Goal: Task Accomplishment & Management: Manage account settings

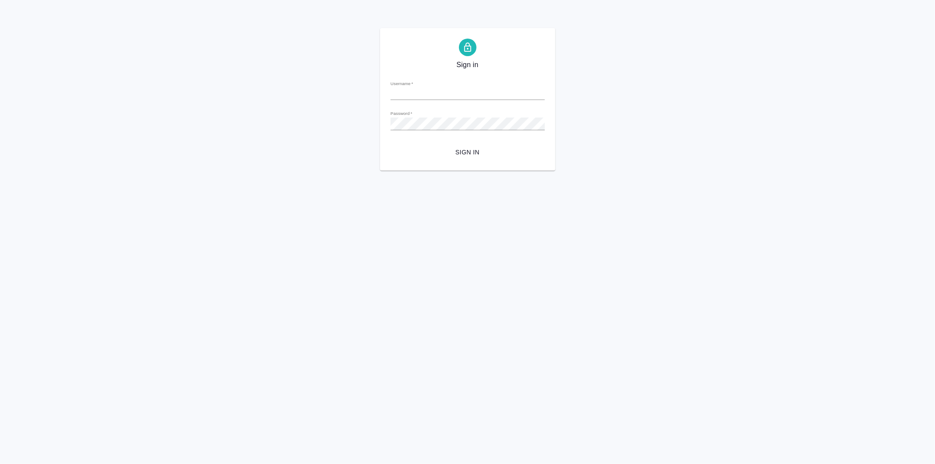
type input "e.davydova@awatera.com"
click at [467, 151] on span "Sign in" at bounding box center [467, 152] width 140 height 11
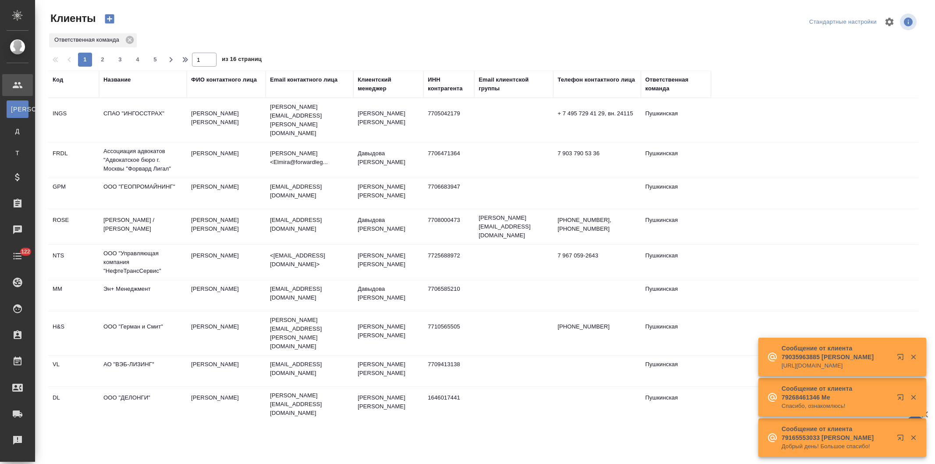
select select "RU"
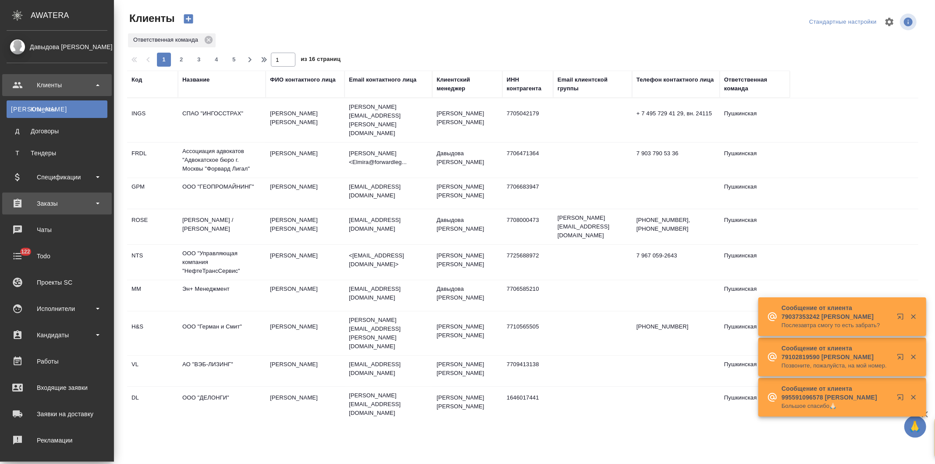
click at [46, 201] on div "Заказы" at bounding box center [57, 203] width 101 height 13
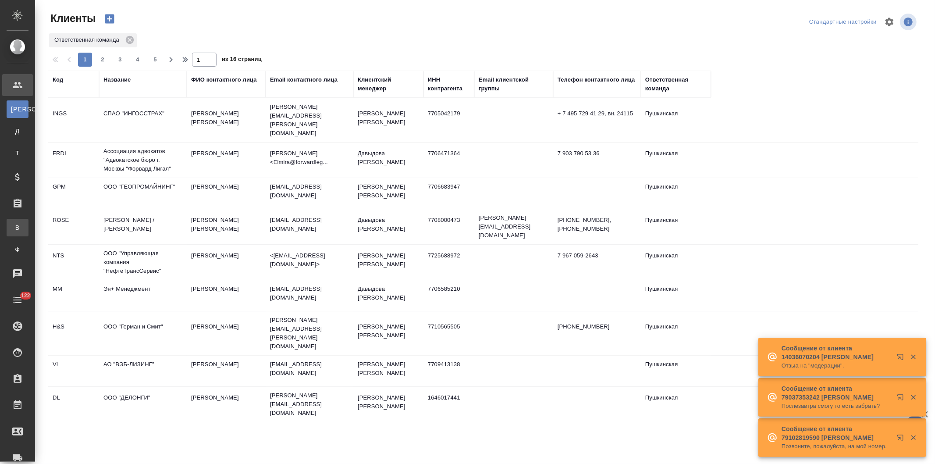
click at [13, 223] on div "Все заказы" at bounding box center [6, 227] width 13 height 9
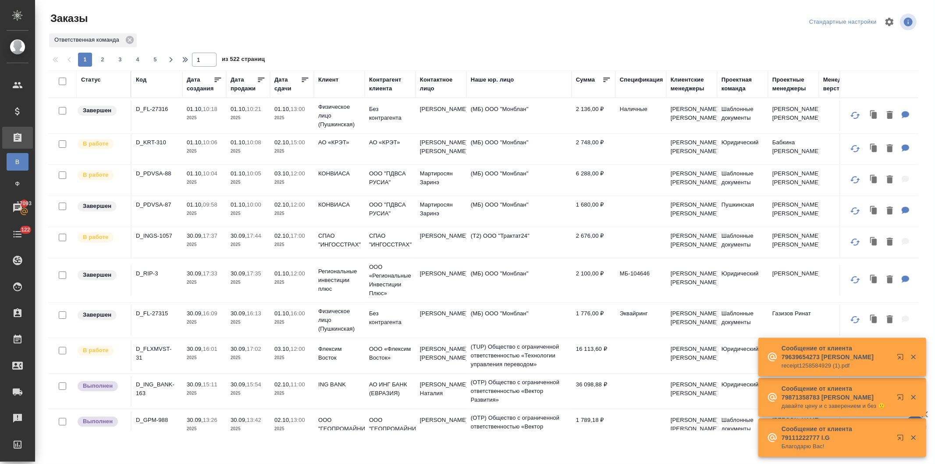
click at [138, 78] on div "Код" at bounding box center [141, 79] width 11 height 9
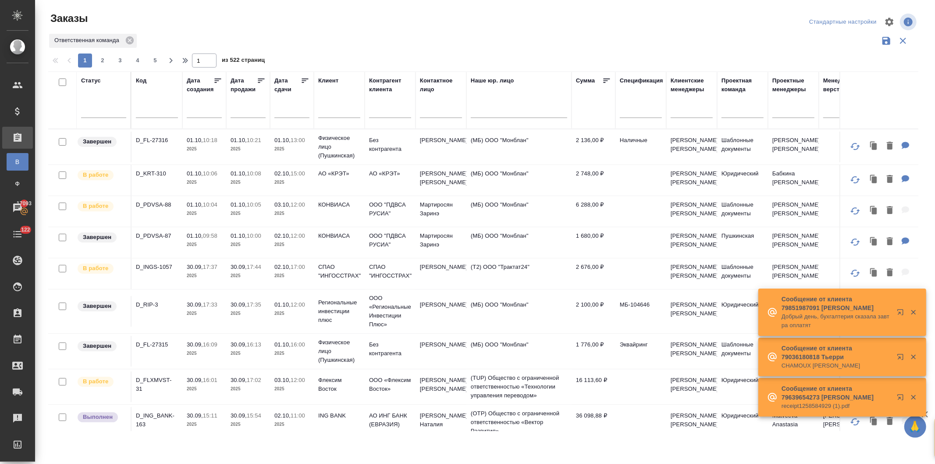
click at [158, 112] on input "text" at bounding box center [157, 111] width 42 height 11
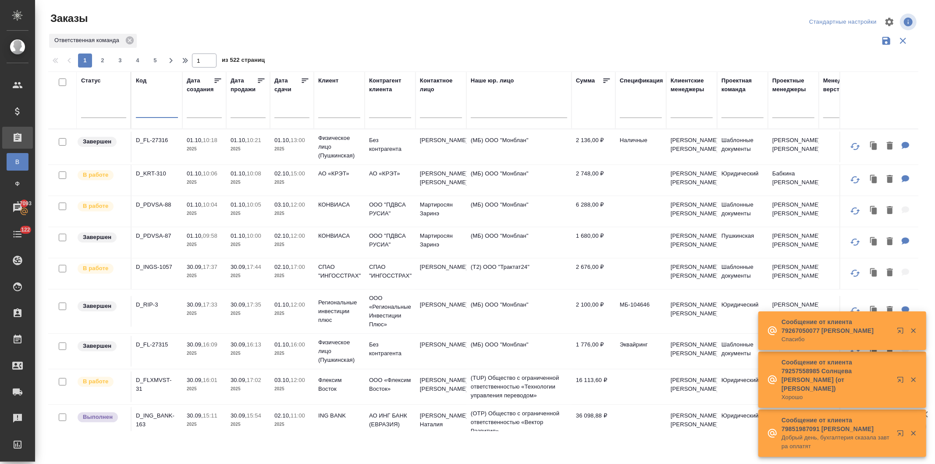
paste input "D_RIP-2"
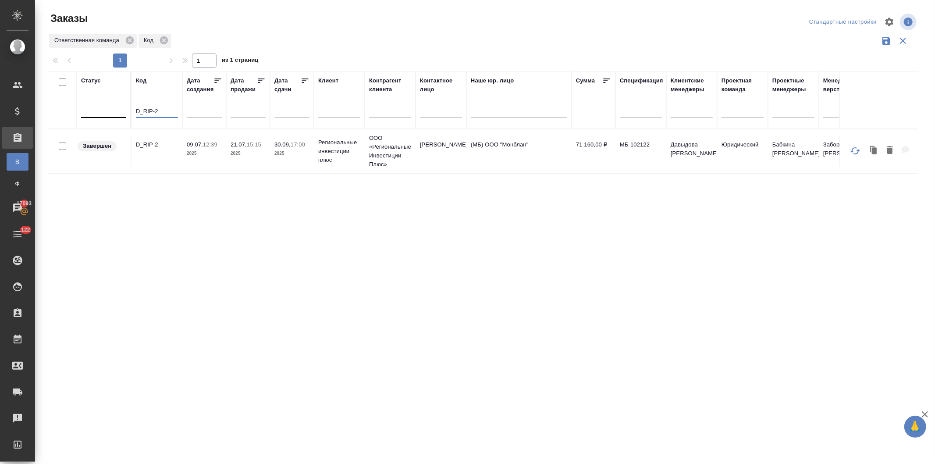
drag, startPoint x: 159, startPoint y: 110, endPoint x: 105, endPoint y: 107, distance: 53.5
click at [105, 107] on tr "Статус Код D_RIP-2 Дата создания Дата продажи Дата сдачи Клиент Контрагент клие…" at bounding box center [781, 99] width 1467 height 57
paste input "UAPB-184"
drag, startPoint x: 158, startPoint y: 110, endPoint x: 72, endPoint y: 96, distance: 87.6
click at [84, 98] on tr "Статус Код D_UAPB-184 Дата создания Дата продажи Дата сдачи Клиент Контрагент к…" at bounding box center [781, 99] width 1467 height 57
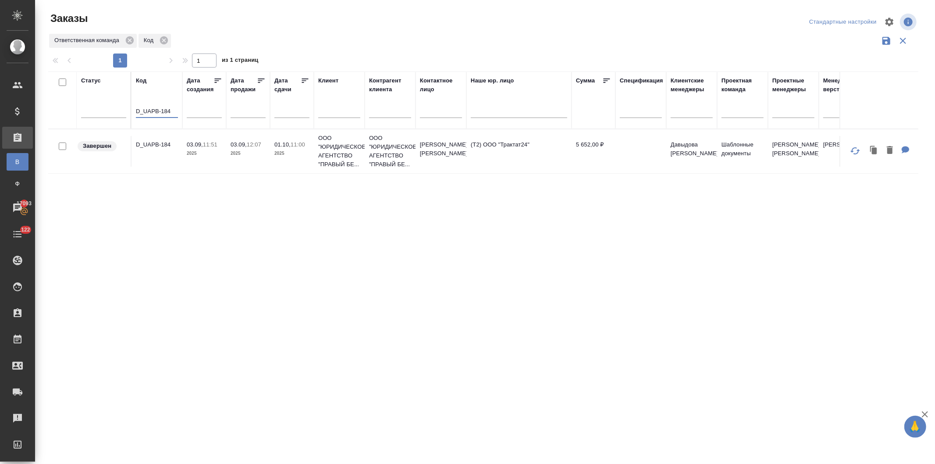
paste input "NF-239"
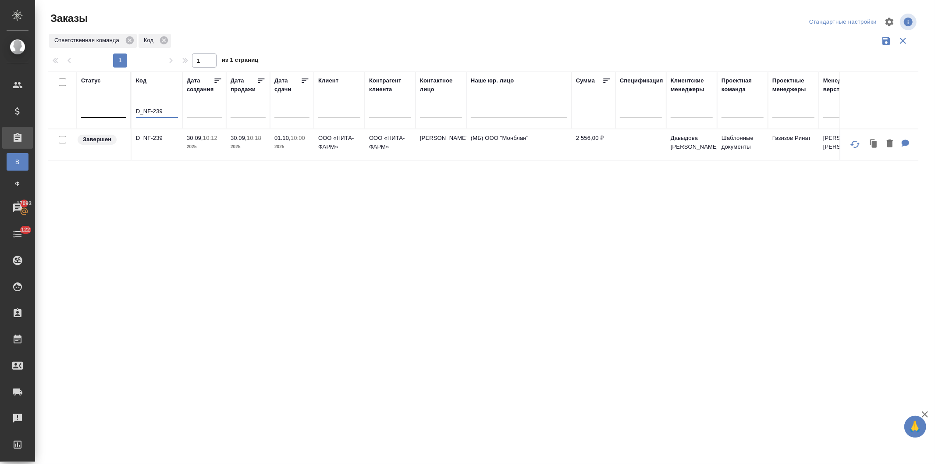
drag, startPoint x: 145, startPoint y: 111, endPoint x: 94, endPoint y: 110, distance: 51.3
click at [94, 110] on tr "Статус Код D_NF-239 Дата создания Дата продажи Дата сдачи Клиент Контрагент кли…" at bounding box center [781, 99] width 1467 height 57
paste input "FL-27314"
drag, startPoint x: 171, startPoint y: 107, endPoint x: 117, endPoint y: 110, distance: 54.9
click at [117, 110] on tr "Статус Код D_FL-27314 Дата создания Дата продажи Дата сдачи Клиент Контрагент к…" at bounding box center [781, 99] width 1467 height 57
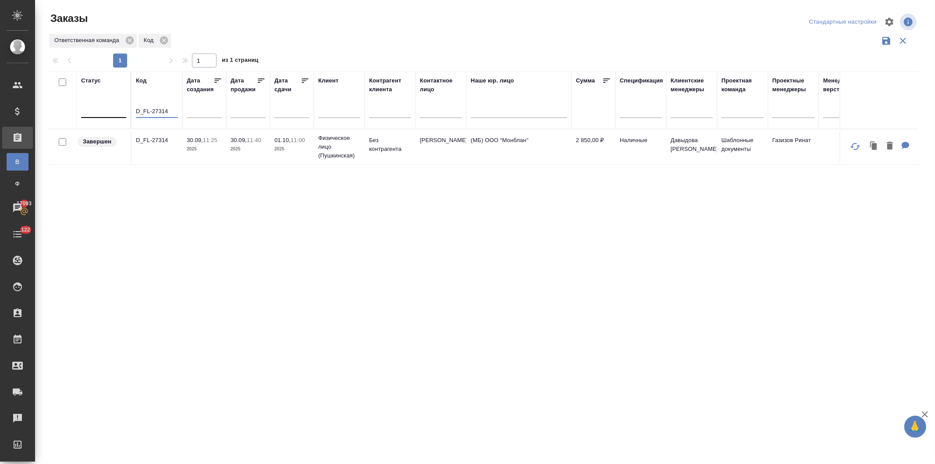
paste input "1"
type input "D_FL-27311"
click at [204, 139] on p "12:00" at bounding box center [210, 140] width 14 height 7
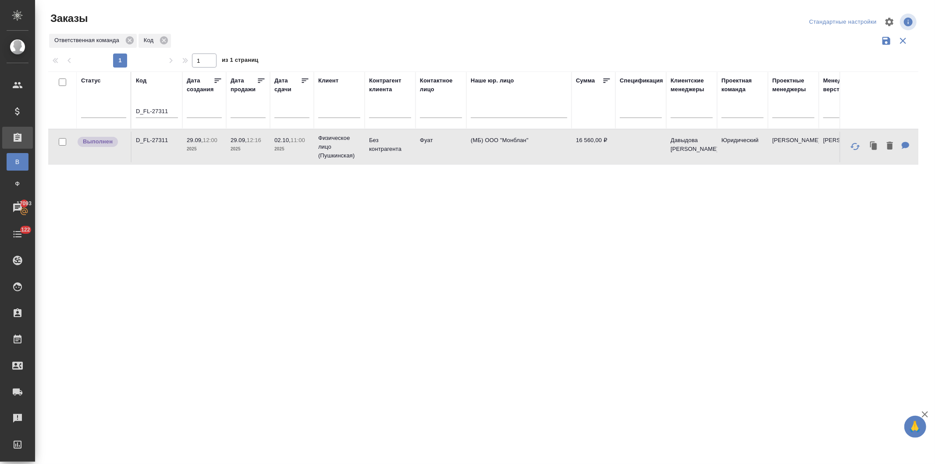
click at [204, 139] on p "12:00" at bounding box center [210, 140] width 14 height 7
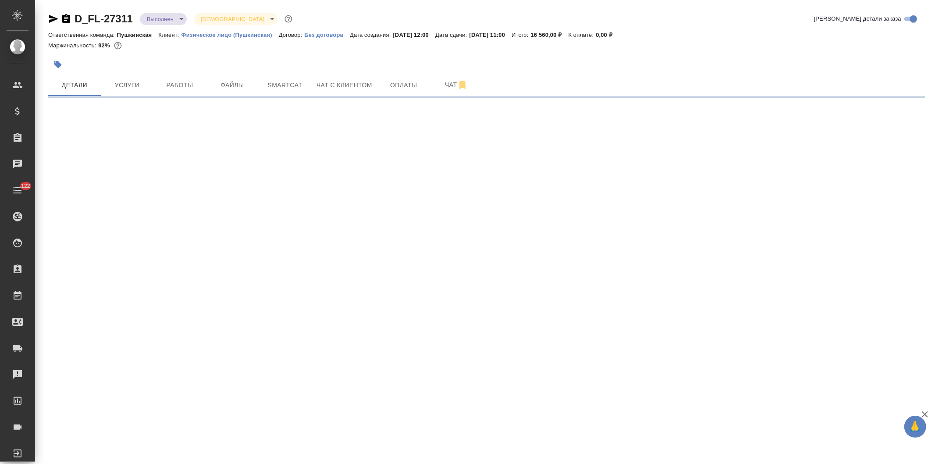
select select "RU"
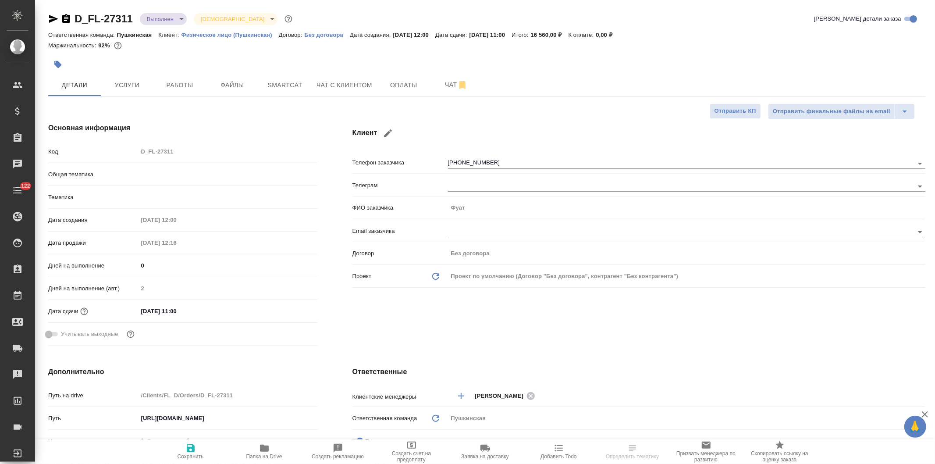
type textarea "x"
type input "[PERSON_NAME]"
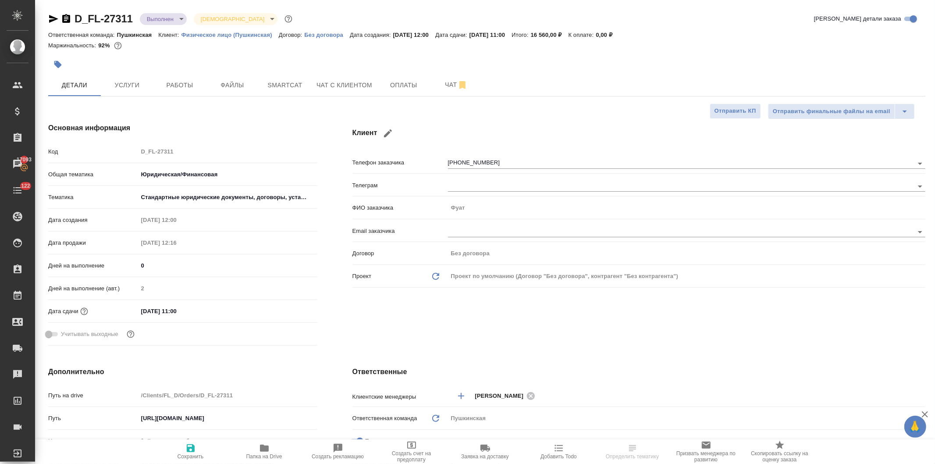
type textarea "x"
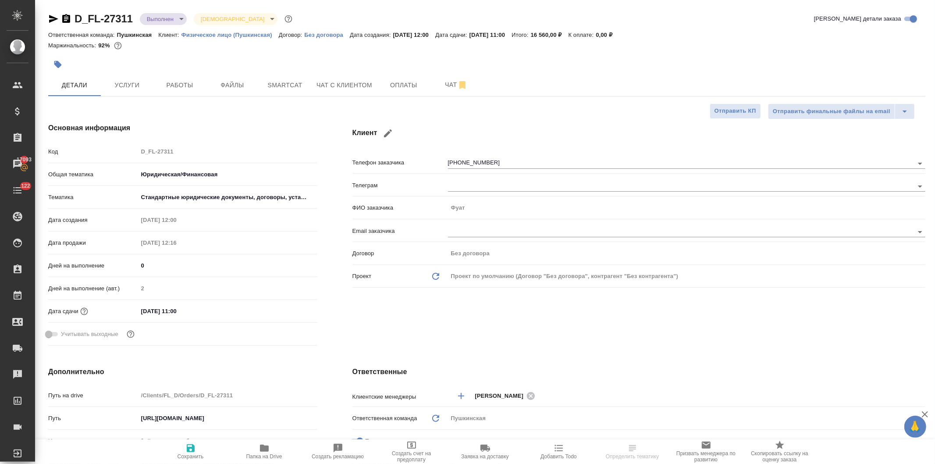
type textarea "x"
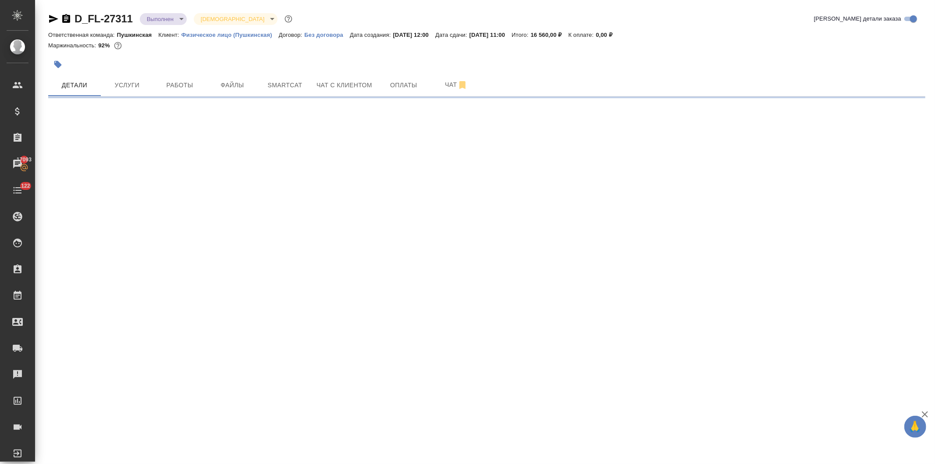
click at [129, 152] on div ".cls-1 fill:#fff; AWATERA Давыдова Елена Клиенты Спецификации Заказы 17093 Чаты…" at bounding box center [467, 232] width 935 height 464
select select "RU"
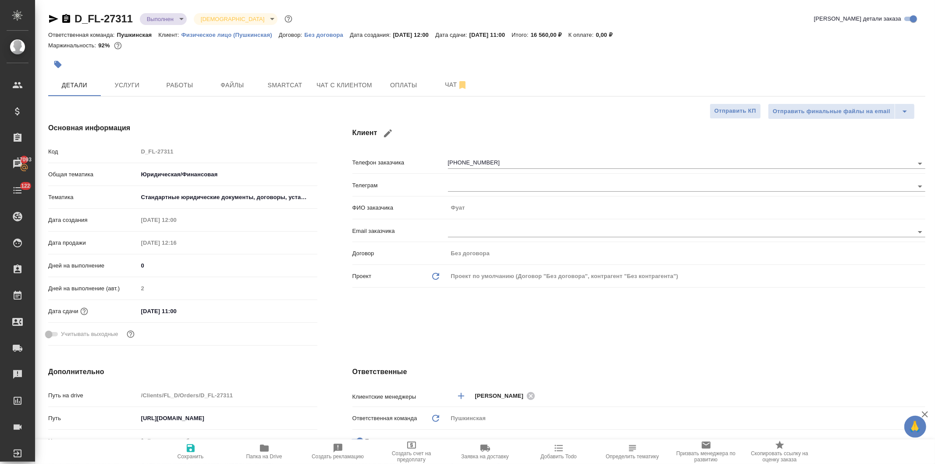
type textarea "x"
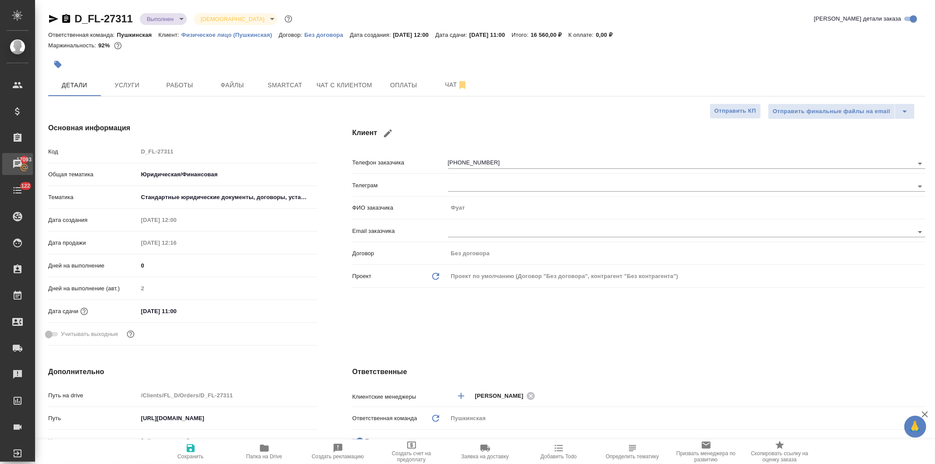
type textarea "x"
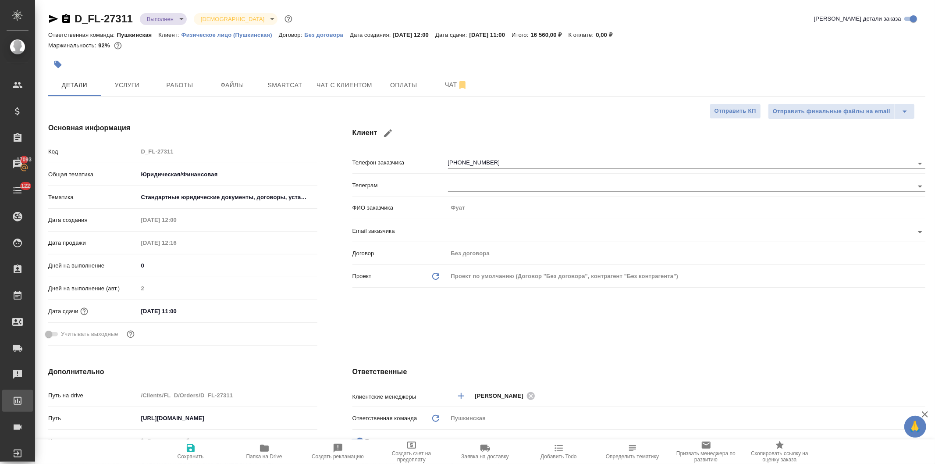
type textarea "x"
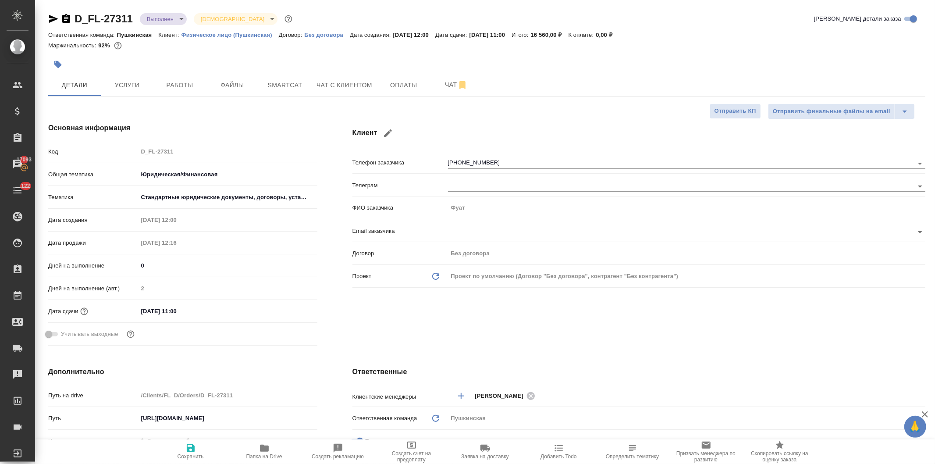
type textarea "x"
click at [131, 152] on div "Код D_FL-27311" at bounding box center [182, 151] width 269 height 15
type textarea "x"
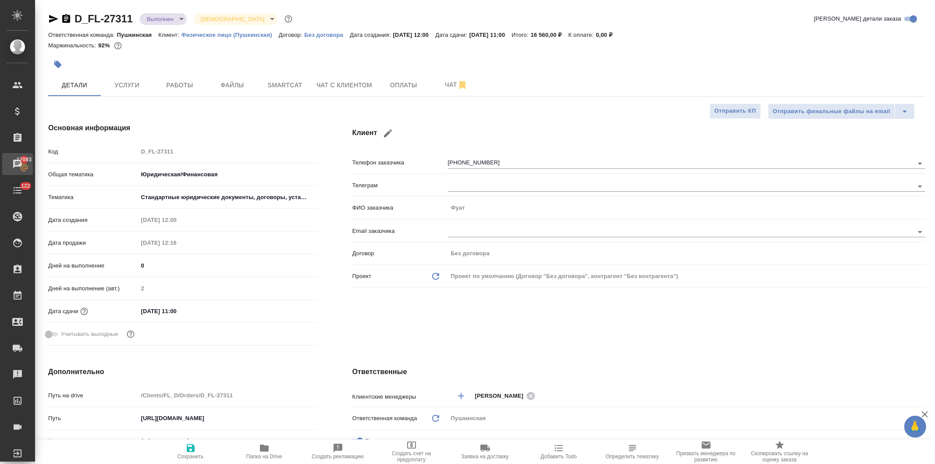
type textarea "x"
click at [268, 450] on icon "button" at bounding box center [264, 447] width 9 height 7
type textarea "x"
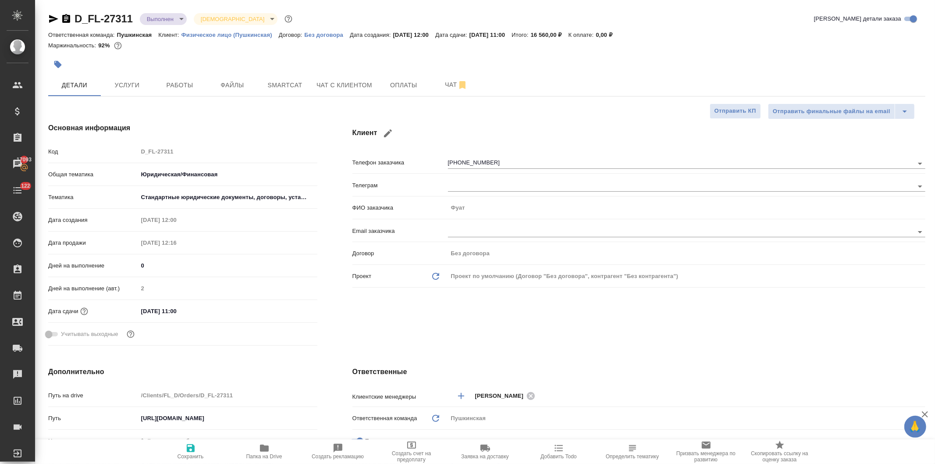
type textarea "x"
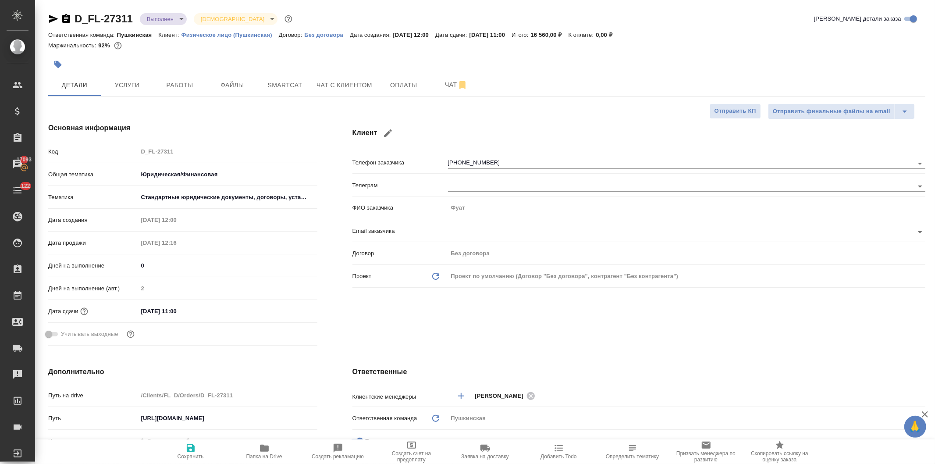
type textarea "x"
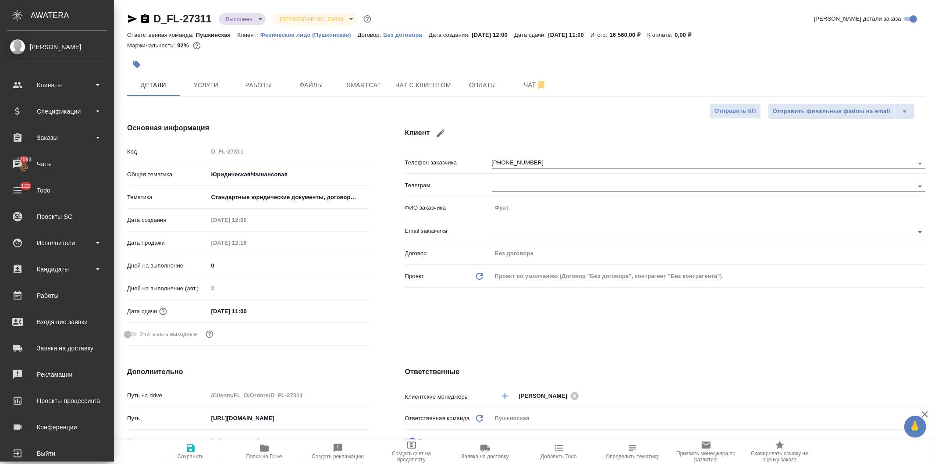
type textarea "x"
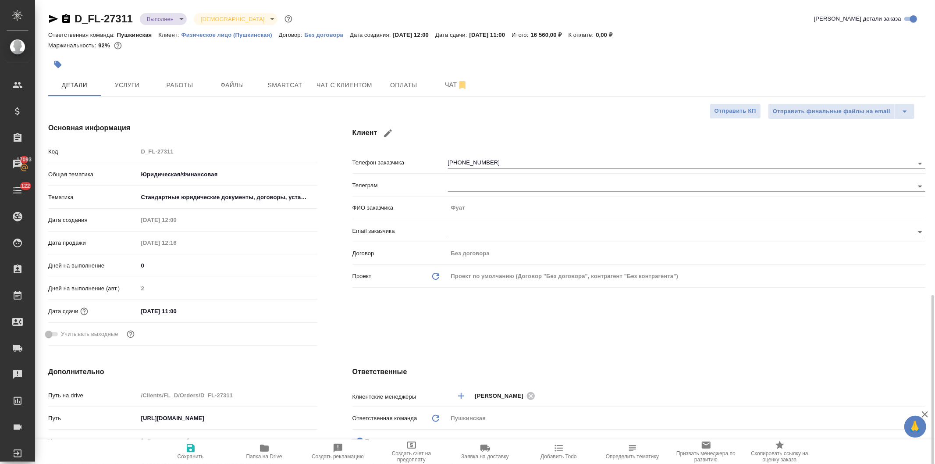
scroll to position [243, 0]
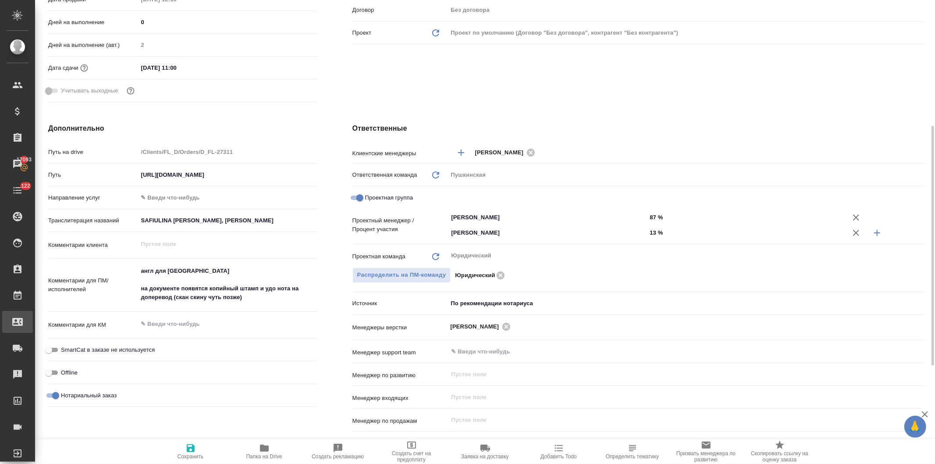
type textarea "x"
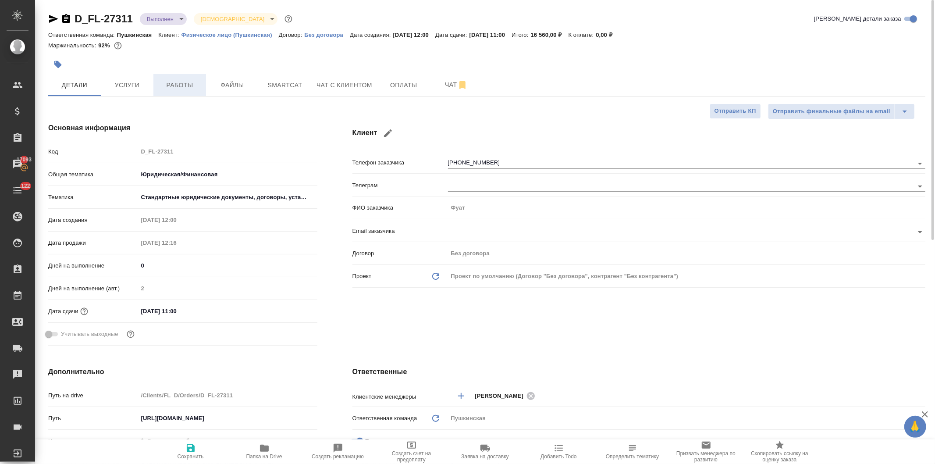
click at [175, 81] on span "Работы" at bounding box center [180, 85] width 42 height 11
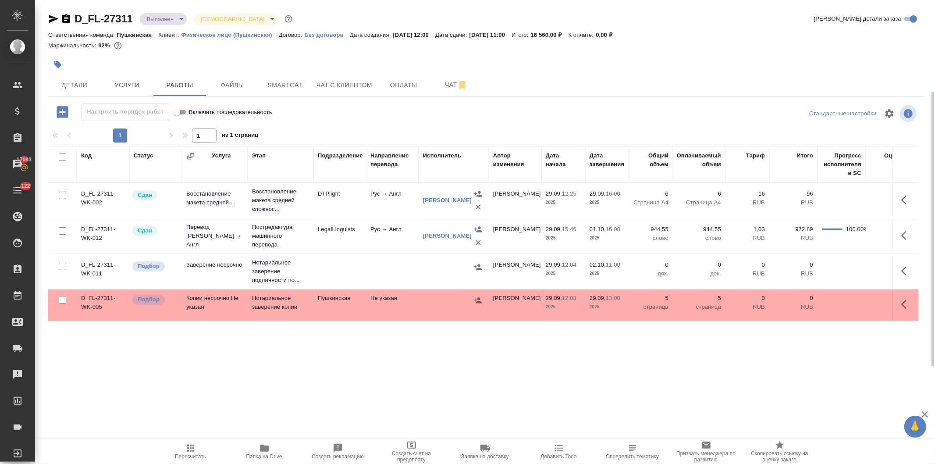
scroll to position [49, 0]
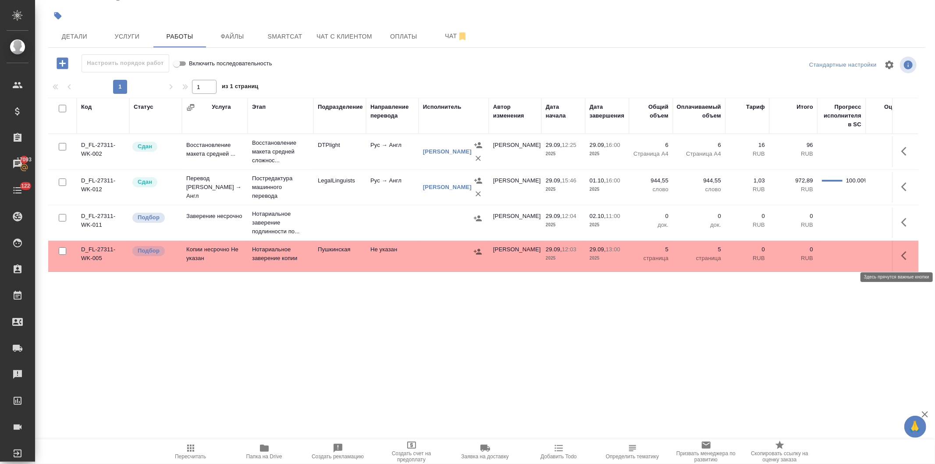
click at [896, 254] on button "button" at bounding box center [906, 255] width 21 height 21
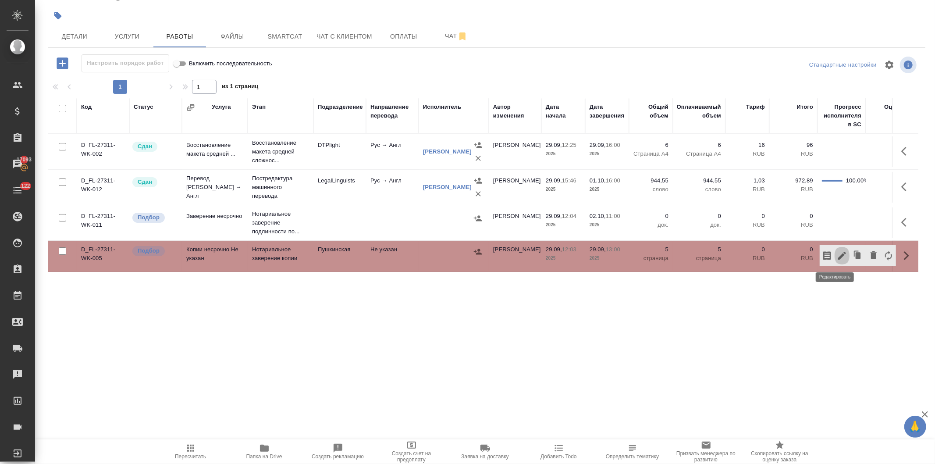
click at [836, 255] on icon "button" at bounding box center [841, 255] width 11 height 11
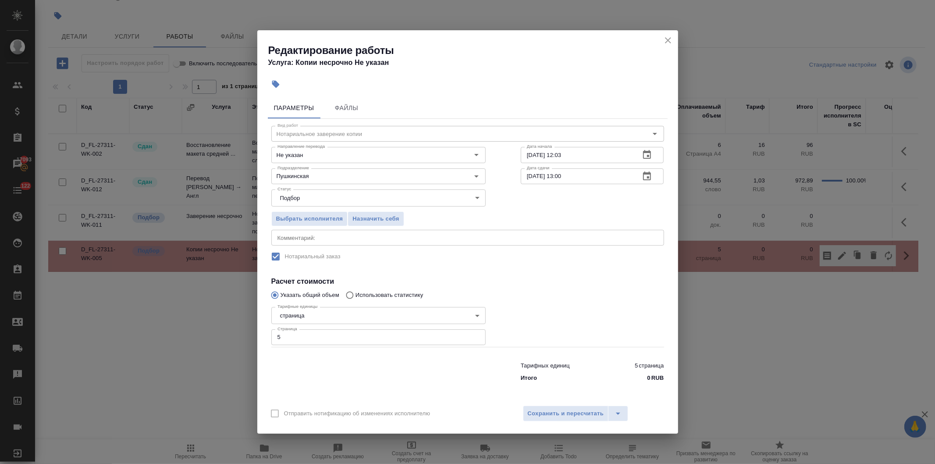
click at [320, 202] on body "🙏 .cls-1 fill:#fff; AWATERA Давыдова Елена Клиенты Спецификации Заказы 17093 Ча…" at bounding box center [467, 232] width 935 height 464
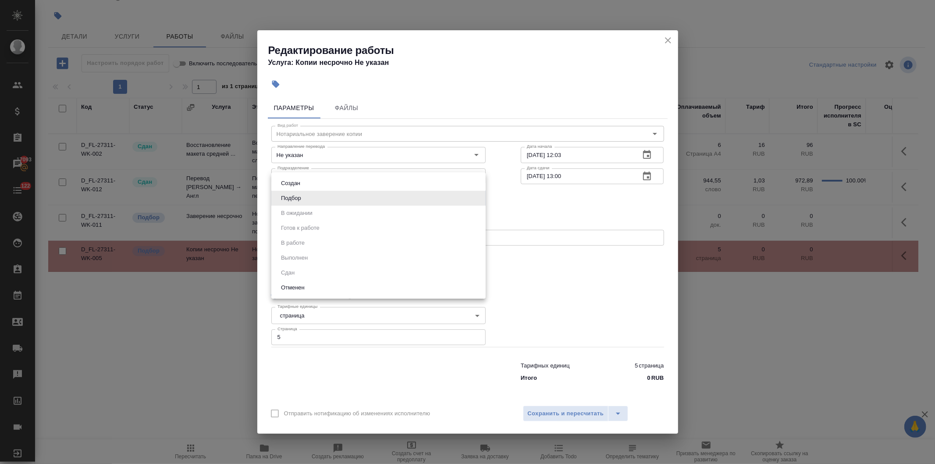
click at [665, 40] on div at bounding box center [467, 232] width 935 height 464
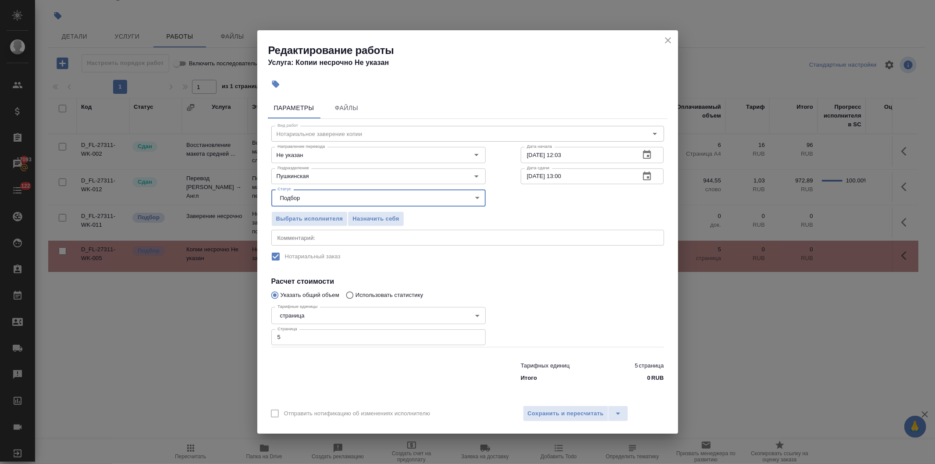
click at [665, 40] on icon "close" at bounding box center [667, 40] width 11 height 11
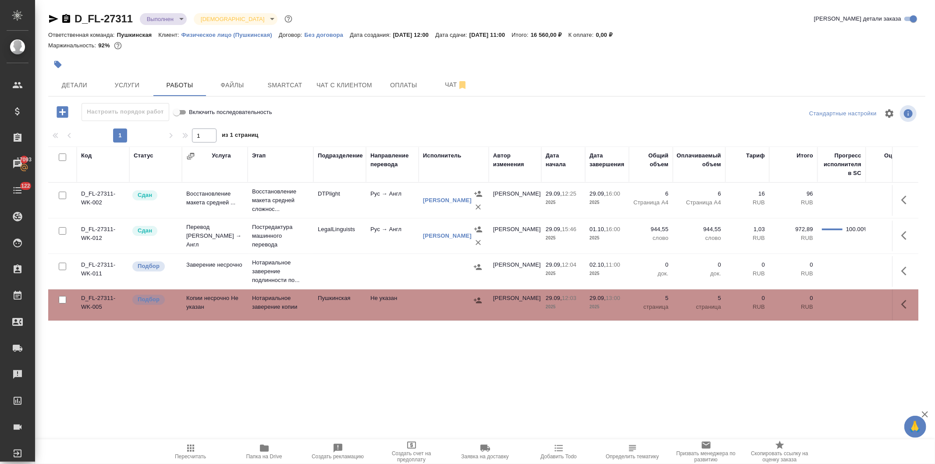
scroll to position [0, 0]
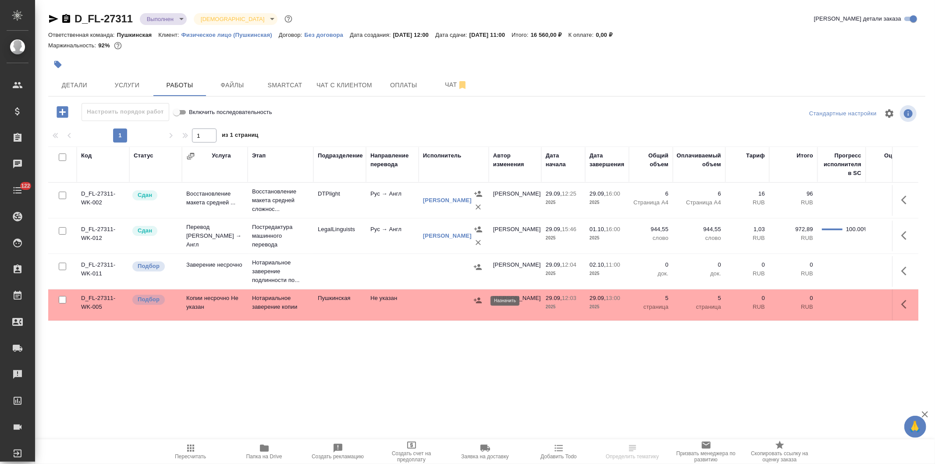
click at [476, 299] on icon "button" at bounding box center [477, 300] width 9 height 9
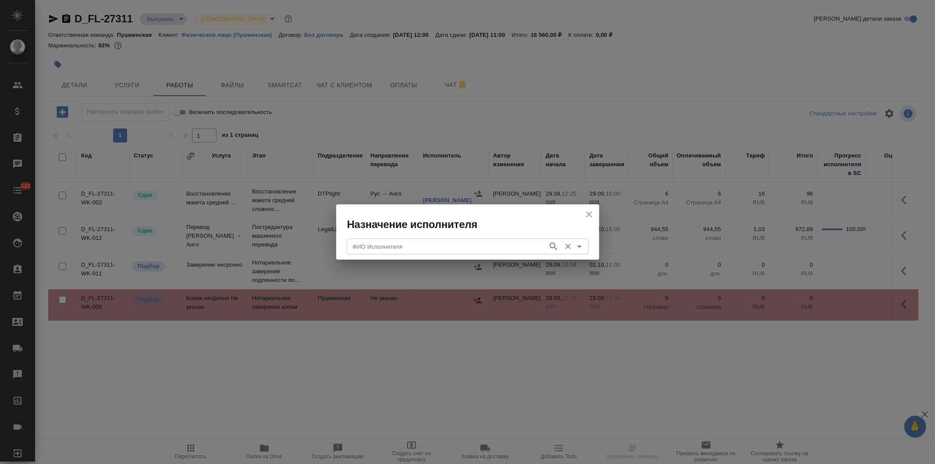
click at [443, 248] on input "ФИО Исполнителя" at bounding box center [446, 246] width 194 height 11
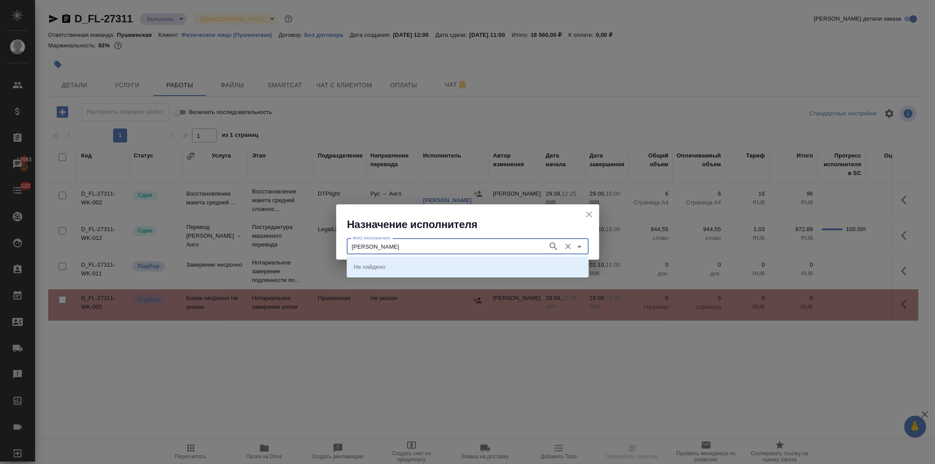
type input "федорченко"
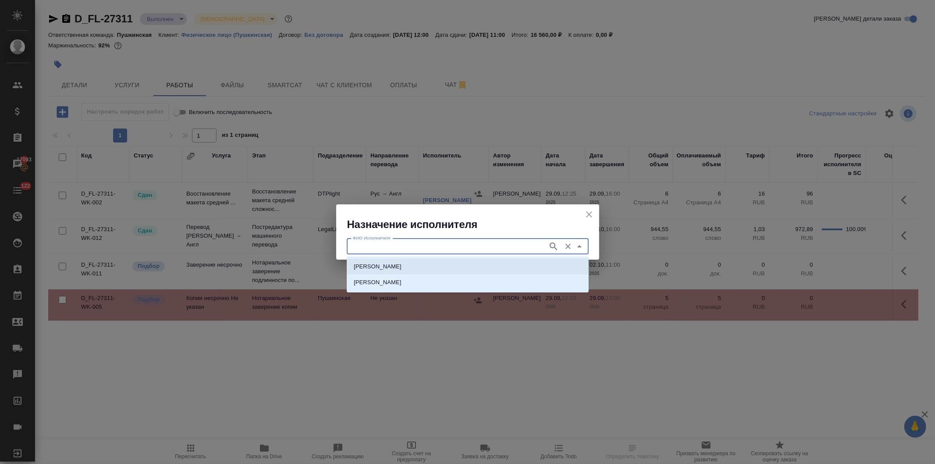
click at [401, 266] on p "НОТАРИУС Федорченко Александр Вячеславович" at bounding box center [378, 266] width 48 height 9
type input "НОТАРИУС Федорченко Александр Вячеславович"
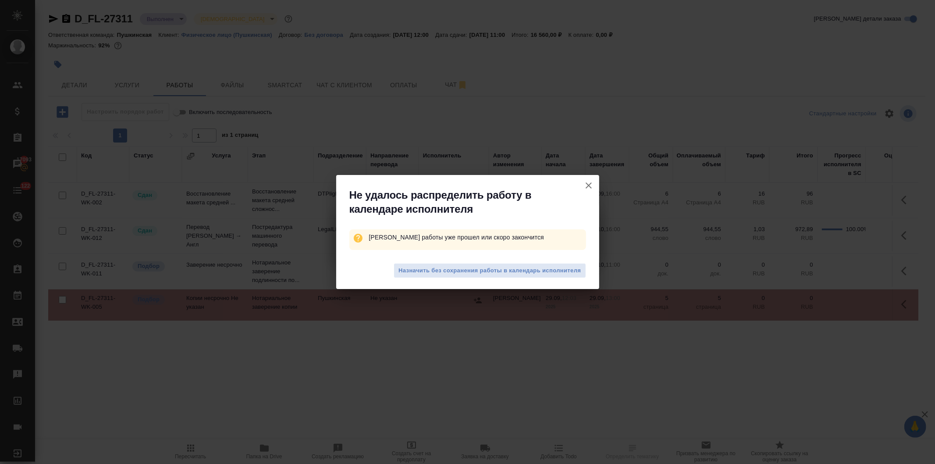
click at [458, 266] on span "Назначить без сохранения работы в календарь исполнителя" at bounding box center [489, 271] width 182 height 10
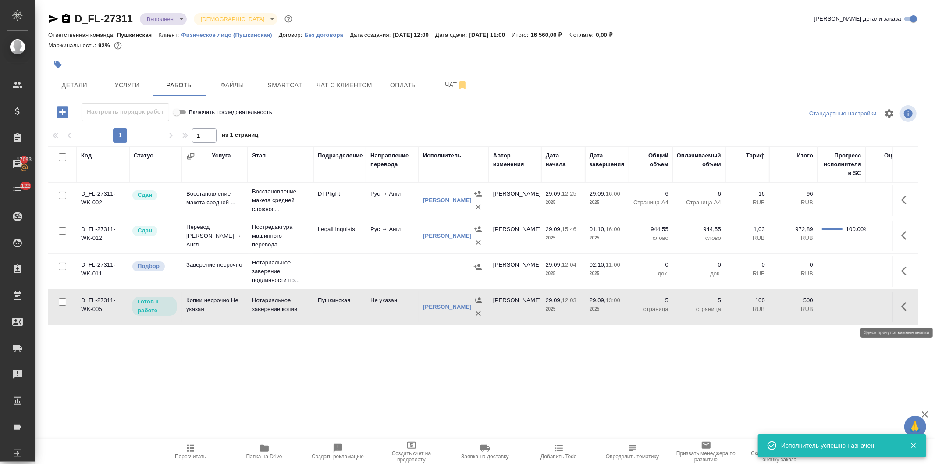
click at [899, 309] on button "button" at bounding box center [906, 306] width 21 height 21
click at [837, 308] on icon "button" at bounding box center [841, 306] width 11 height 11
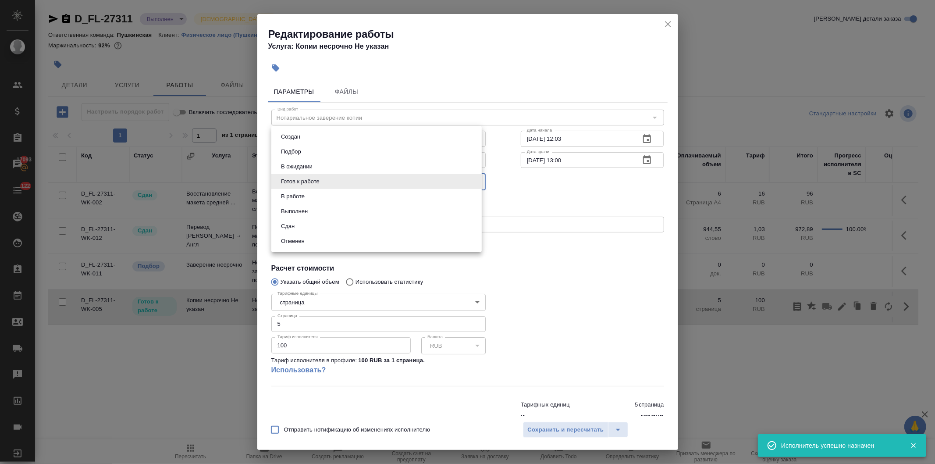
click at [323, 184] on body "🙏 .cls-1 fill:#fff; AWATERA Давыдова Елена Клиенты Спецификации Заказы 17093 Ча…" at bounding box center [467, 232] width 935 height 464
click at [303, 225] on li "Сдан" at bounding box center [376, 226] width 210 height 15
type input "closed"
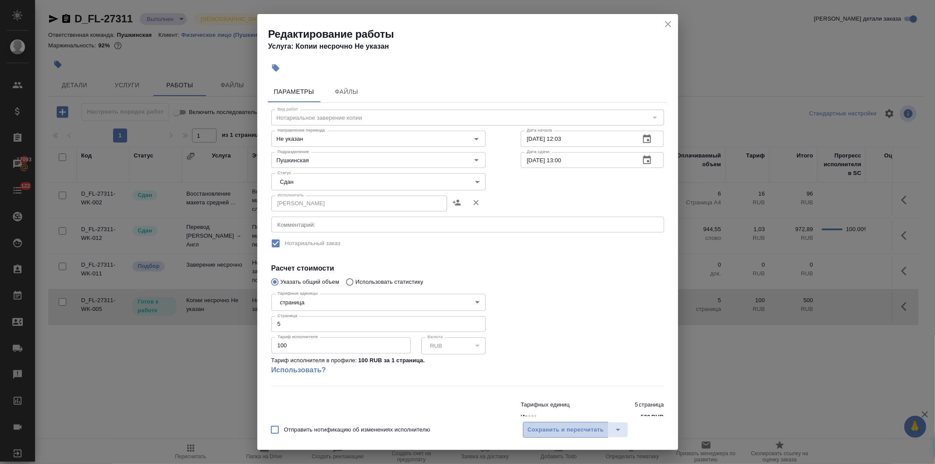
click at [534, 428] on span "Сохранить и пересчитать" at bounding box center [566, 430] width 76 height 10
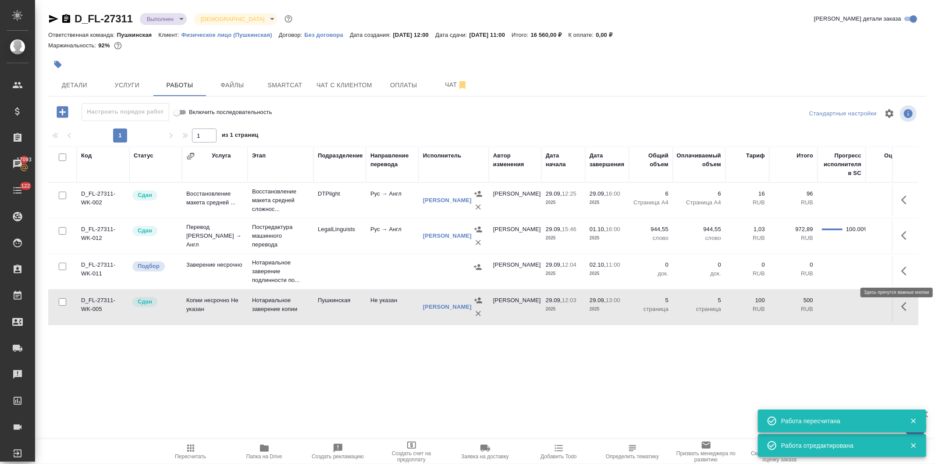
click at [899, 269] on button "button" at bounding box center [906, 270] width 21 height 21
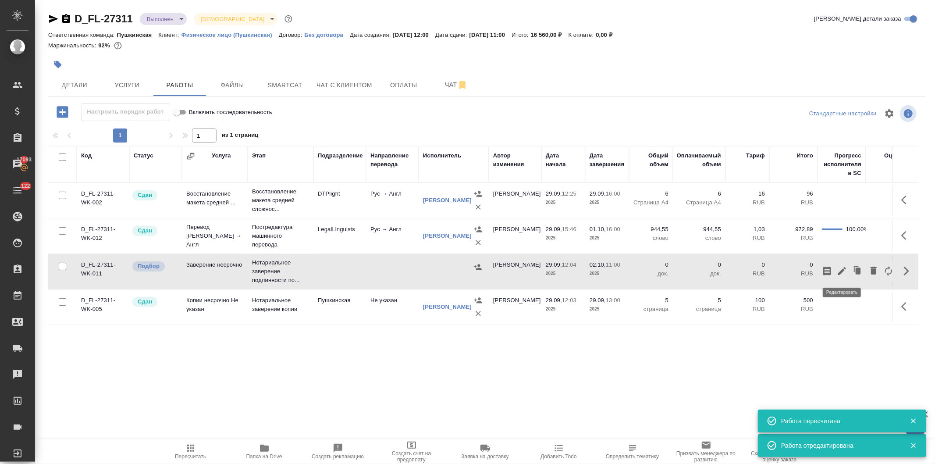
click at [839, 270] on icon "button" at bounding box center [841, 271] width 11 height 11
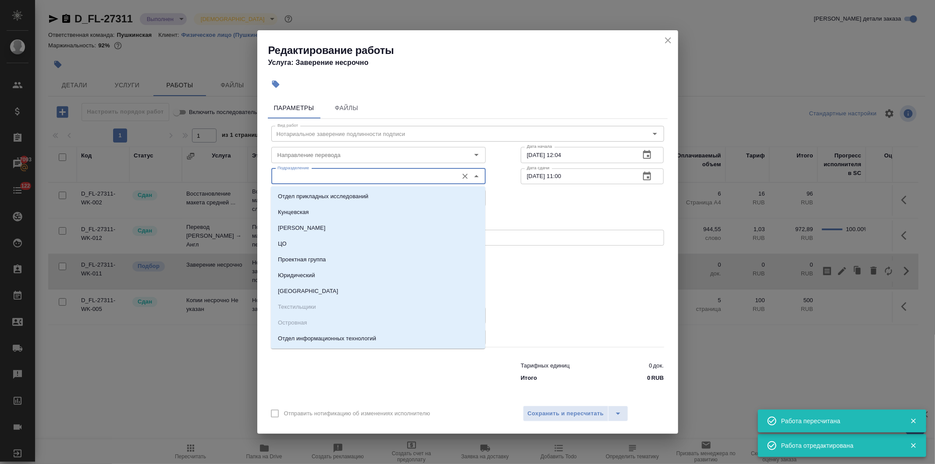
click at [310, 174] on input "Подразделение" at bounding box center [364, 176] width 180 height 11
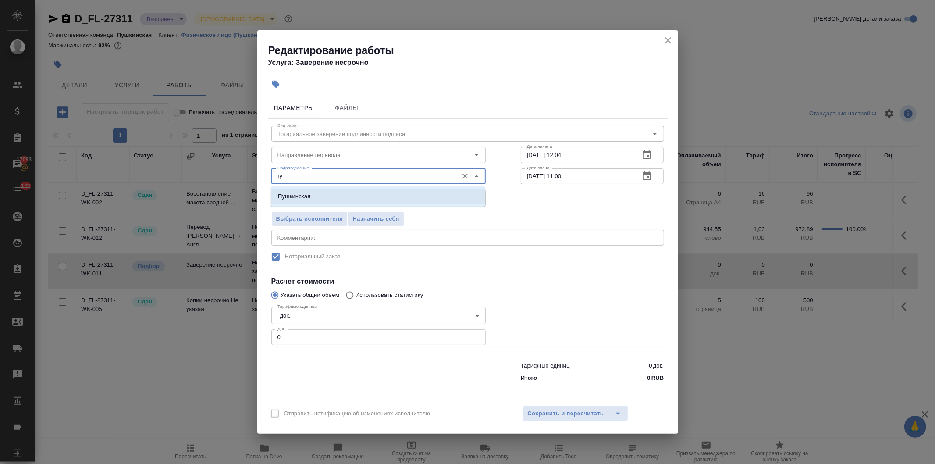
click at [300, 195] on p "Пушкинская" at bounding box center [294, 196] width 32 height 9
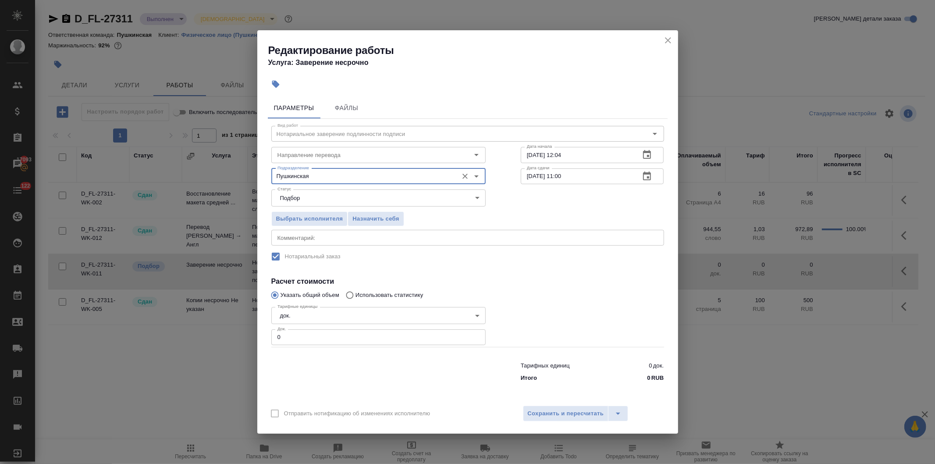
type input "Пушкинская"
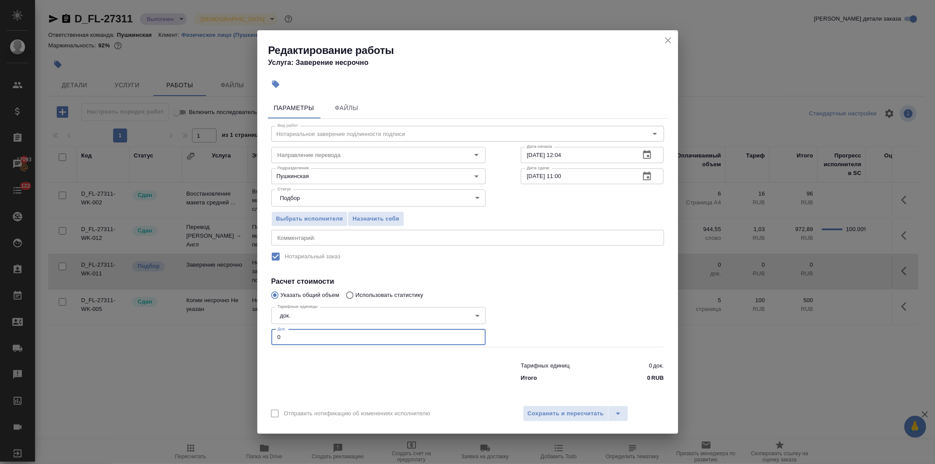
drag, startPoint x: 272, startPoint y: 335, endPoint x: 238, endPoint y: 337, distance: 34.2
click at [238, 336] on div "Редактирование работы Услуга: Заверение несрочно Параметры Файлы Вид работ Нота…" at bounding box center [467, 232] width 935 height 464
type input "1"
click at [533, 407] on button "Сохранить и пересчитать" at bounding box center [566, 413] width 86 height 16
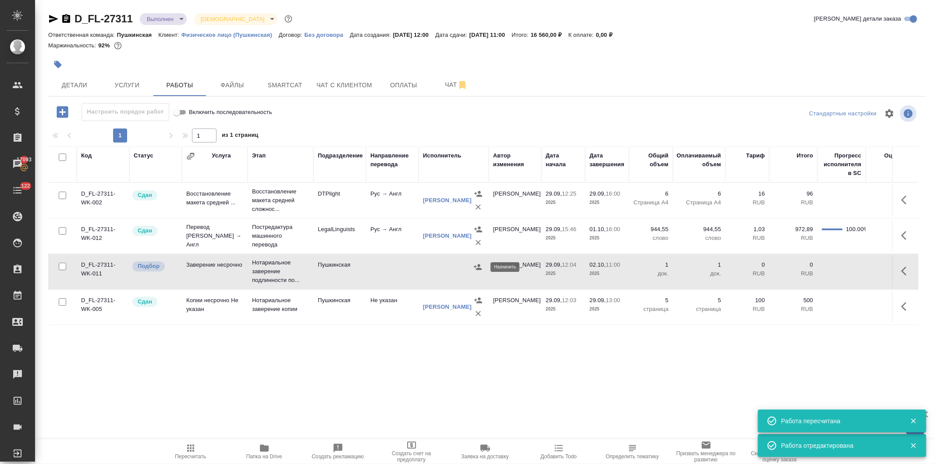
click at [476, 267] on icon "button" at bounding box center [477, 266] width 9 height 9
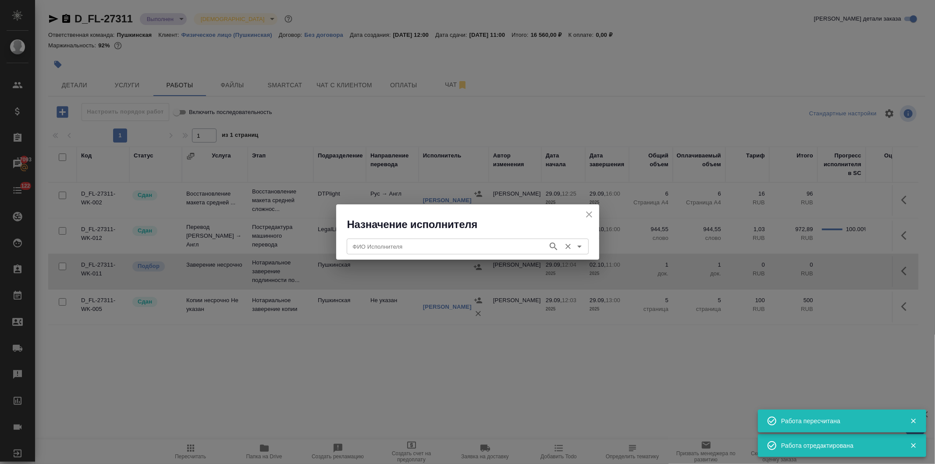
click at [434, 243] on input "ФИО Исполнителя" at bounding box center [446, 246] width 194 height 11
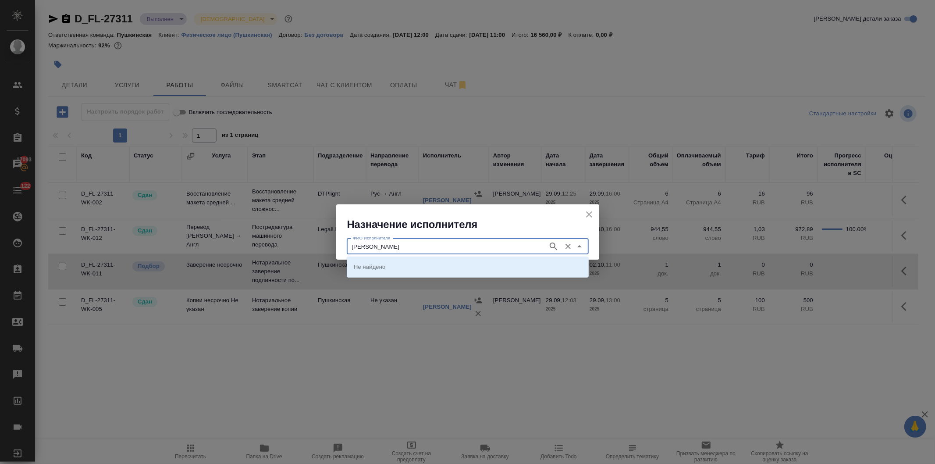
type input "федорченко"
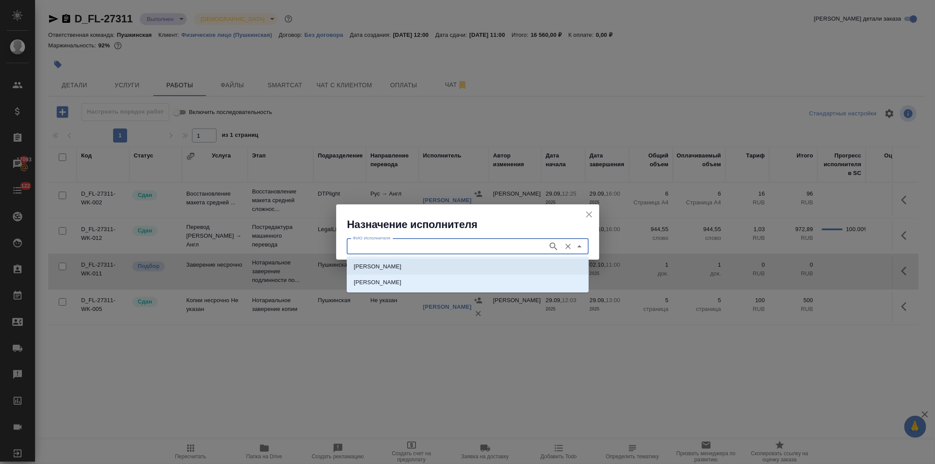
click at [401, 266] on p "НОТАРИУС Федорченко Александр Вячеславович" at bounding box center [378, 266] width 48 height 9
type input "НОТАРИУС Федорченко Александр Вячеславович"
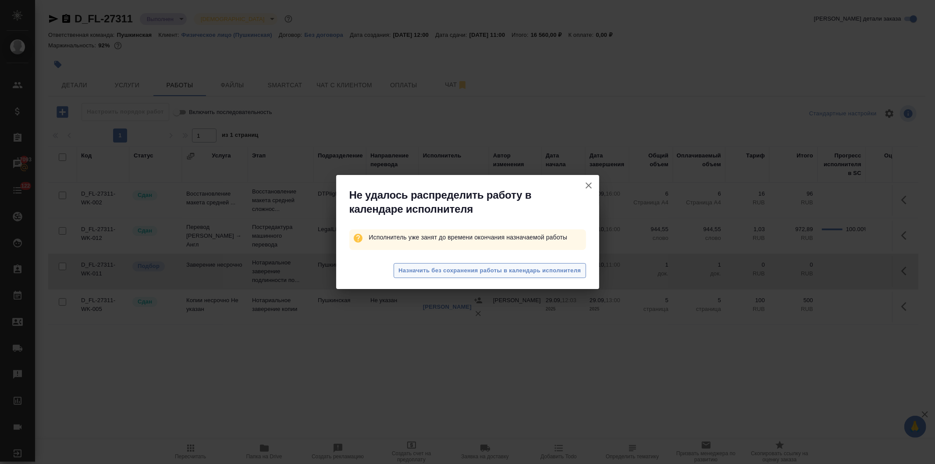
click at [449, 266] on span "Назначить без сохранения работы в календарь исполнителя" at bounding box center [489, 271] width 182 height 10
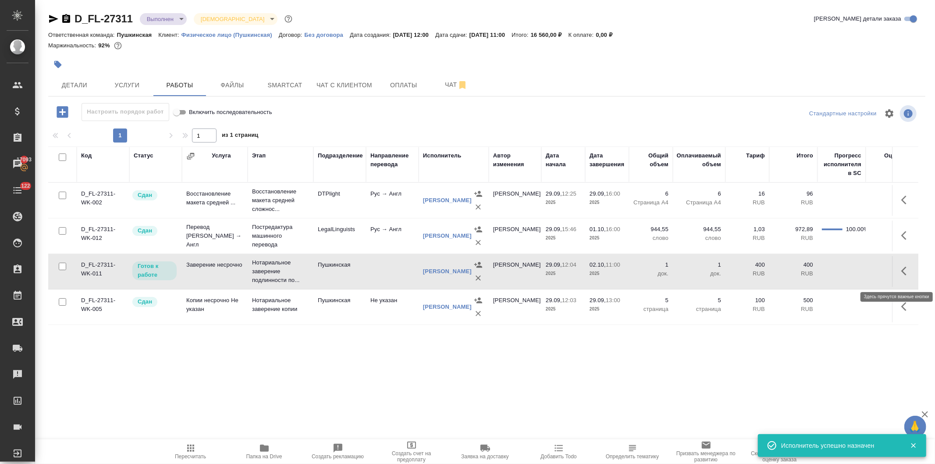
click at [901, 276] on icon "button" at bounding box center [906, 271] width 11 height 11
click at [836, 273] on icon "button" at bounding box center [841, 271] width 11 height 11
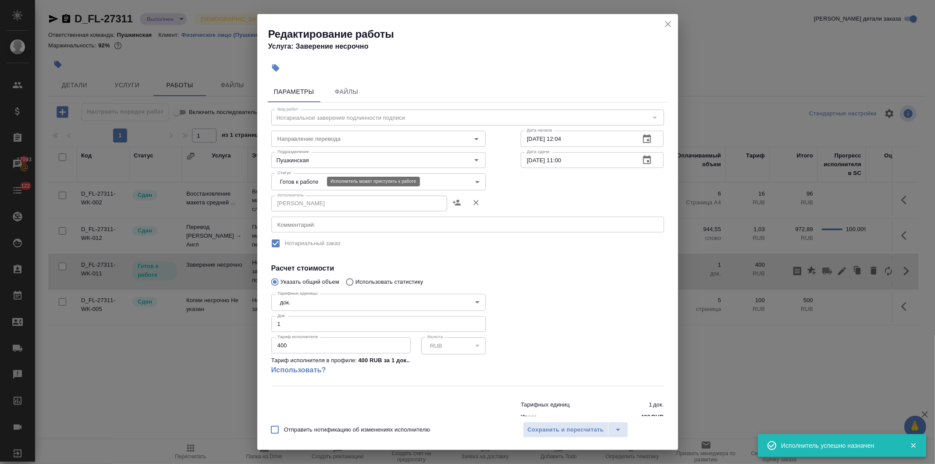
click at [317, 181] on body "🙏 .cls-1 fill:#fff; AWATERA Давыдова Елена Клиенты Спецификации Заказы 17093 Ча…" at bounding box center [467, 232] width 935 height 464
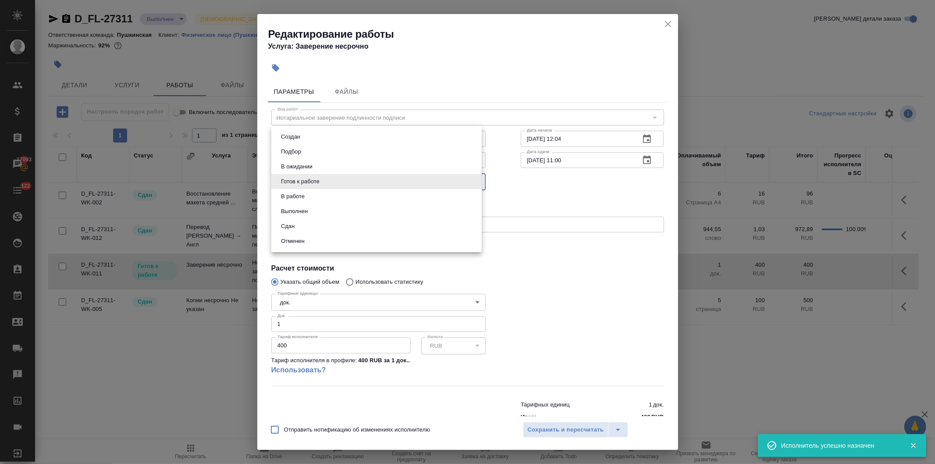
click at [299, 226] on li "Сдан" at bounding box center [376, 226] width 210 height 15
type input "closed"
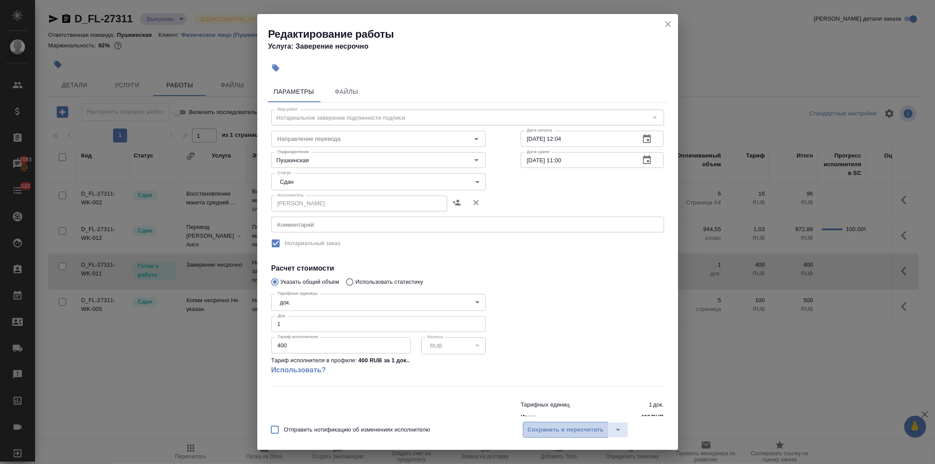
click at [546, 425] on span "Сохранить и пересчитать" at bounding box center [566, 430] width 76 height 10
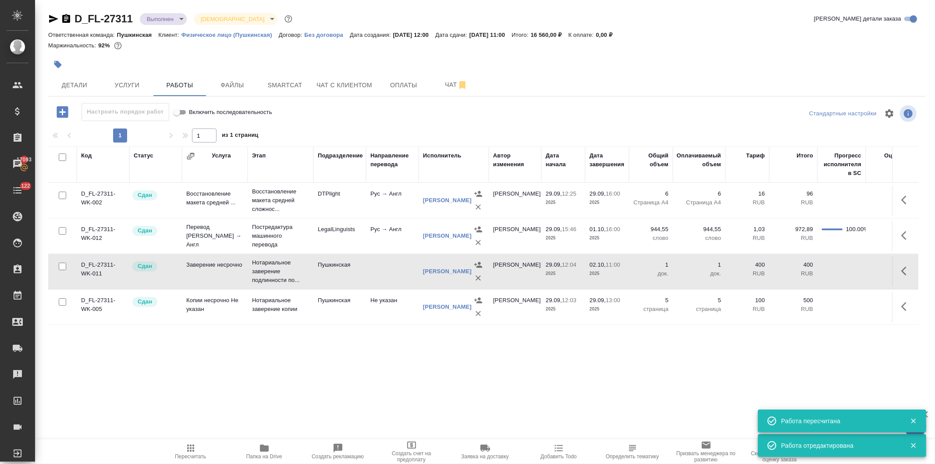
click at [191, 451] on icon "button" at bounding box center [190, 448] width 11 height 11
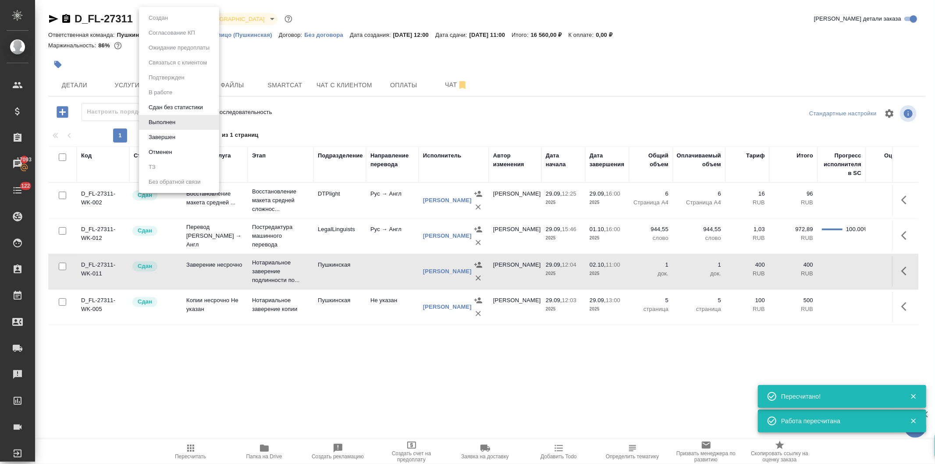
click at [150, 16] on body "🙏 .cls-1 fill:#fff; AWATERA Давыдова Елена Клиенты Спецификации Заказы 17093 Ча…" at bounding box center [467, 232] width 935 height 464
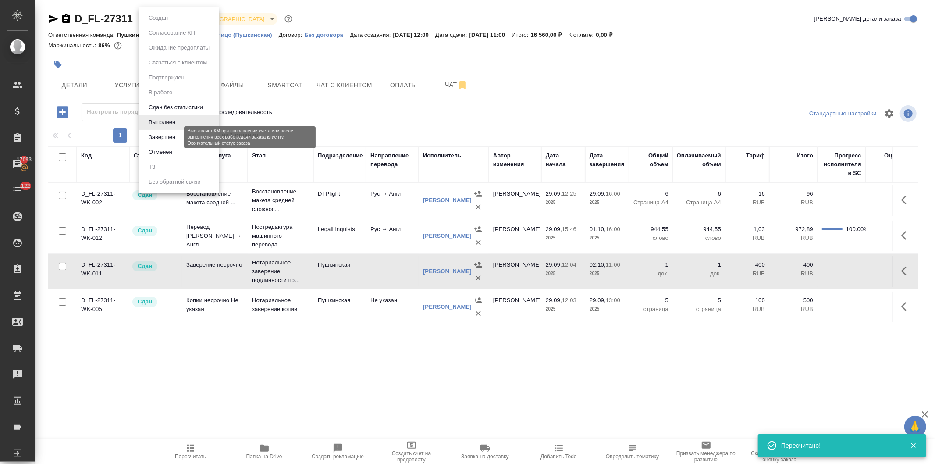
click at [158, 137] on button "Завершен" at bounding box center [162, 137] width 32 height 10
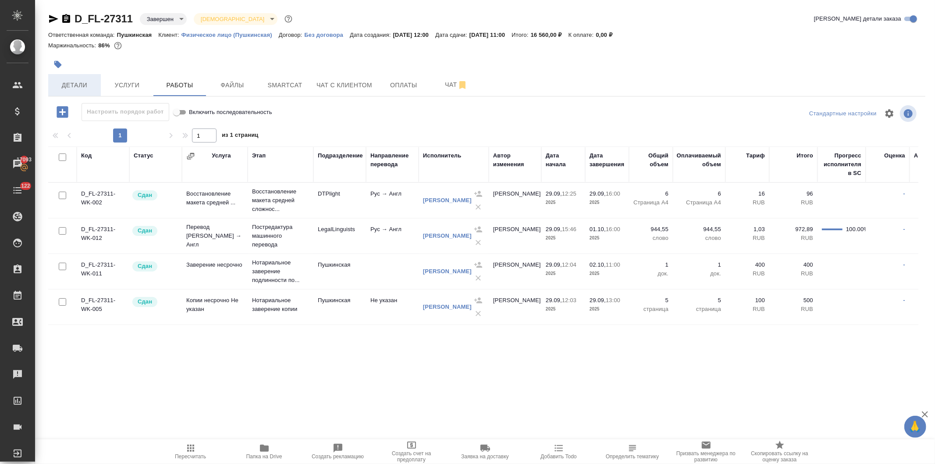
click at [71, 84] on span "Детали" at bounding box center [74, 85] width 42 height 11
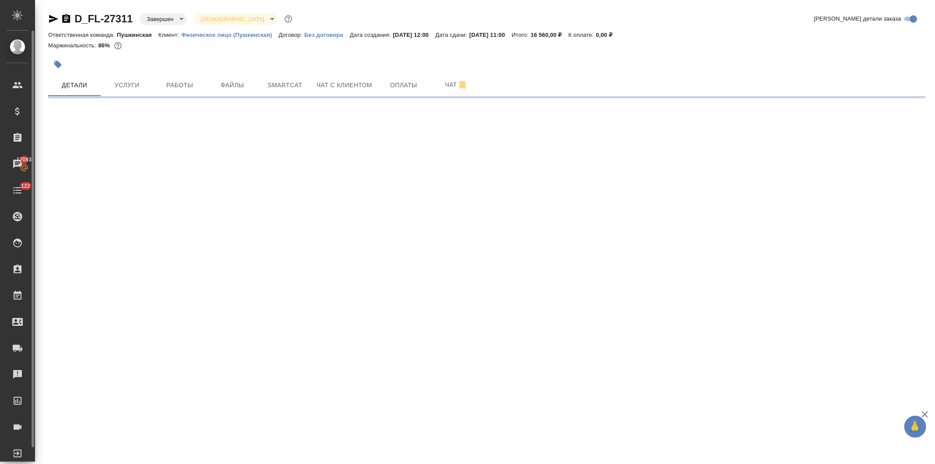
select select "RU"
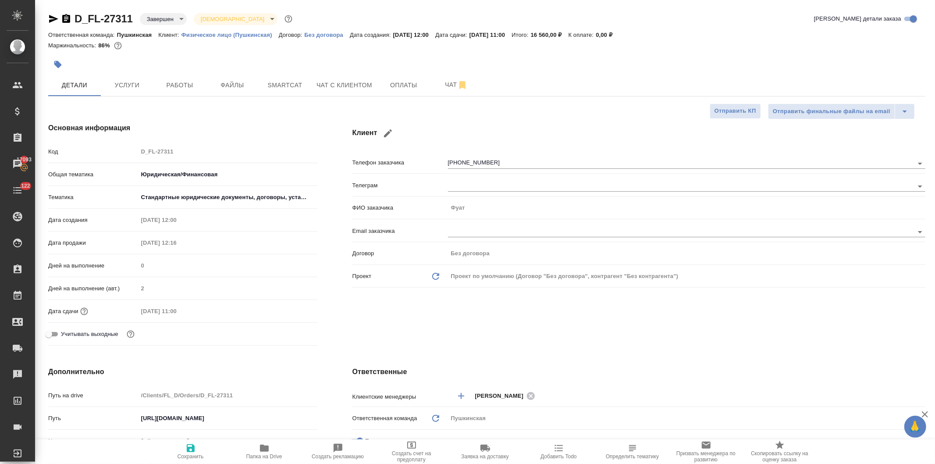
type textarea "x"
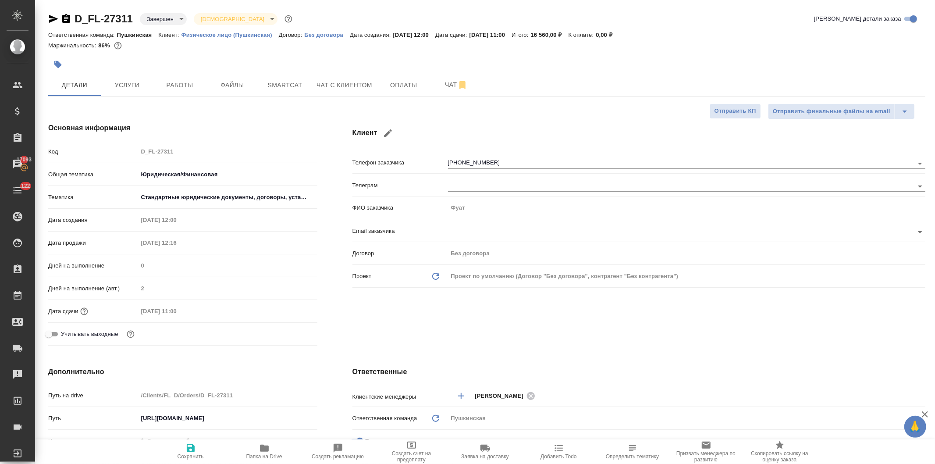
type textarea "x"
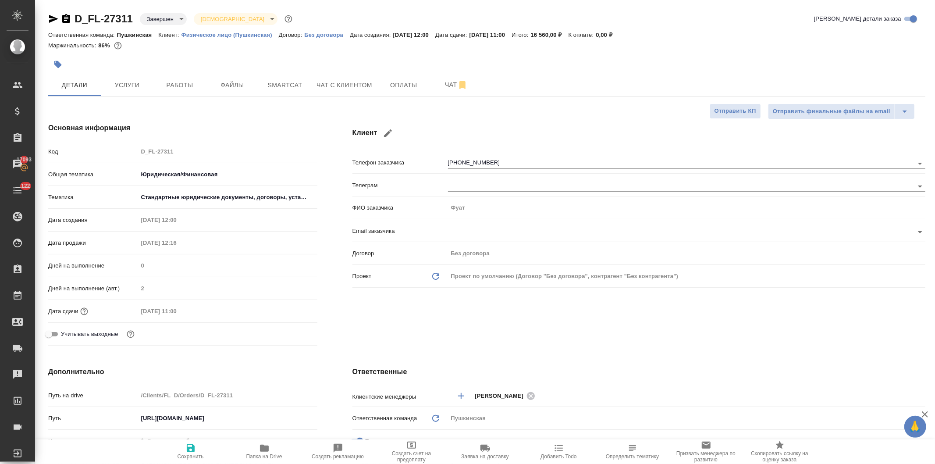
type textarea "x"
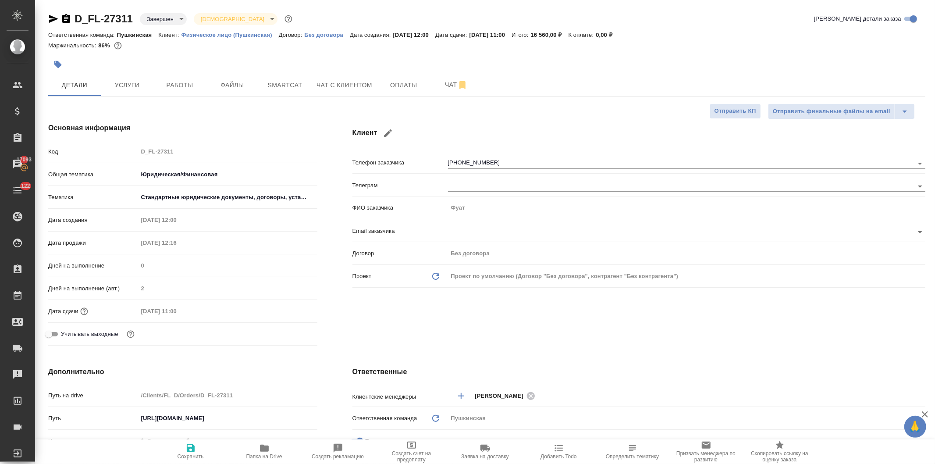
type textarea "x"
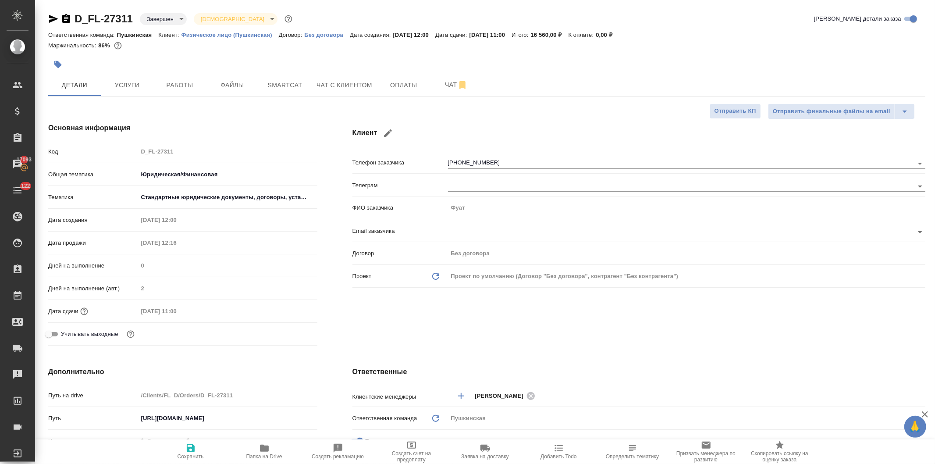
type textarea "x"
click at [131, 82] on span "Услуги" at bounding box center [127, 85] width 42 height 11
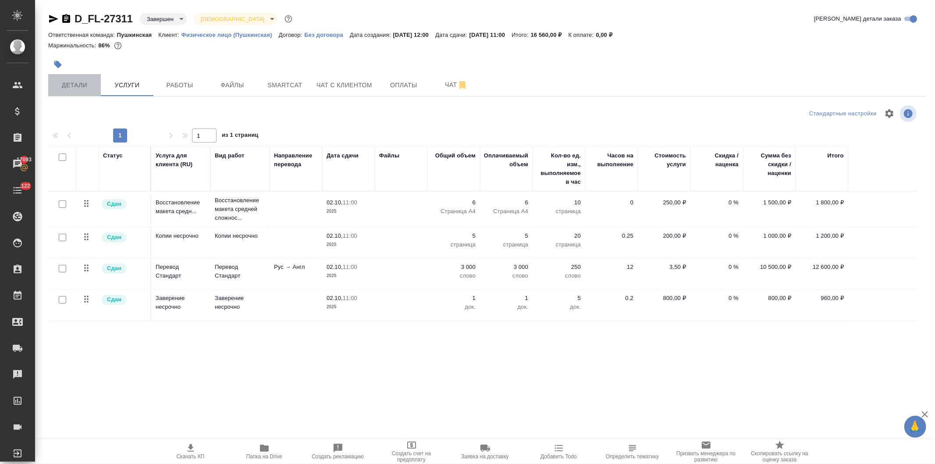
click at [65, 84] on span "Детали" at bounding box center [74, 85] width 42 height 11
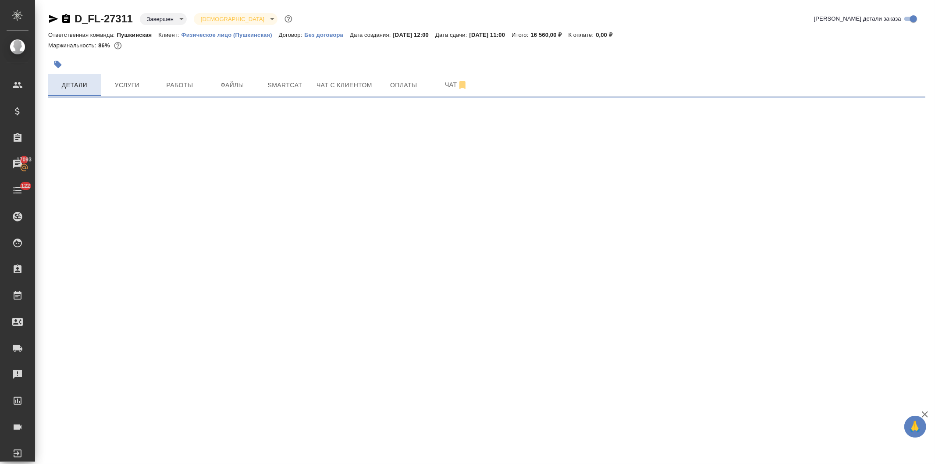
select select "RU"
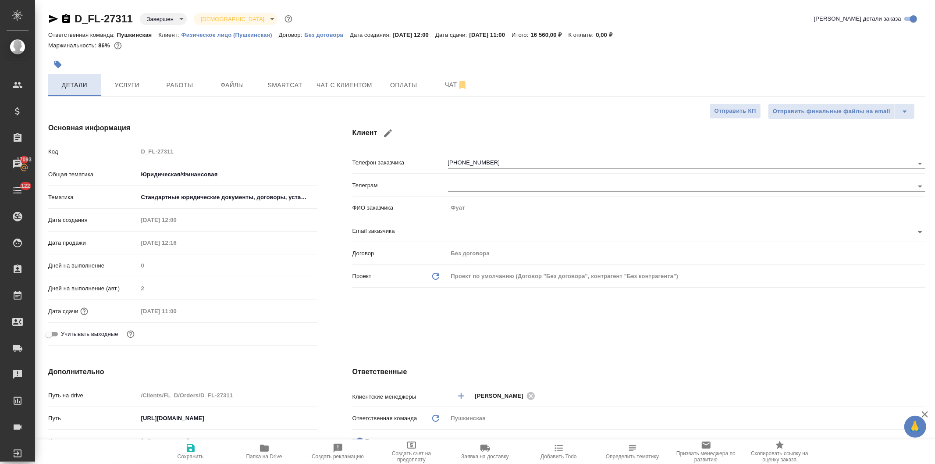
type textarea "x"
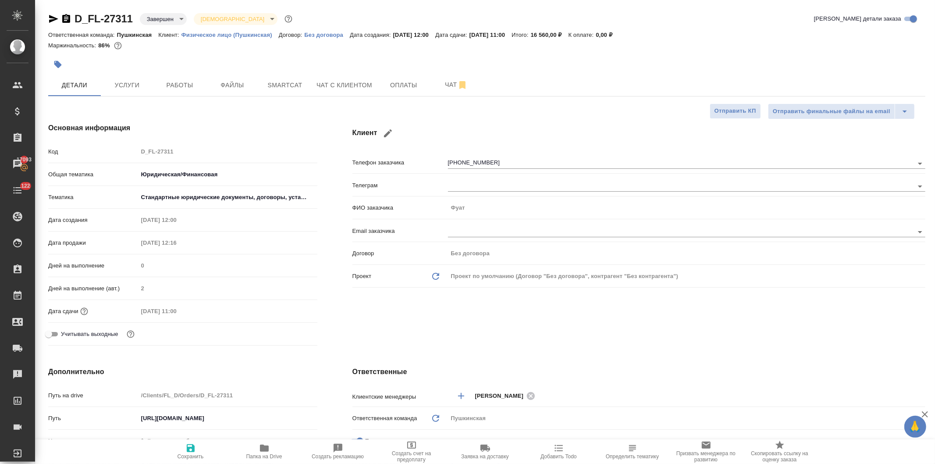
type textarea "x"
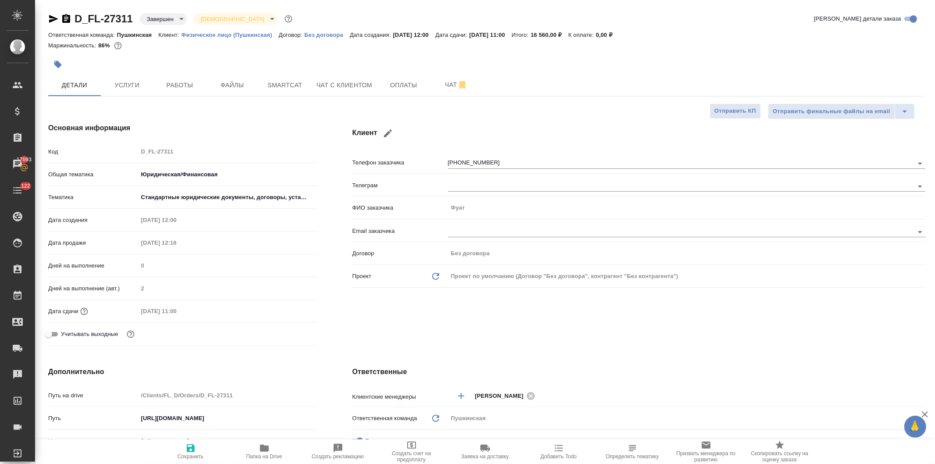
type textarea "x"
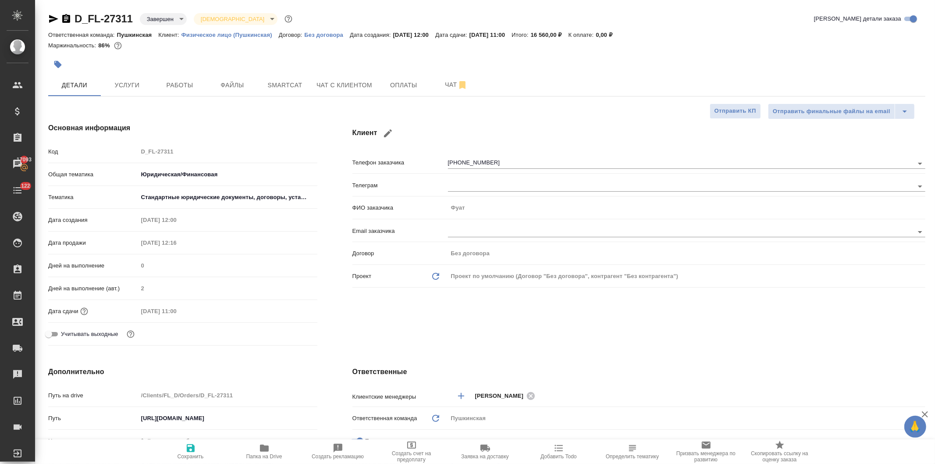
type textarea "x"
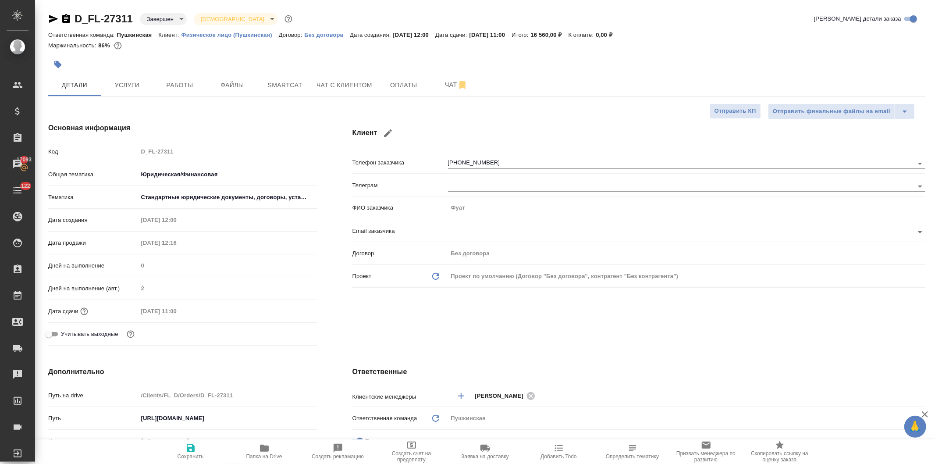
type textarea "x"
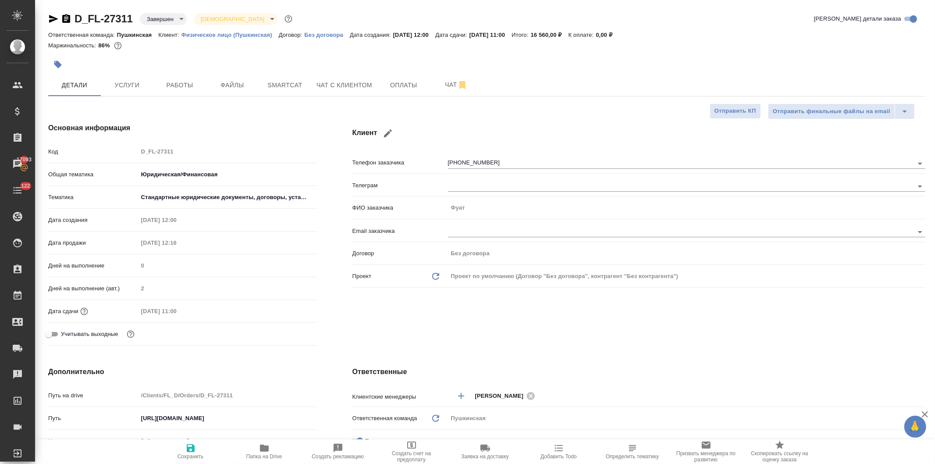
type textarea "x"
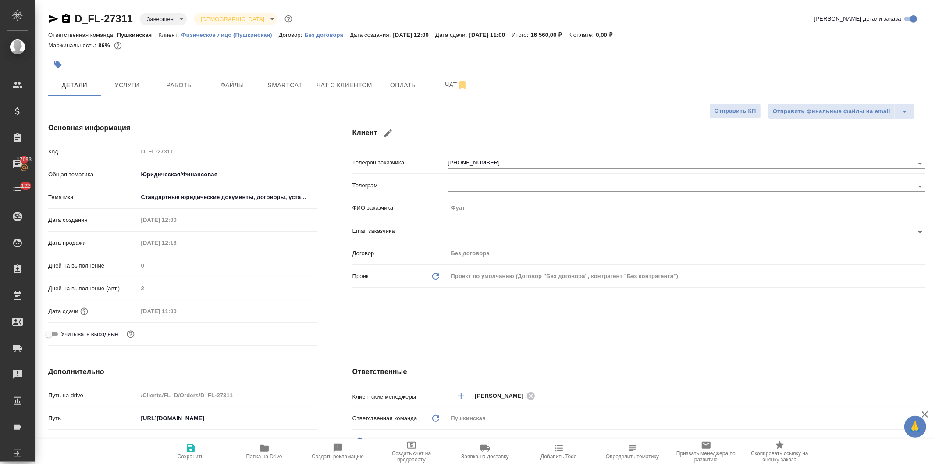
type textarea "x"
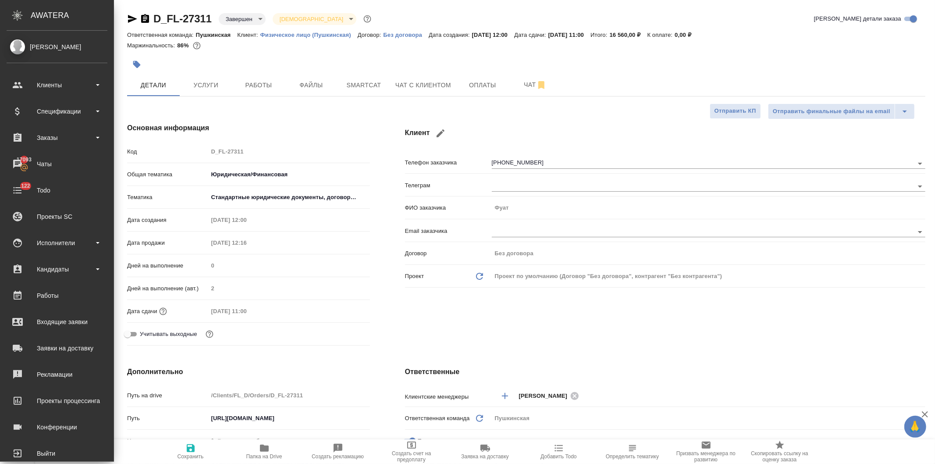
type textarea "x"
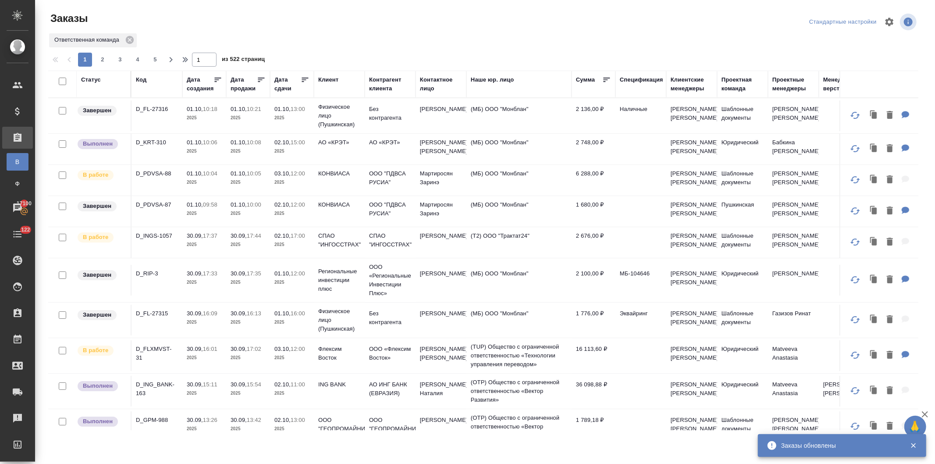
click at [321, 77] on div "Клиент" at bounding box center [328, 79] width 20 height 9
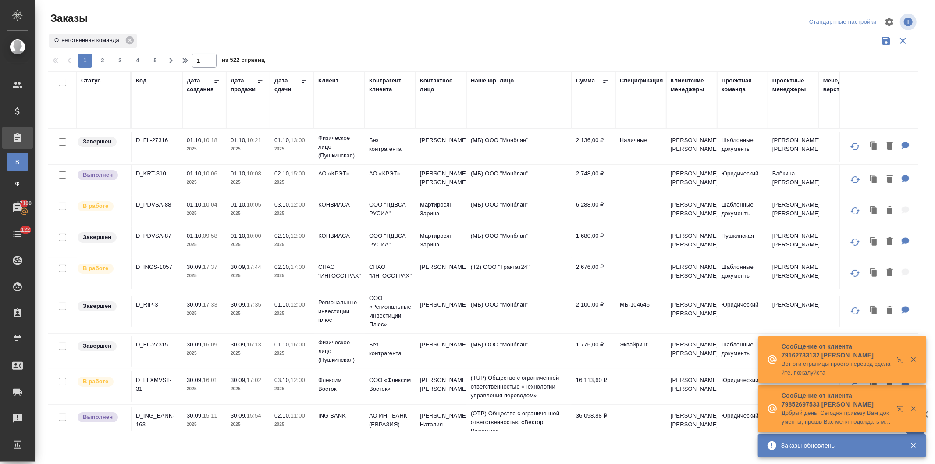
click at [332, 112] on input "text" at bounding box center [339, 111] width 42 height 11
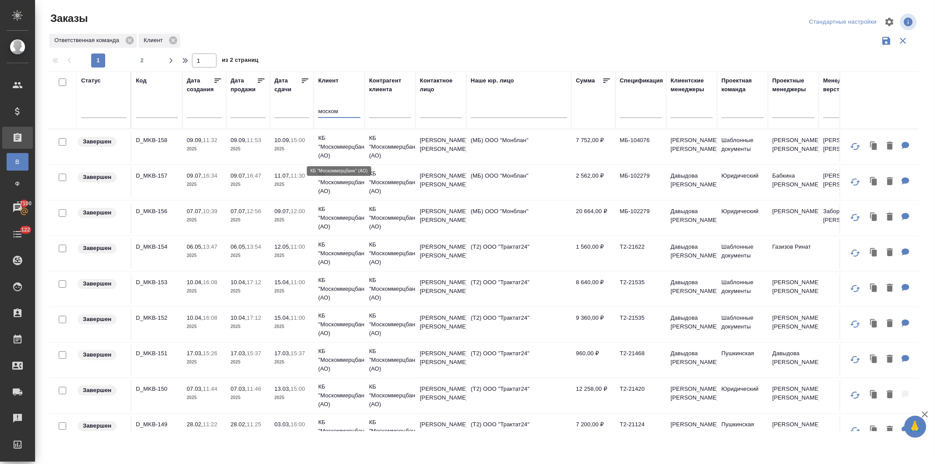
type input "моском"
click at [344, 142] on p "КБ "Москоммерцбанк" (АО)" at bounding box center [339, 147] width 42 height 26
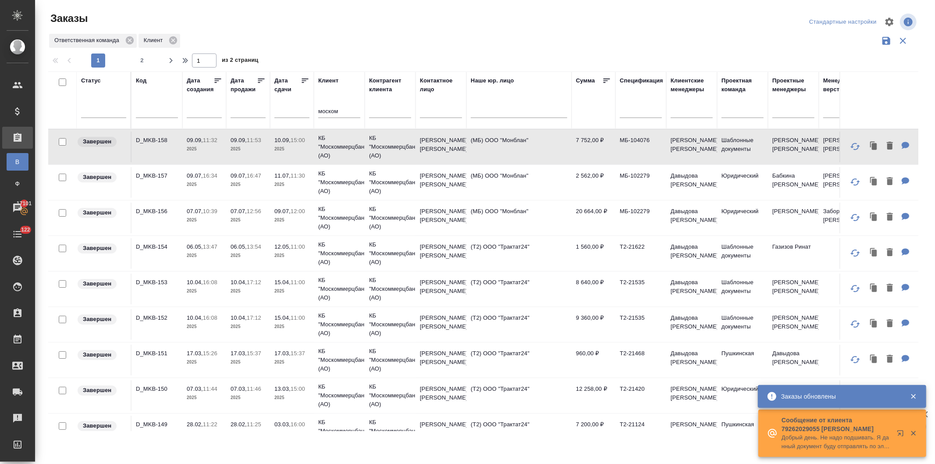
click at [318, 185] on p "КБ "Москоммерцбанк" (АО)" at bounding box center [339, 182] width 42 height 26
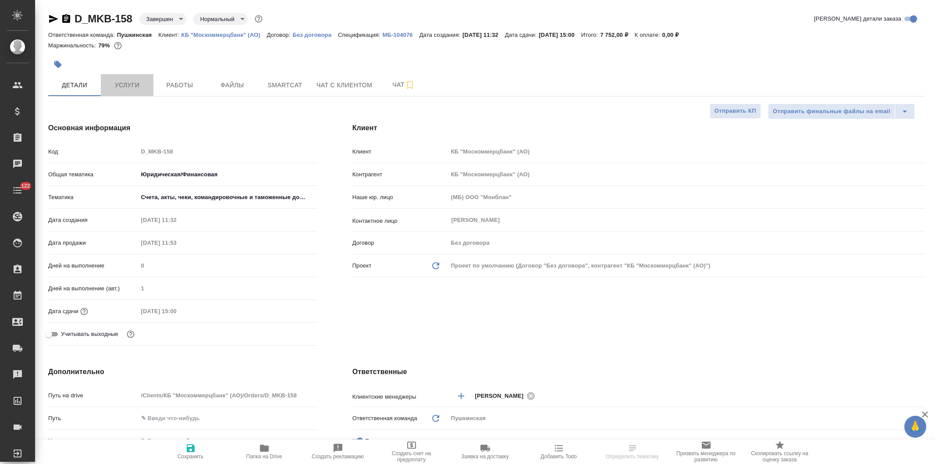
select select "RU"
click at [128, 85] on span "Услуги" at bounding box center [127, 85] width 42 height 11
select select "RU"
click at [121, 82] on span "Услуги" at bounding box center [127, 85] width 42 height 11
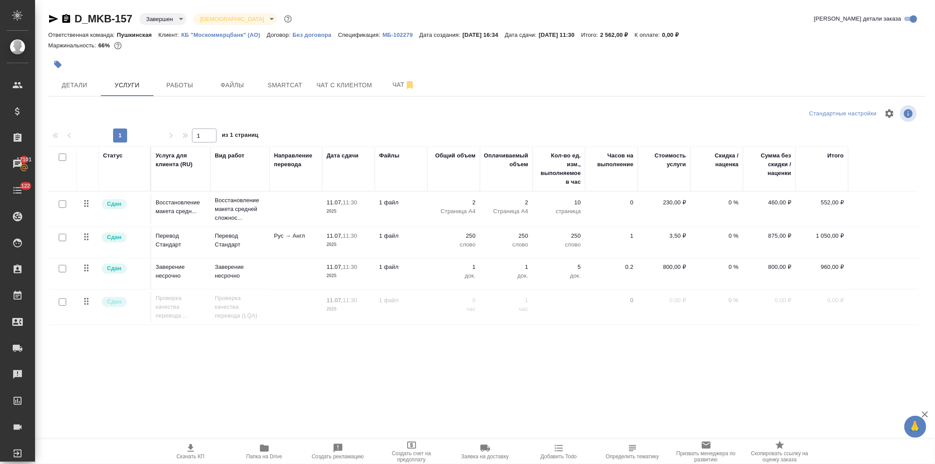
click at [232, 32] on p "КБ "Москоммерцбанк" (АО)" at bounding box center [223, 35] width 85 height 7
click at [82, 88] on span "Детали" at bounding box center [74, 85] width 42 height 11
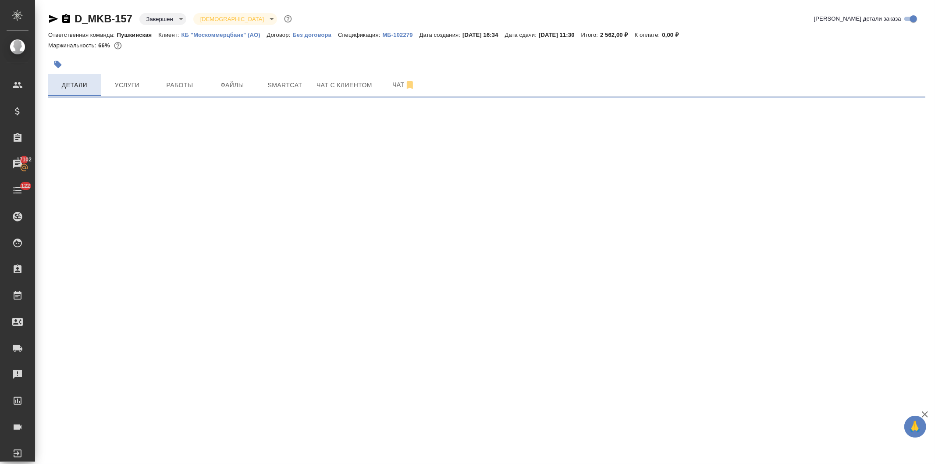
select select "RU"
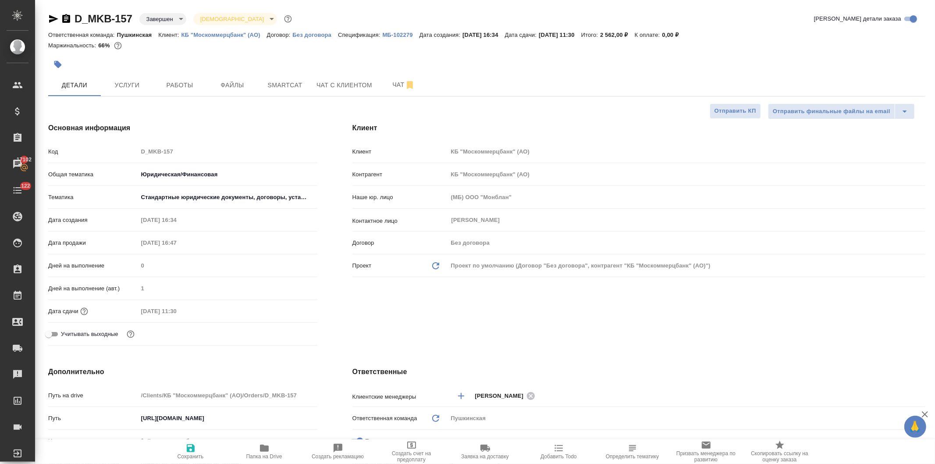
type textarea "x"
click at [128, 86] on span "Услуги" at bounding box center [127, 85] width 42 height 11
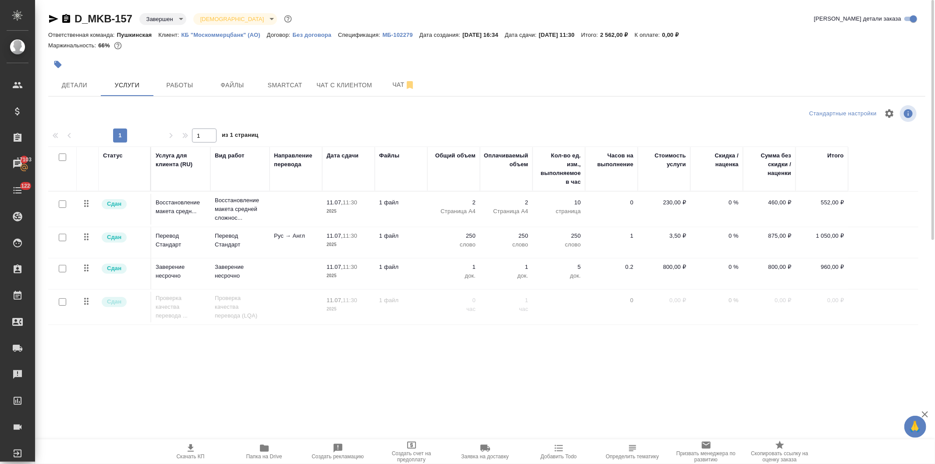
click at [235, 32] on p "КБ "Москоммерцбанк" (АО)" at bounding box center [223, 35] width 85 height 7
click at [287, 84] on span "Smartcat" at bounding box center [285, 85] width 42 height 11
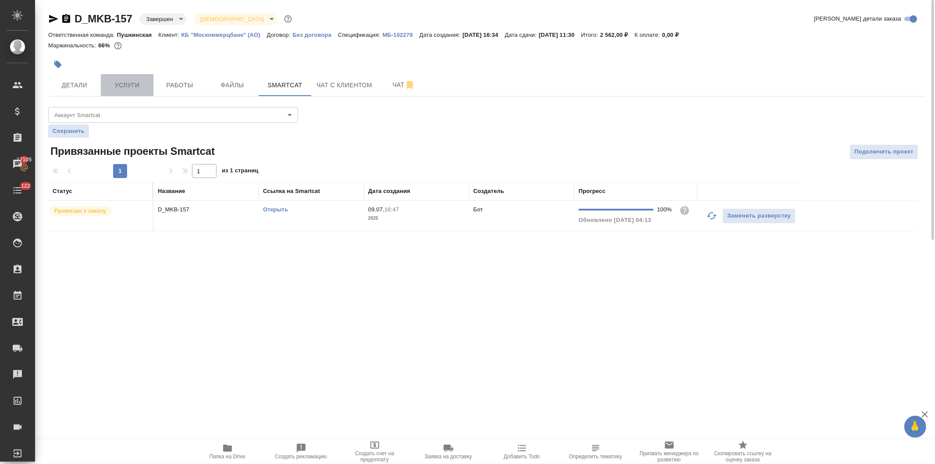
click at [121, 80] on span "Услуги" at bounding box center [127, 85] width 42 height 11
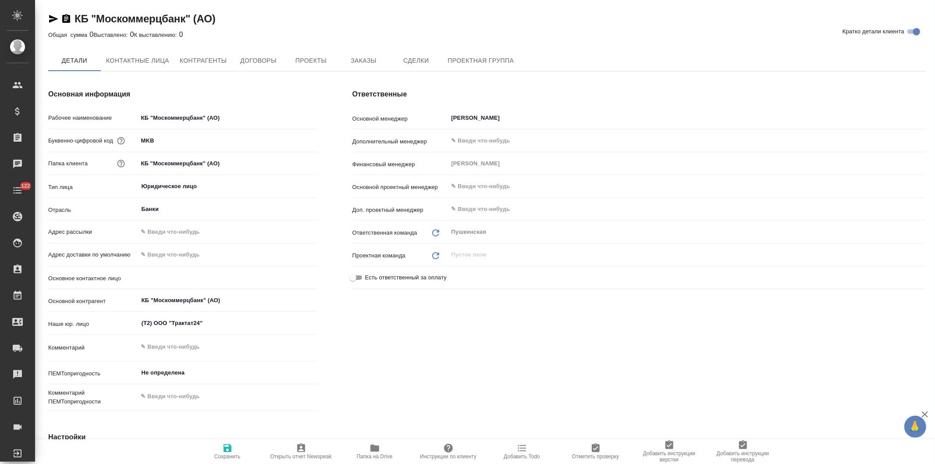
type textarea "x"
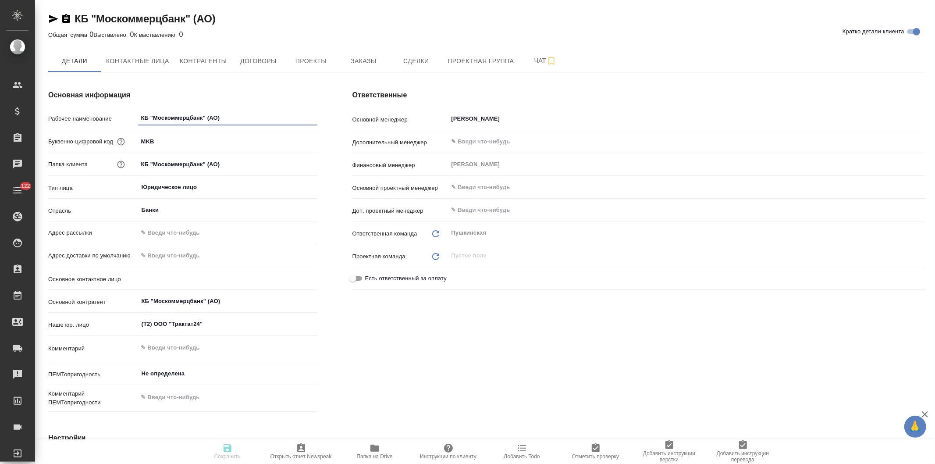
type textarea "x"
click at [374, 450] on icon "button" at bounding box center [374, 447] width 9 height 7
type textarea "x"
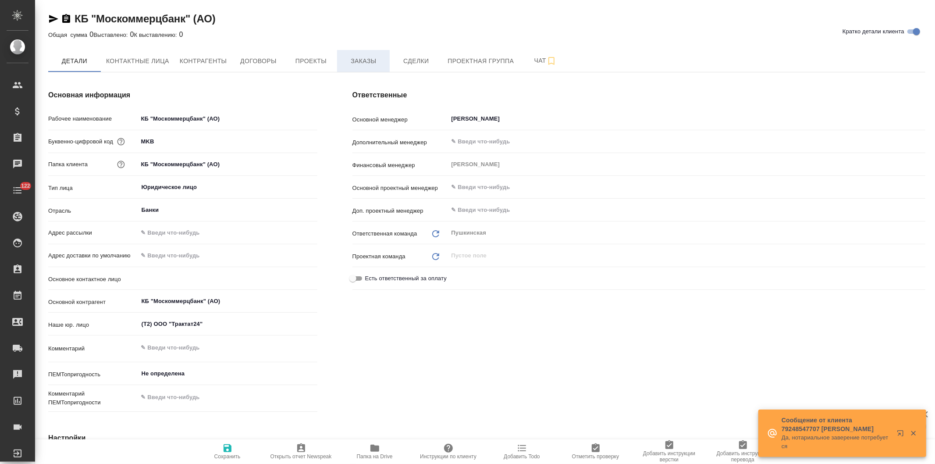
click at [362, 59] on span "Заказы" at bounding box center [363, 61] width 42 height 11
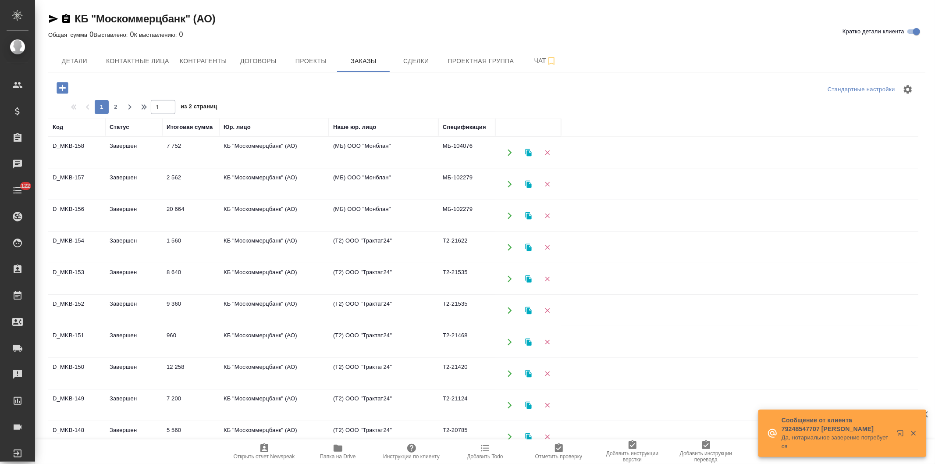
click at [58, 85] on icon "button" at bounding box center [62, 87] width 11 height 11
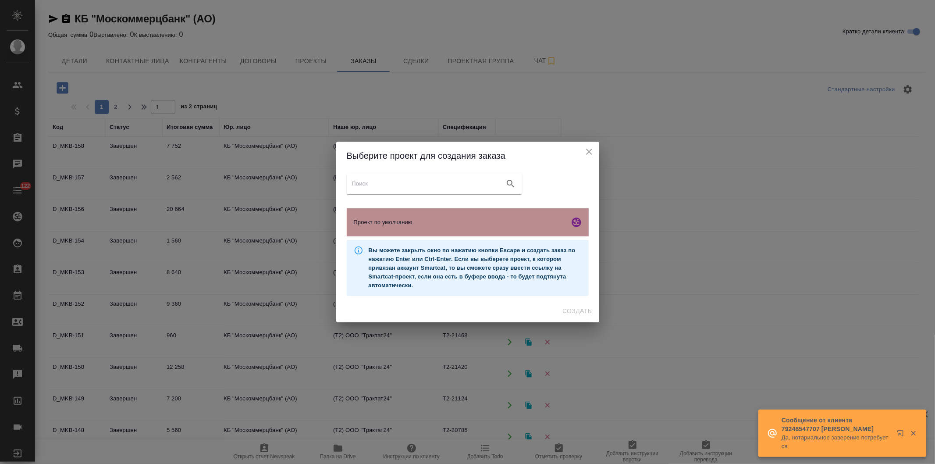
click at [397, 227] on div "Проект по умолчанию" at bounding box center [468, 222] width 242 height 28
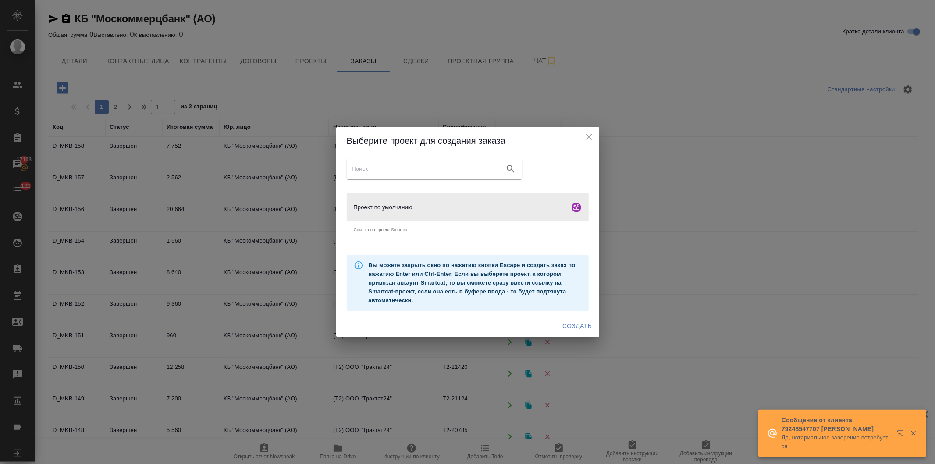
click at [571, 322] on span "Создать" at bounding box center [576, 325] width 29 height 11
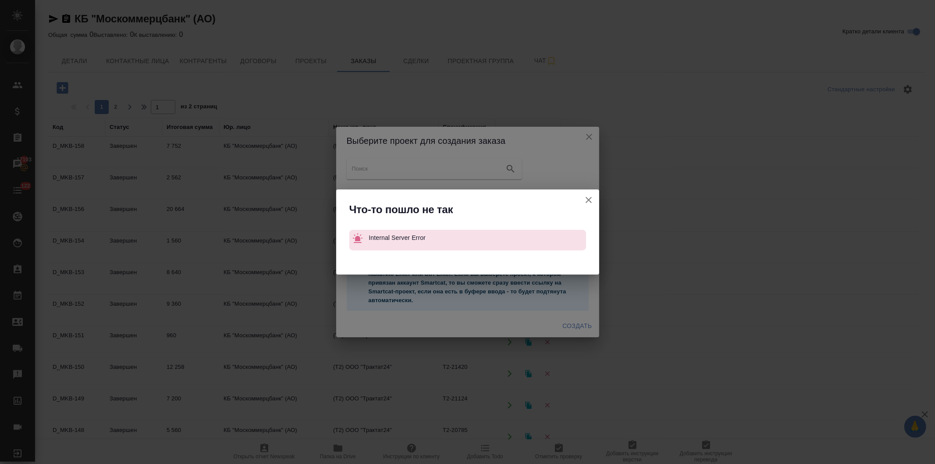
click at [584, 196] on icon "button" at bounding box center [588, 200] width 11 height 11
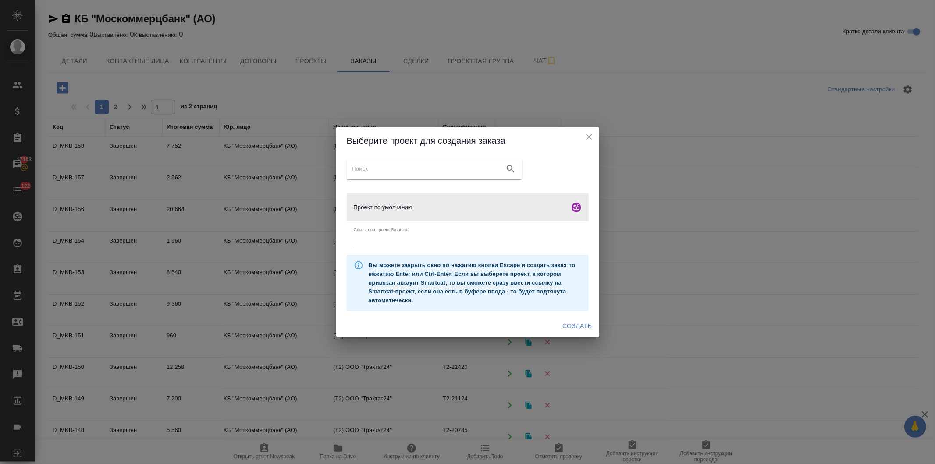
click at [584, 135] on icon "close" at bounding box center [589, 136] width 11 height 11
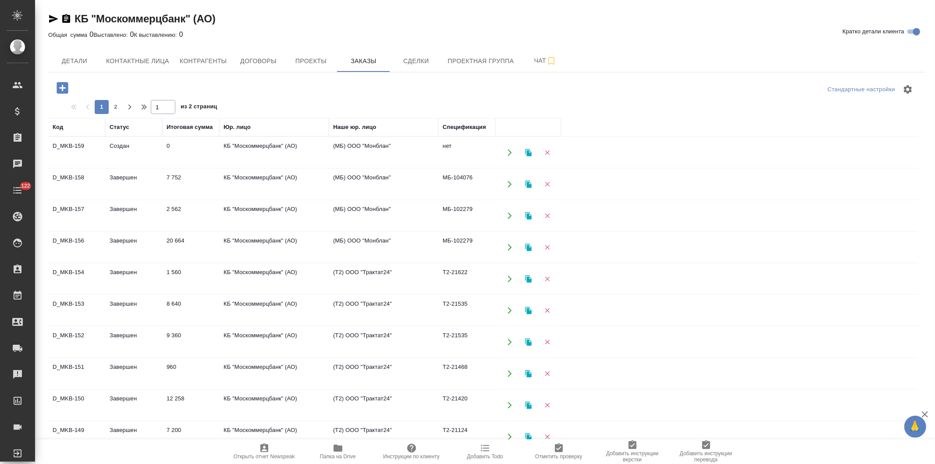
click at [275, 144] on td "КБ "Москоммерцбанк" (АО)" at bounding box center [274, 152] width 110 height 31
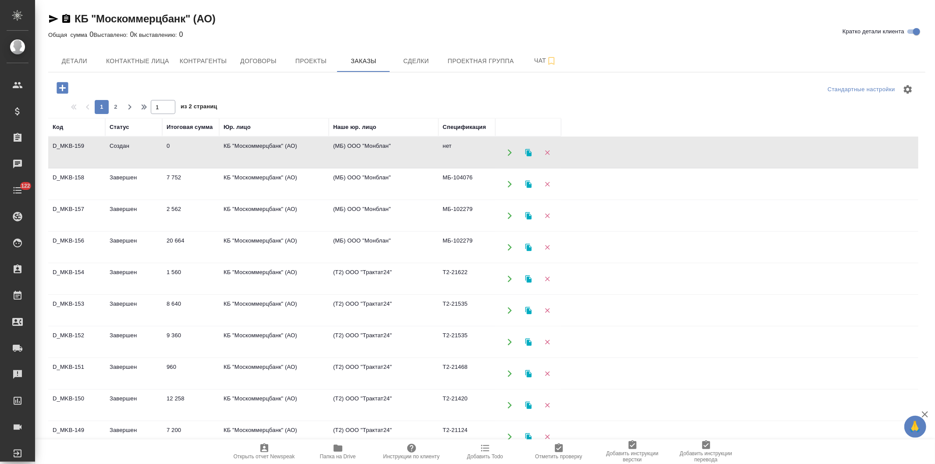
click at [275, 144] on td "КБ "Москоммерцбанк" (АО)" at bounding box center [274, 152] width 110 height 31
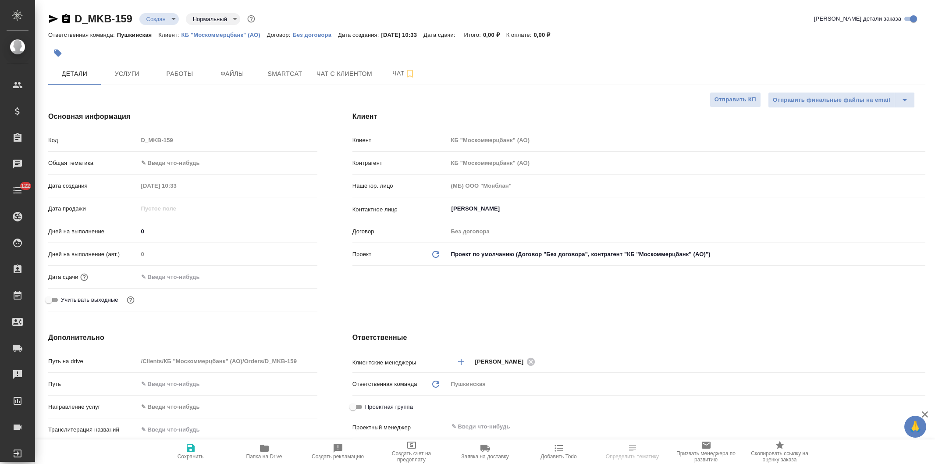
select select "RU"
click at [170, 159] on body "🙏 .cls-1 fill:#fff; AWATERA [PERSON_NAME] Спецификации Заказы 17104 Чаты 122 To…" at bounding box center [467, 232] width 935 height 464
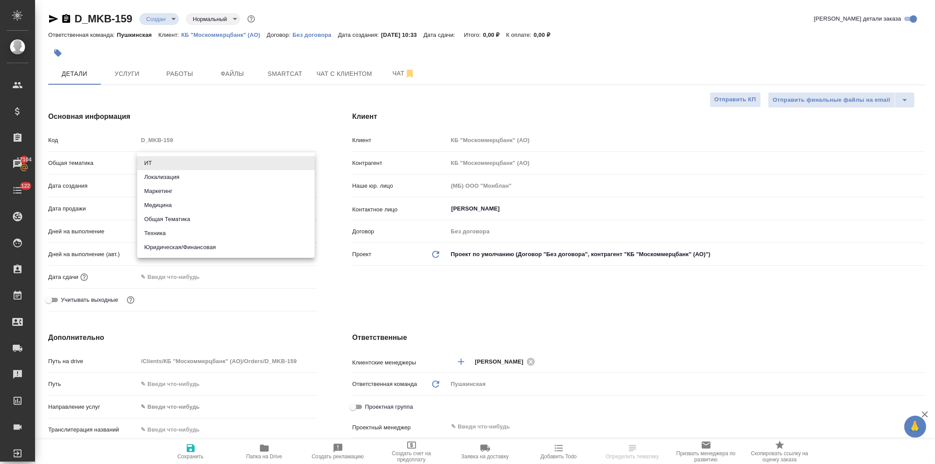
click at [173, 245] on li "Юридическая/Финансовая" at bounding box center [225, 247] width 177 height 14
type input "yr-fn"
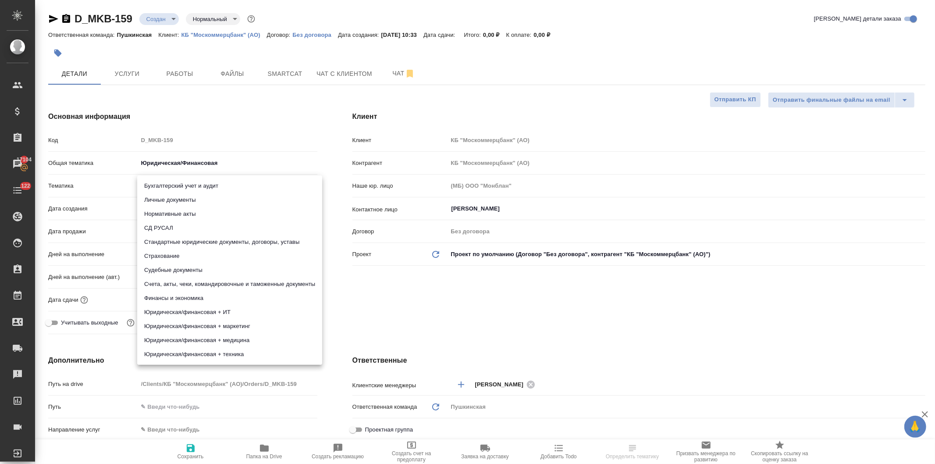
click at [172, 184] on body "🙏 .cls-1 fill:#fff; AWATERA Давыдова Елена Клиенты Спецификации Заказы 17104 Ча…" at bounding box center [467, 232] width 935 height 464
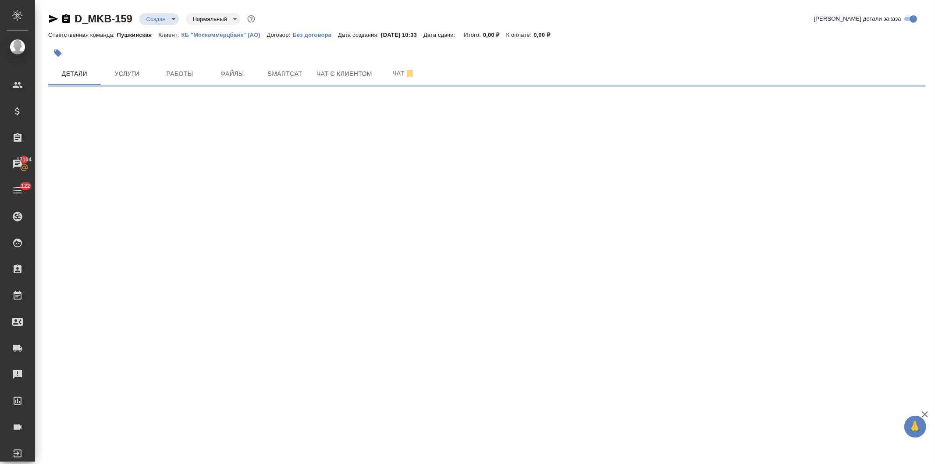
select select "RU"
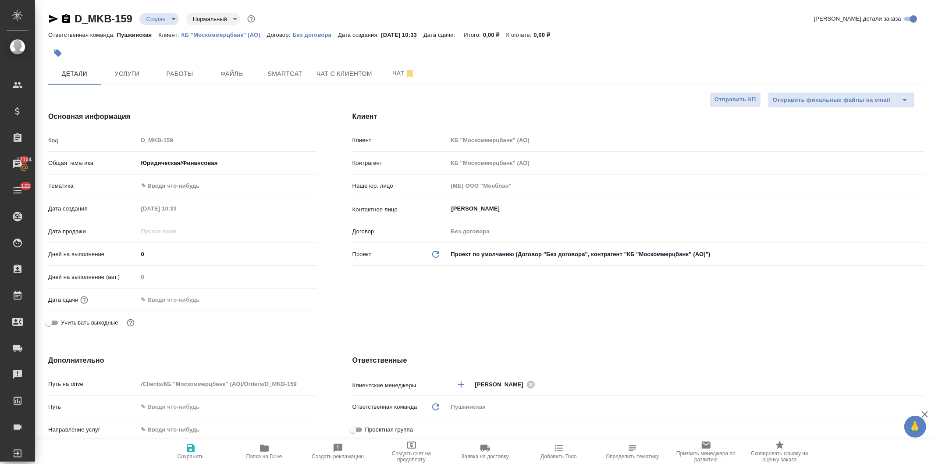
type textarea "x"
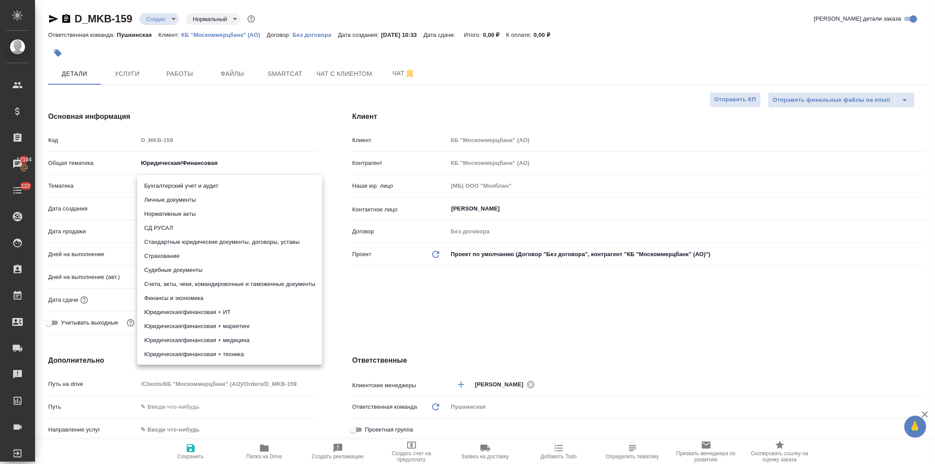
click at [166, 181] on body "🙏 .cls-1 fill:#fff; AWATERA Давыдова Елена Клиенты Спецификации Заказы 17104 Ча…" at bounding box center [467, 232] width 935 height 464
click at [177, 239] on li "Стандартные юридические документы, договоры, уставы" at bounding box center [229, 242] width 185 height 14
type input "5f647205b73bc97568ca66bf"
type textarea "x"
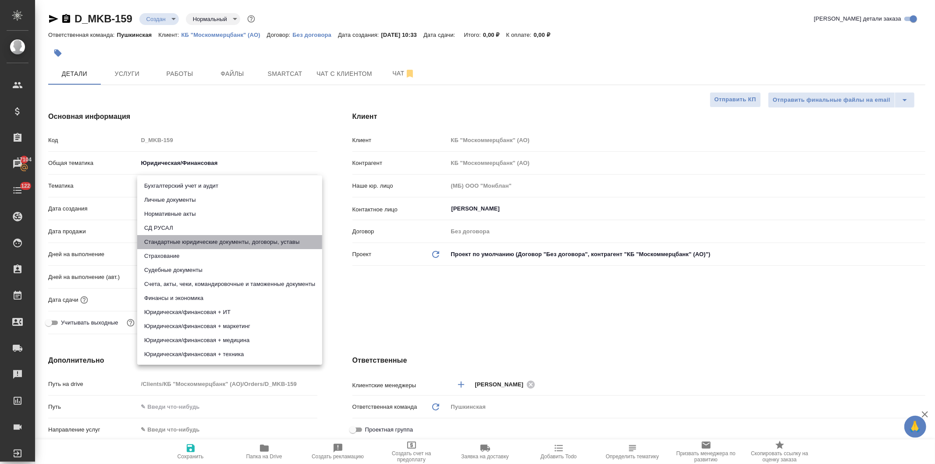
type textarea "x"
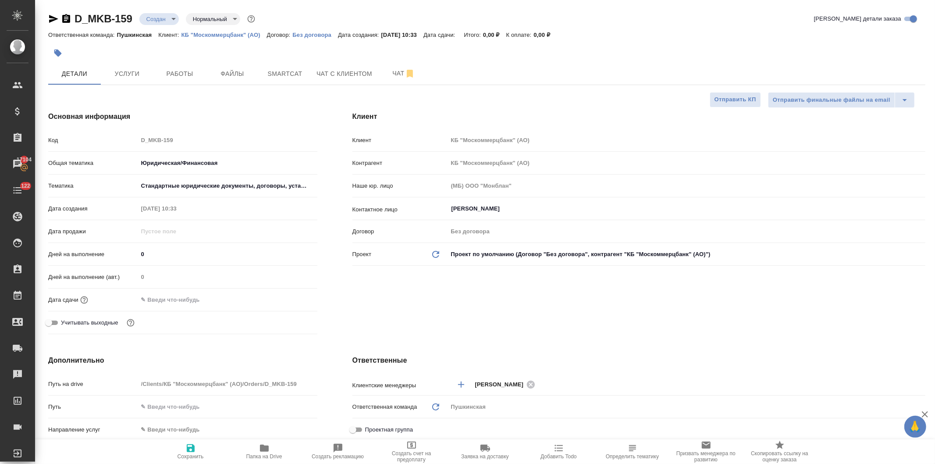
click at [190, 447] on icon "button" at bounding box center [191, 448] width 8 height 8
type textarea "x"
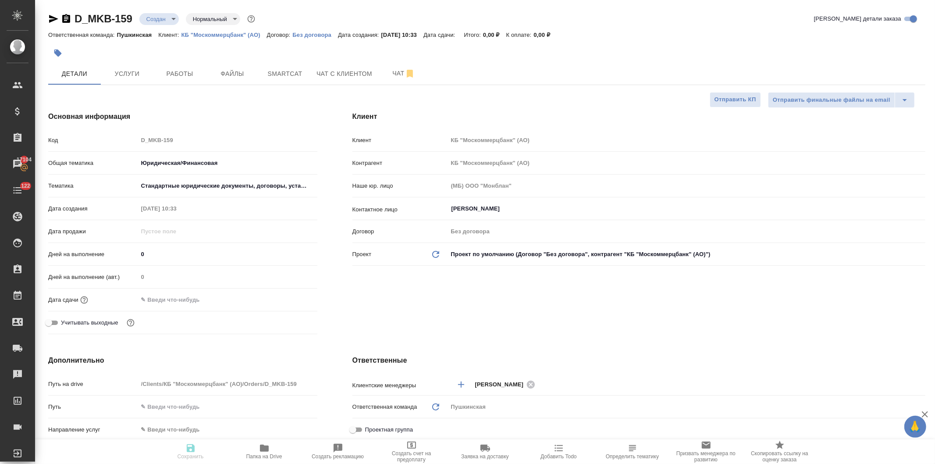
type textarea "x"
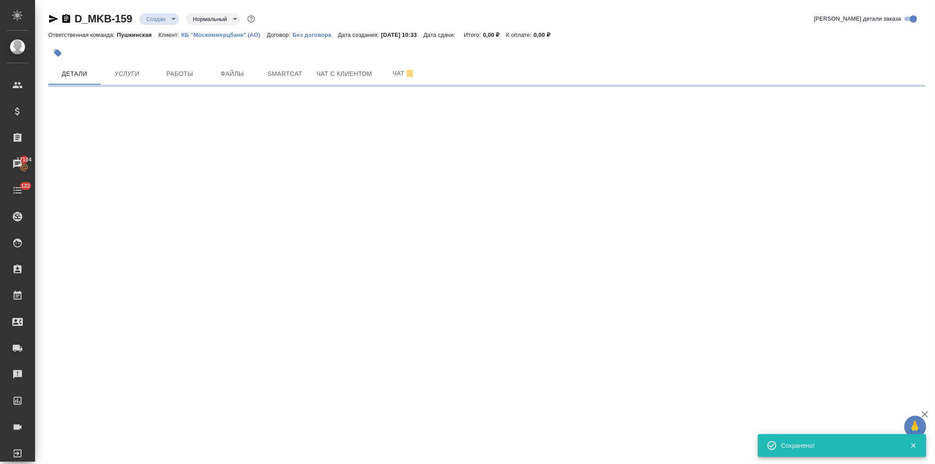
select select "RU"
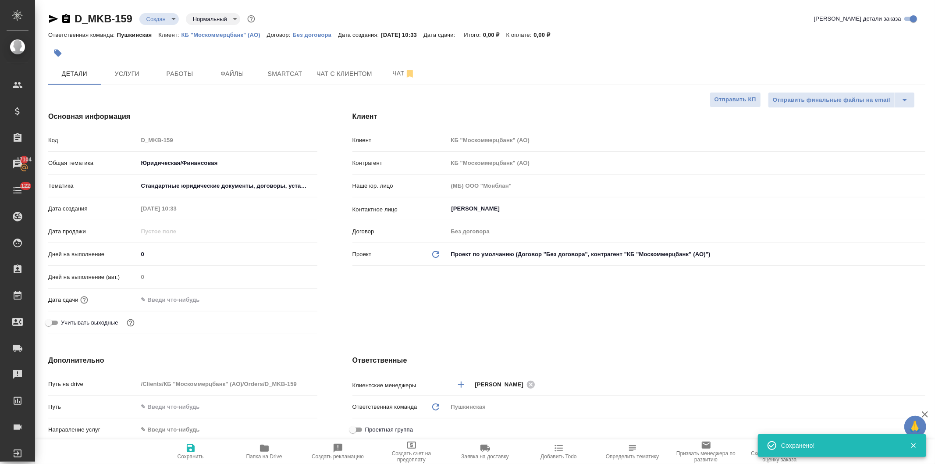
type textarea "x"
click at [264, 450] on icon "button" at bounding box center [264, 447] width 9 height 7
type textarea "x"
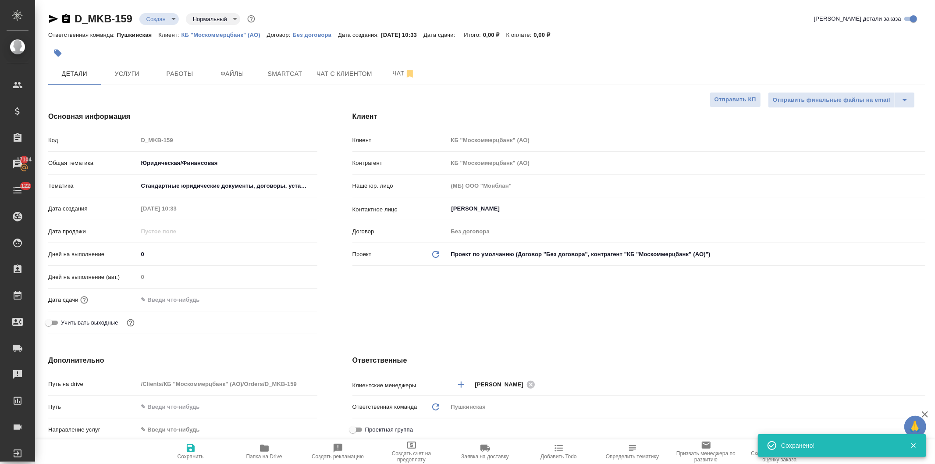
type textarea "x"
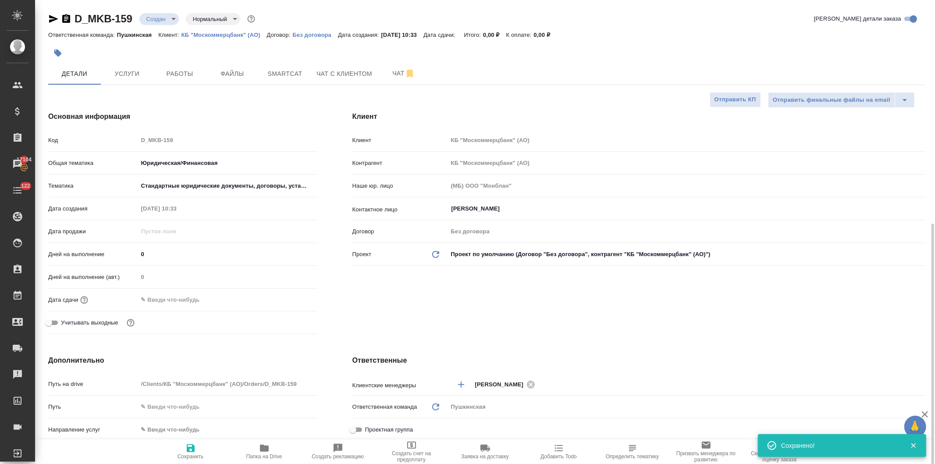
scroll to position [146, 0]
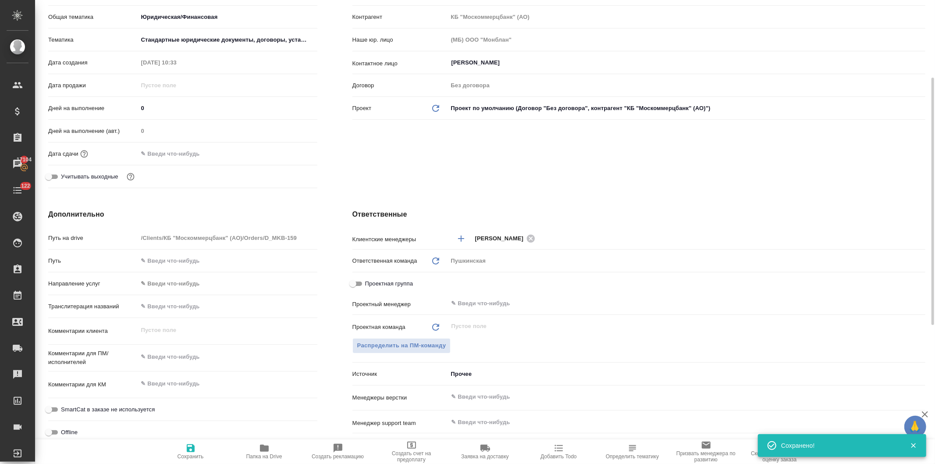
click at [206, 263] on input "text" at bounding box center [227, 260] width 179 height 13
paste input "https://drive.awatera.com/s/srmFXW4oBrJfwYw"
type input "https://drive.awatera.com/s/srmFXW4oBrJfwYw"
type textarea "x"
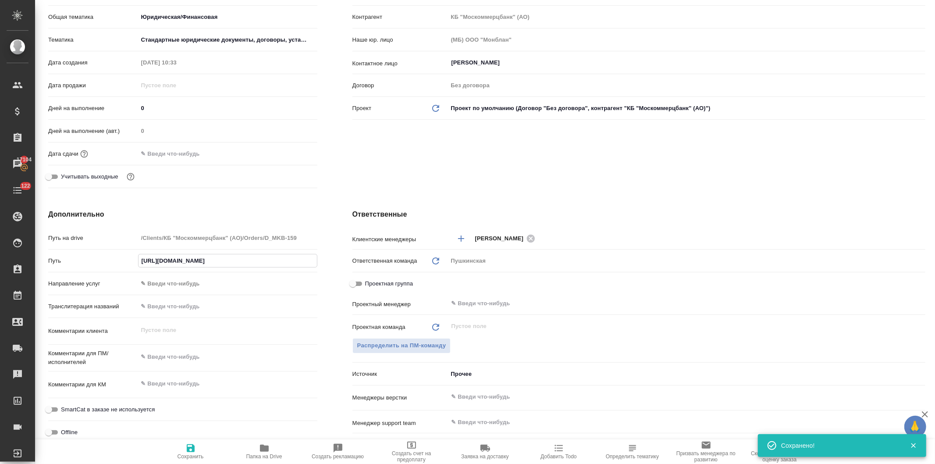
type textarea "x"
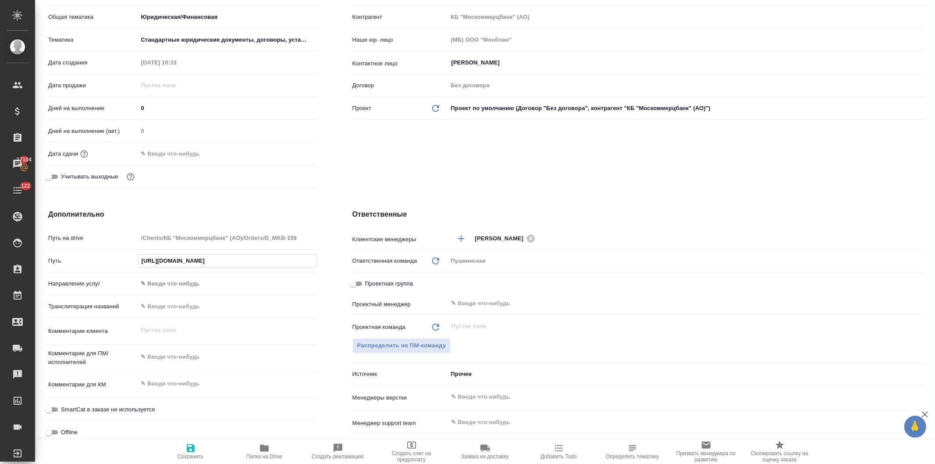
type input "https://drive.awatera.com/s/srmFXW4oBrJfwYw"
click at [385, 173] on div "Клиент Клиент КБ "Москоммерцбанк" (АО) Контрагент КБ "Москоммерцбанк" (АО) Наше…" at bounding box center [639, 78] width 608 height 261
click at [189, 450] on icon "button" at bounding box center [191, 448] width 8 height 8
type textarea "x"
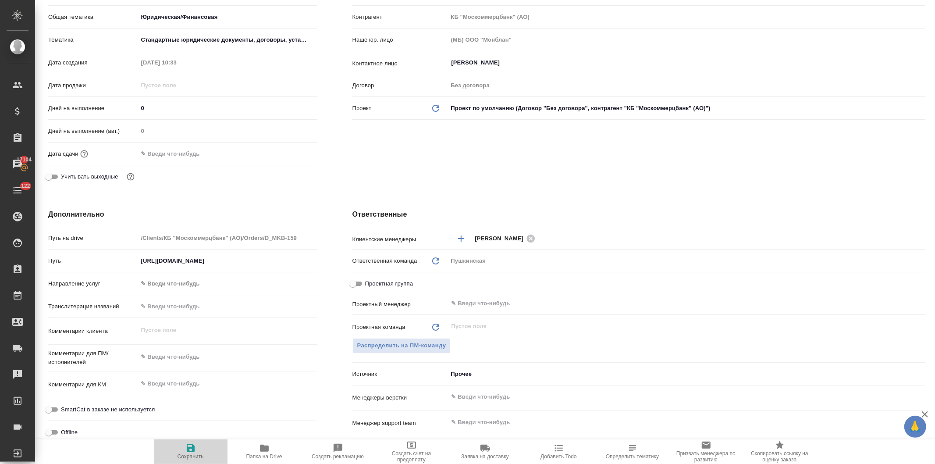
type textarea "x"
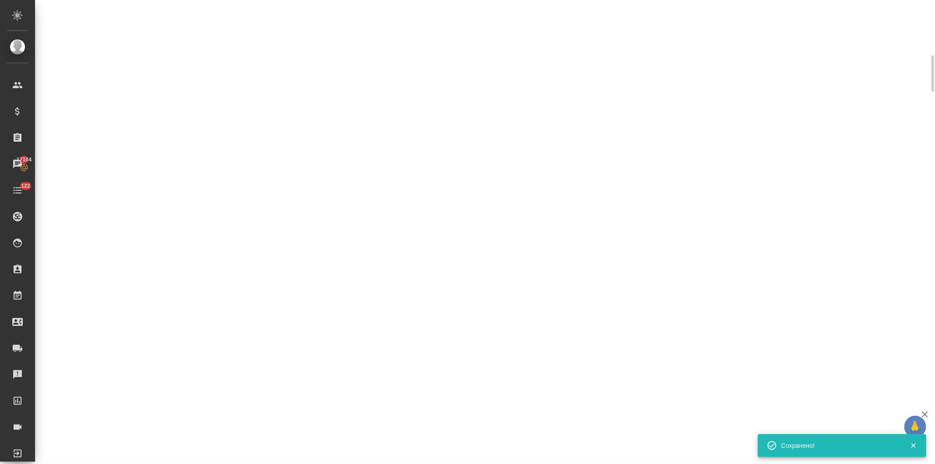
select select "RU"
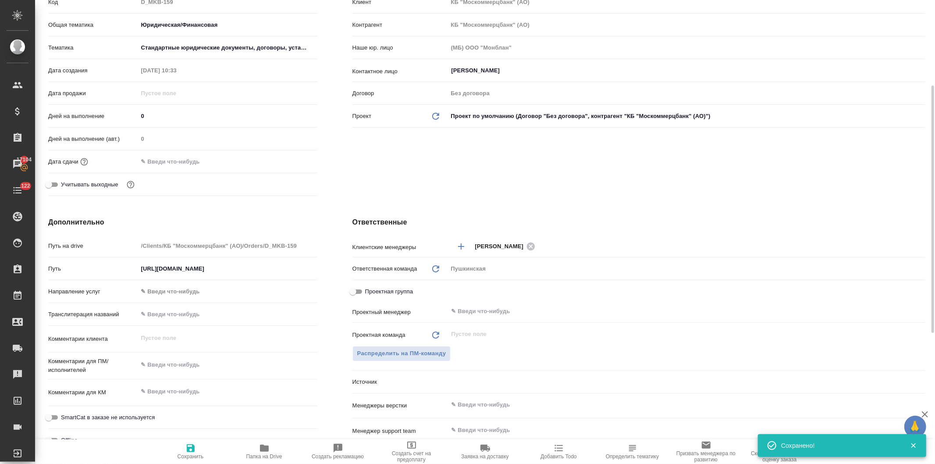
type textarea "x"
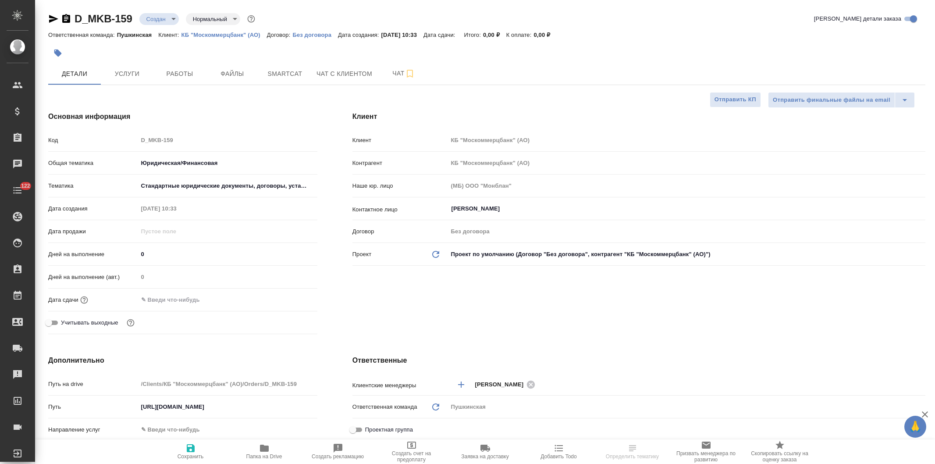
select select "RU"
click at [159, 15] on body "🙏 .cls-1 fill:#fff; AWATERA [PERSON_NAME] Спецификации Заказы Чаты 122 Todo Про…" at bounding box center [467, 232] width 935 height 464
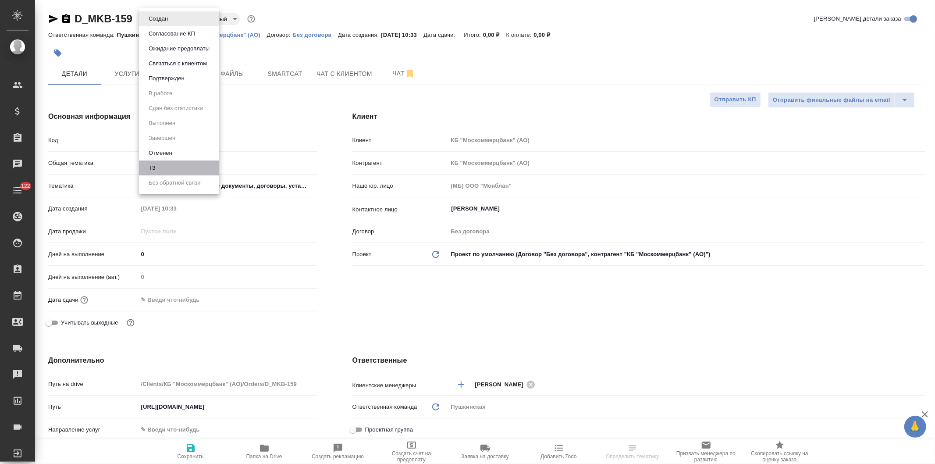
click at [161, 166] on li "ТЗ" at bounding box center [179, 167] width 80 height 15
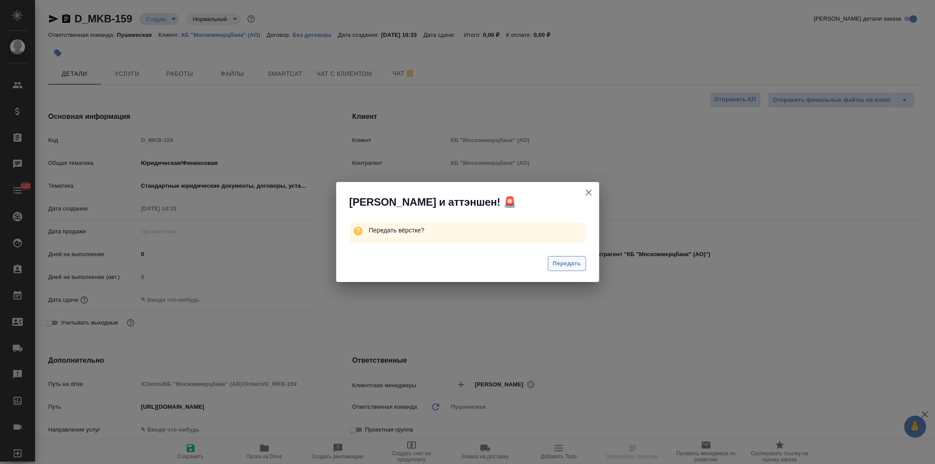
click at [563, 262] on span "Передать" at bounding box center [566, 263] width 28 height 10
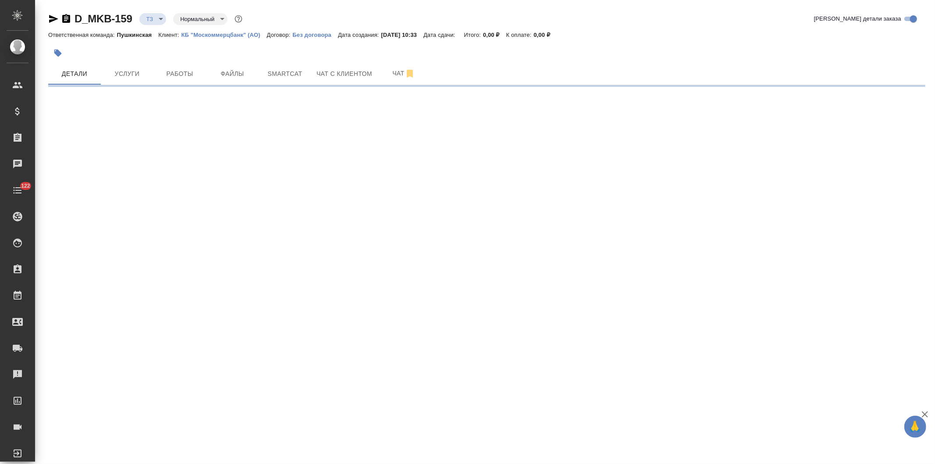
select select "RU"
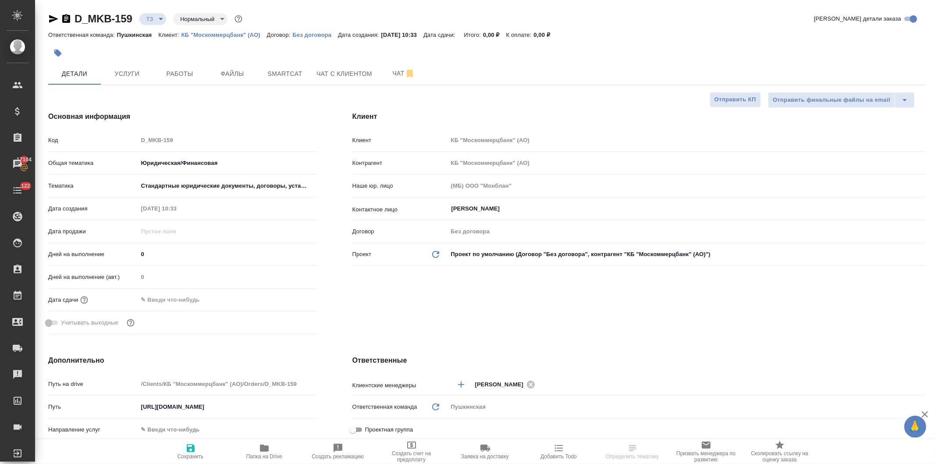
type textarea "x"
click at [135, 71] on span "Услуги" at bounding box center [127, 73] width 42 height 11
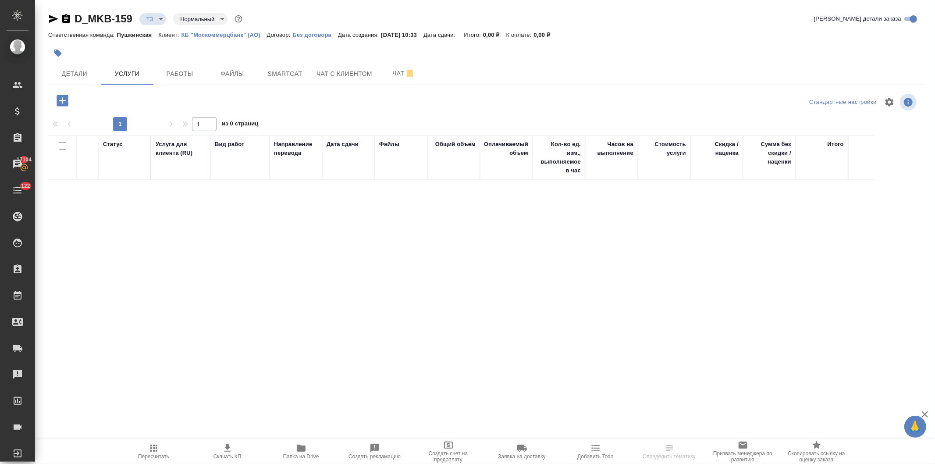
click at [59, 97] on icon "button" at bounding box center [62, 100] width 11 height 11
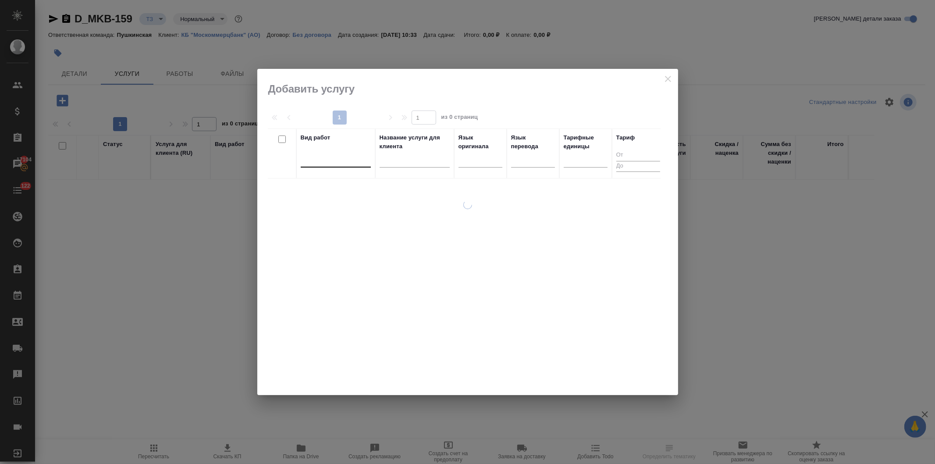
click at [321, 161] on div at bounding box center [336, 158] width 70 height 13
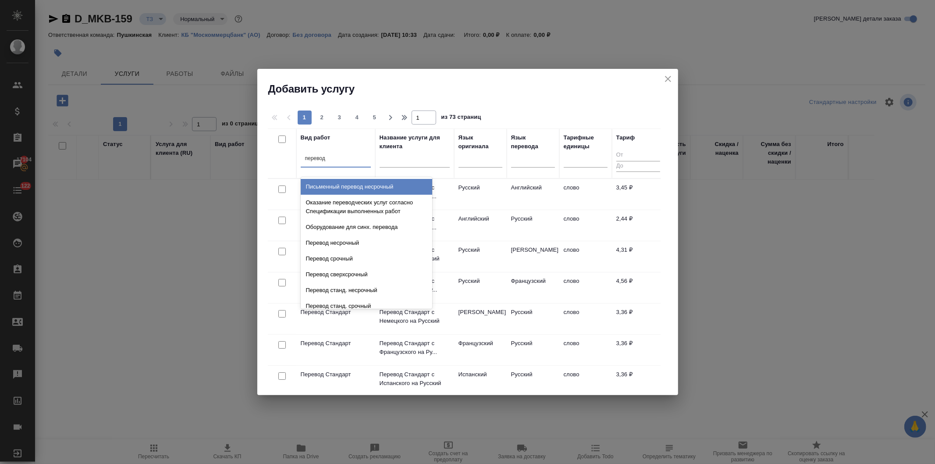
type input "перевод ст"
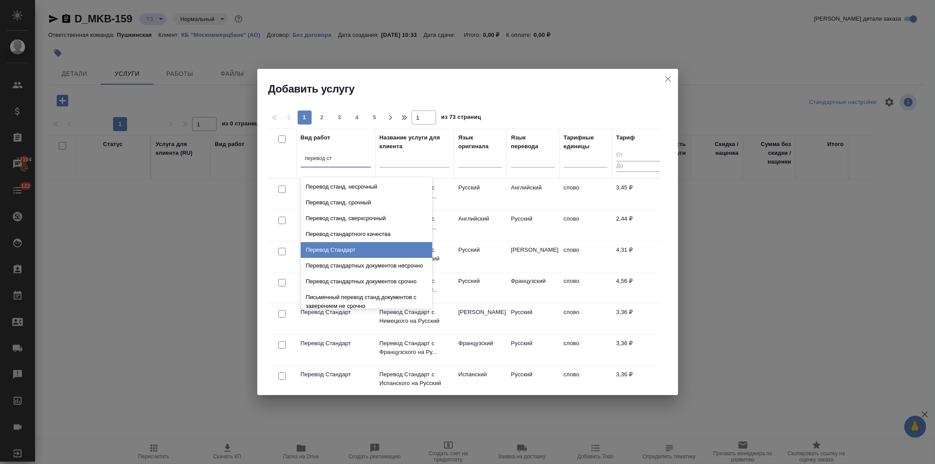
click at [340, 245] on div "Перевод Стандарт" at bounding box center [366, 250] width 131 height 16
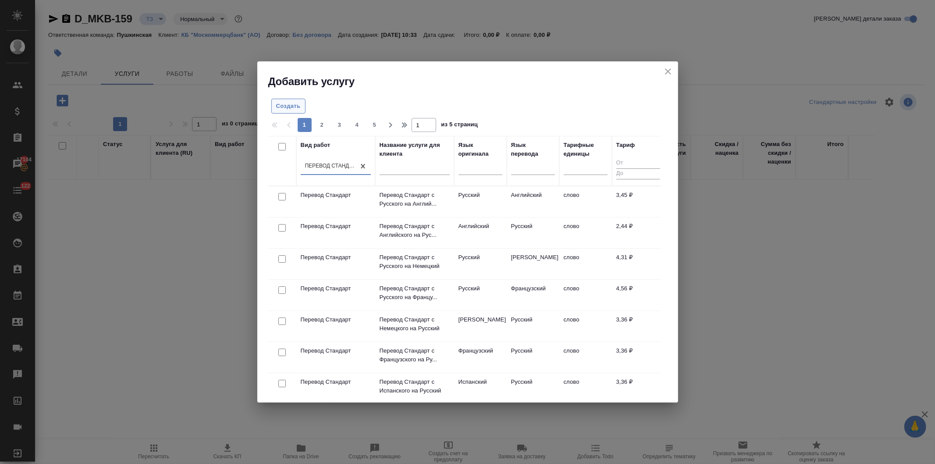
click at [287, 106] on span "Создать" at bounding box center [288, 106] width 25 height 10
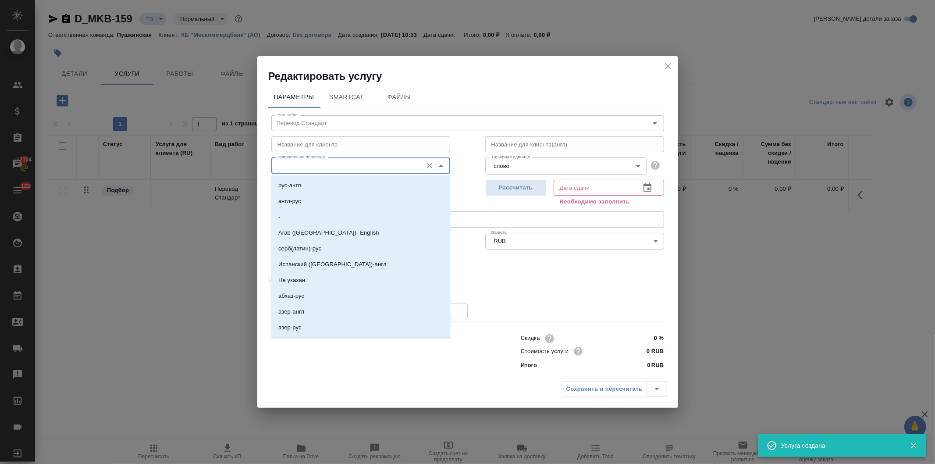
click at [309, 165] on input "Направление перевода" at bounding box center [346, 165] width 144 height 11
click at [299, 184] on p "рус-англ" at bounding box center [289, 185] width 23 height 9
type input "рус-англ"
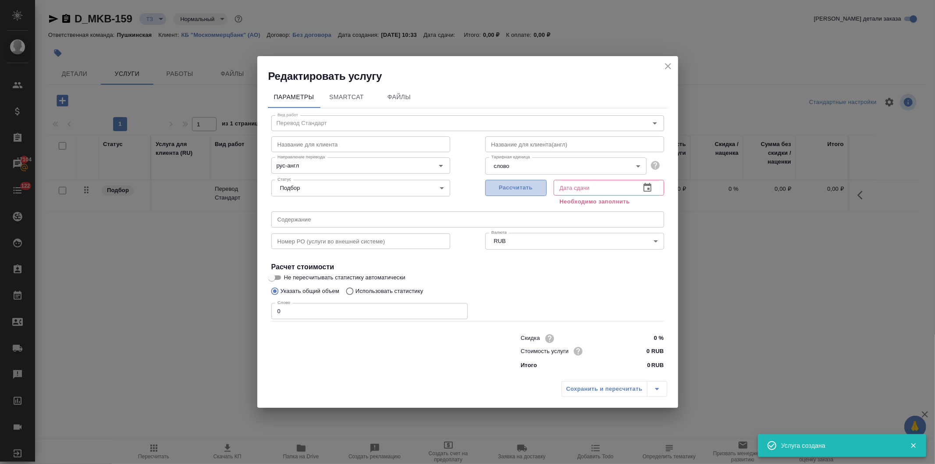
click at [506, 189] on span "Рассчитать" at bounding box center [516, 188] width 52 height 10
type input "02.10.2025 10:34"
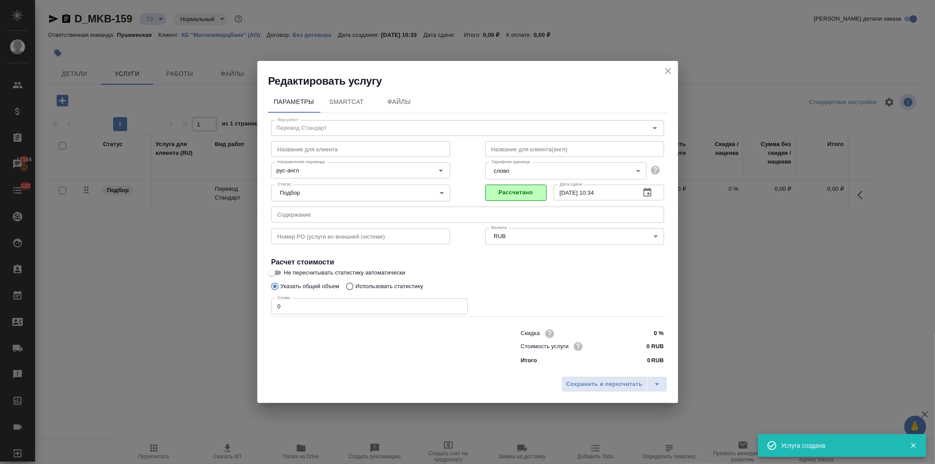
click at [290, 214] on input "text" at bounding box center [467, 214] width 393 height 16
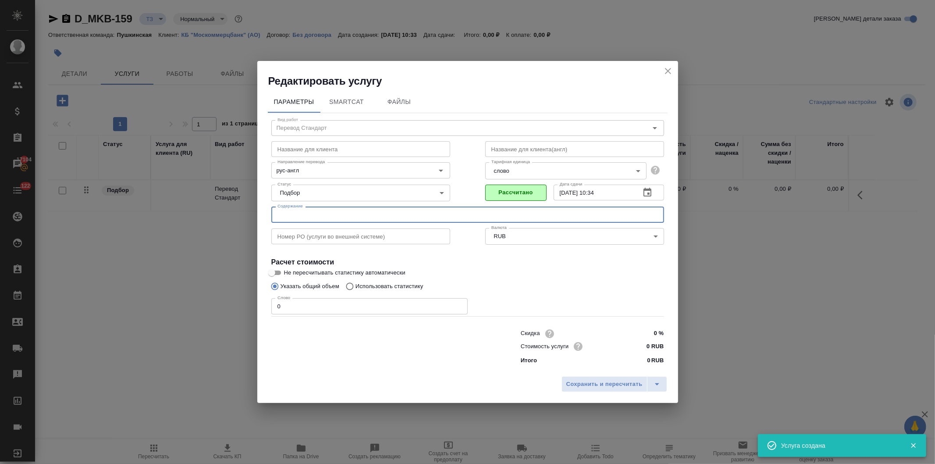
paste input "1 анкета клиента юр лица"
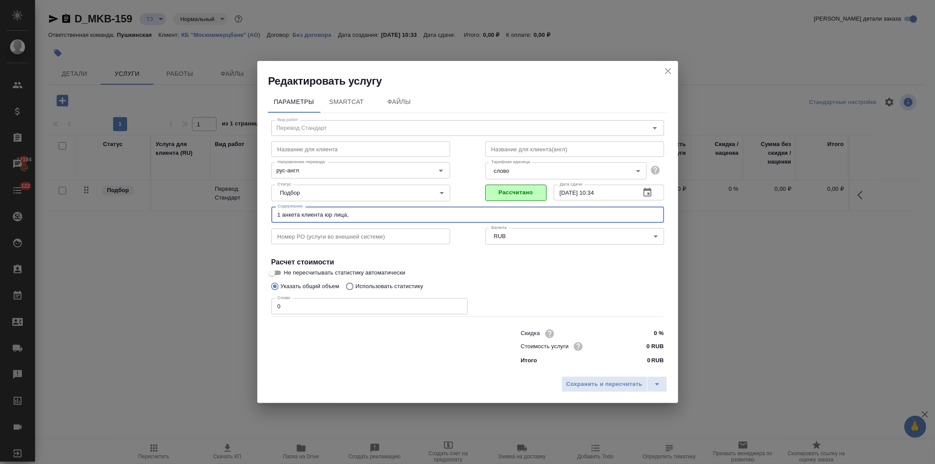
click at [359, 215] on input "1 анкета клиента юр лица," at bounding box center [467, 214] width 393 height 16
paste input "2 Дополнительные сведения к Анкете Клиента"
click at [500, 216] on input "1 анкета клиента юр лица, 2 Дополнительные сведения к Анкете Клиента," at bounding box center [467, 214] width 393 height 16
paste input "3 Анкета ЮЛ Fatca"
click at [555, 215] on input "1 анкета клиента юр лица, 2 Дополнительные сведения к Анкете Клиента, 3 Анкета …" at bounding box center [467, 214] width 393 height 16
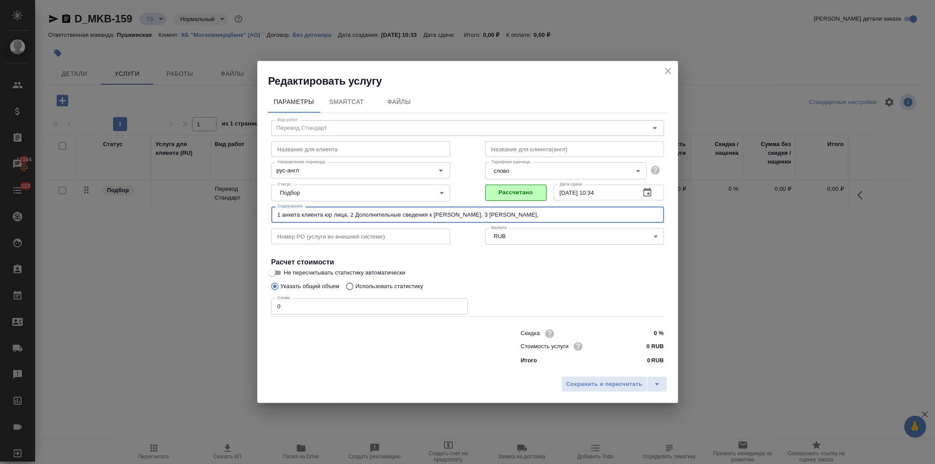
paste input "5 Анкета ФЛ иностр налогопл"
type input "1 анкета клиента юр лица, 2 Дополнительные сведения к Анкете Клиента, 3 Анкета …"
click at [647, 347] on input "0 RUB" at bounding box center [647, 346] width 32 height 13
type input "3.5 RUB"
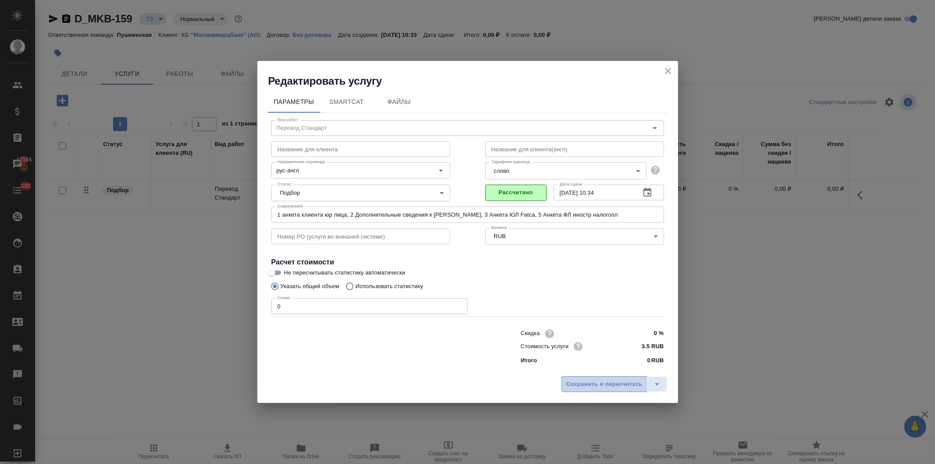
click at [590, 388] on span "Сохранить и пересчитать" at bounding box center [604, 384] width 76 height 10
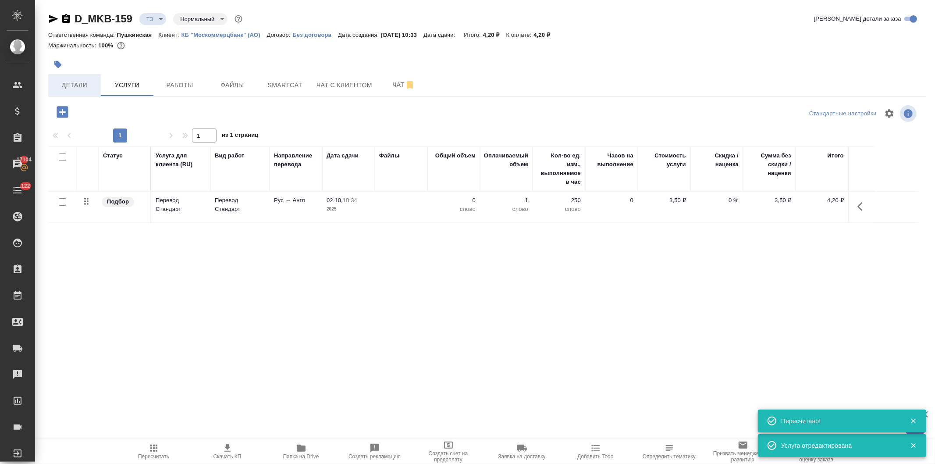
click at [70, 78] on button "Детали" at bounding box center [74, 85] width 53 height 22
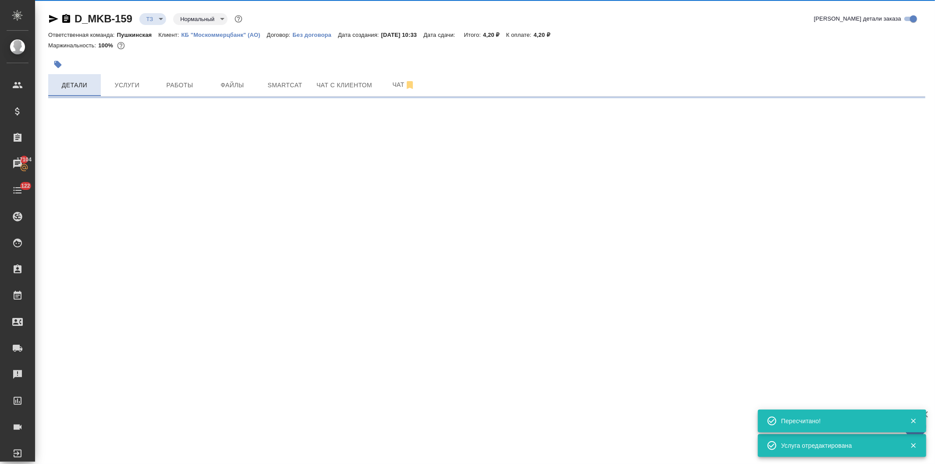
select select "RU"
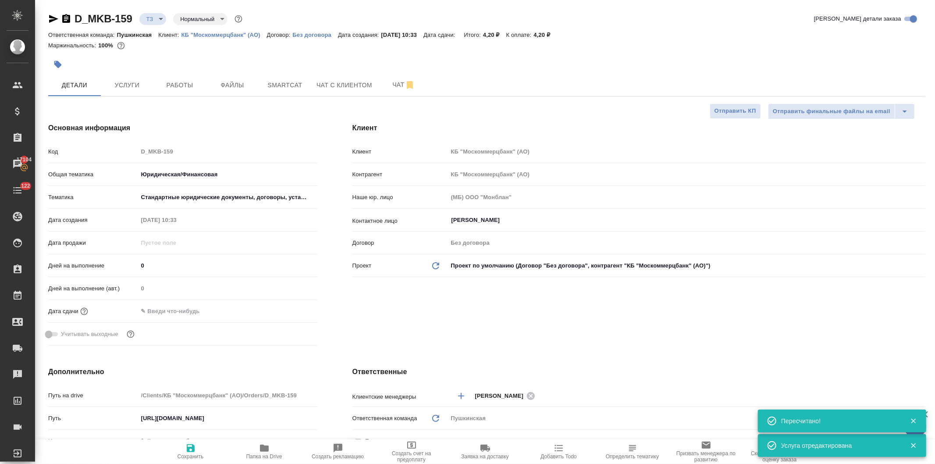
type textarea "x"
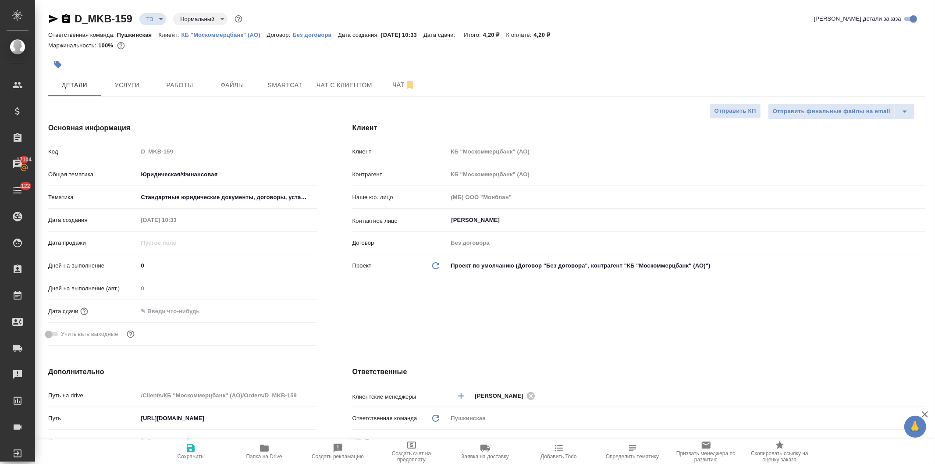
scroll to position [195, 0]
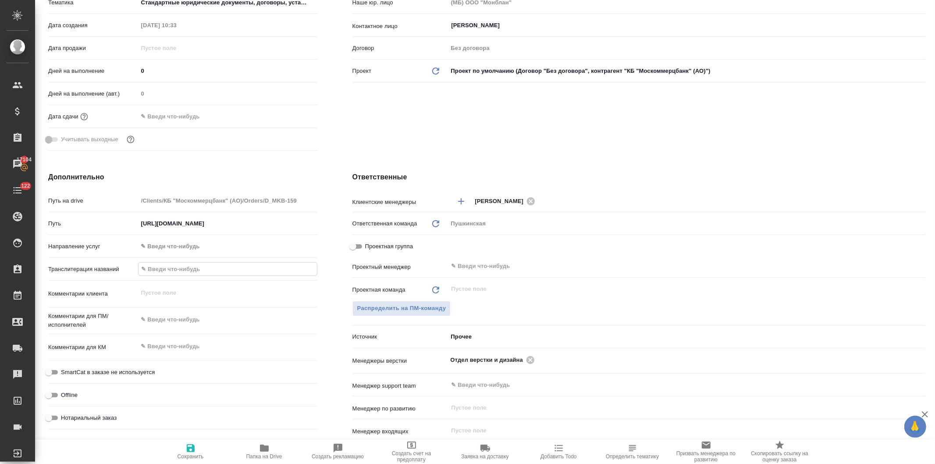
click at [178, 269] on input "text" at bounding box center [227, 268] width 178 height 13
paste input "CB “Moskommertsbank” (JSC)"
type input "CB “Moskommertsbank” (JSC)"
type textarea "x"
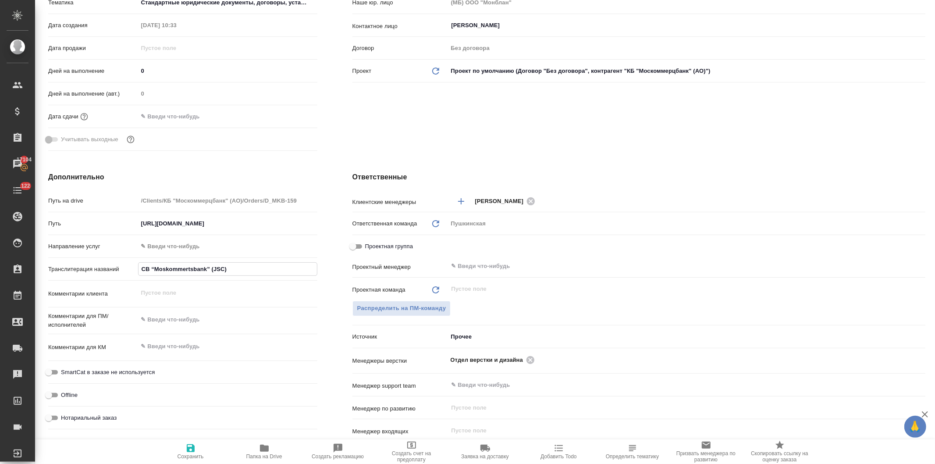
type textarea "x"
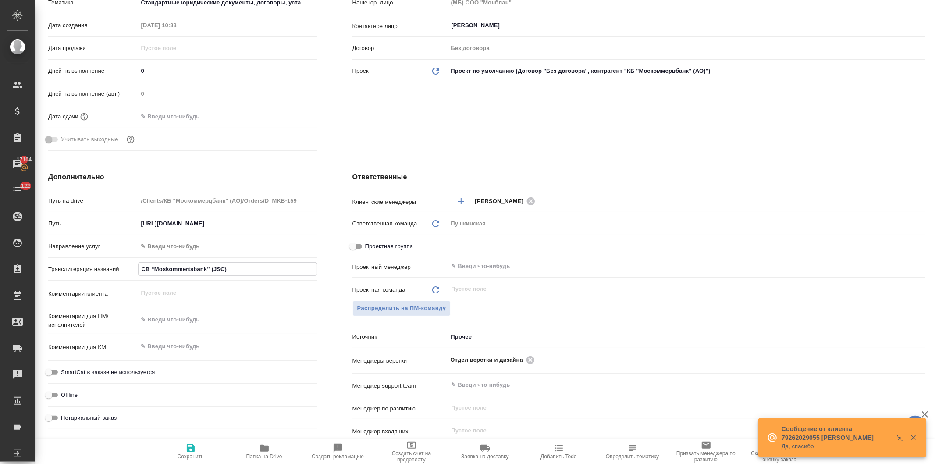
type input "CB “Moskommertsbank” (JSC)"
click at [384, 118] on div "Клиент Клиент КБ "Москоммерцбанк" (АО) Контрагент КБ "Москоммерцбанк" (АО) Наше…" at bounding box center [639, 41] width 608 height 261
click at [191, 450] on icon "button" at bounding box center [191, 448] width 8 height 8
type textarea "x"
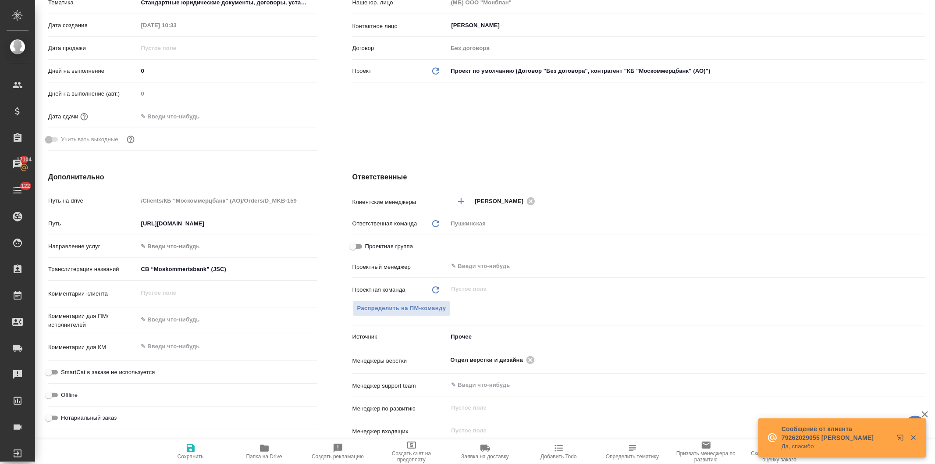
type textarea "x"
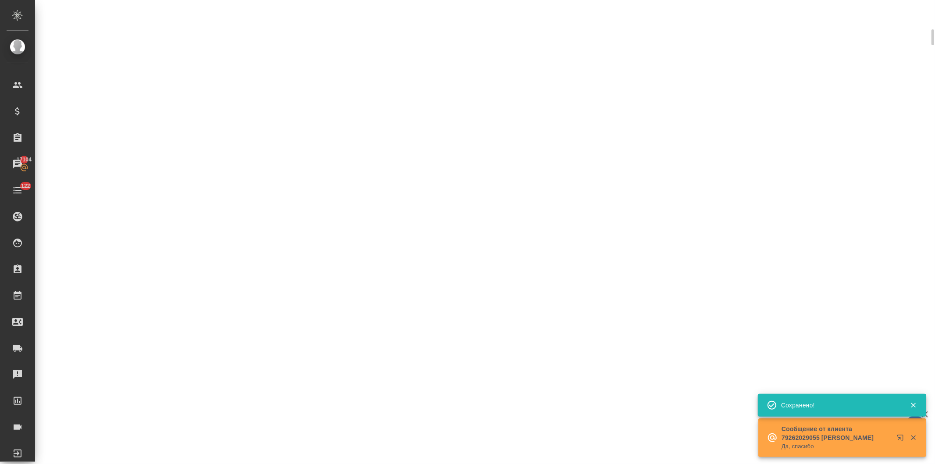
select select "RU"
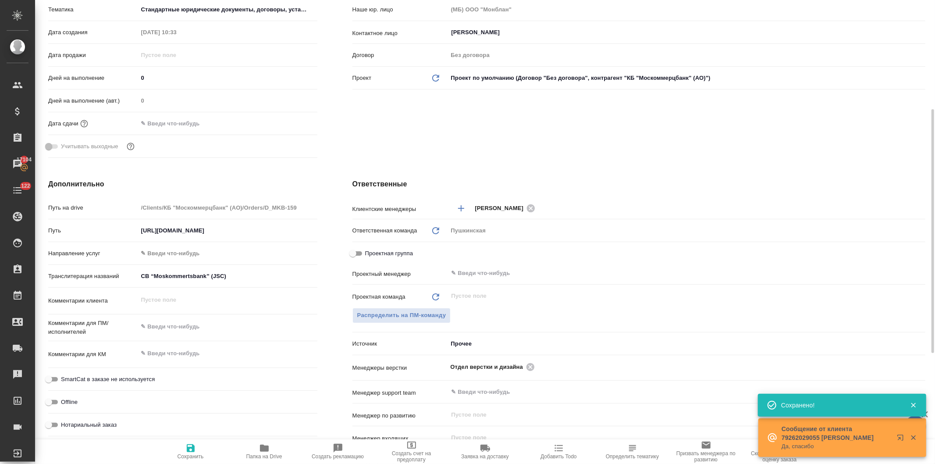
type textarea "x"
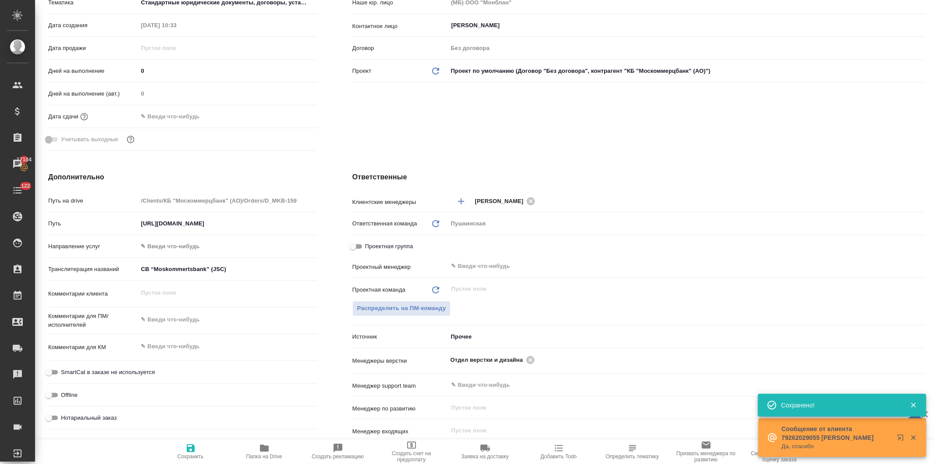
type textarea "x"
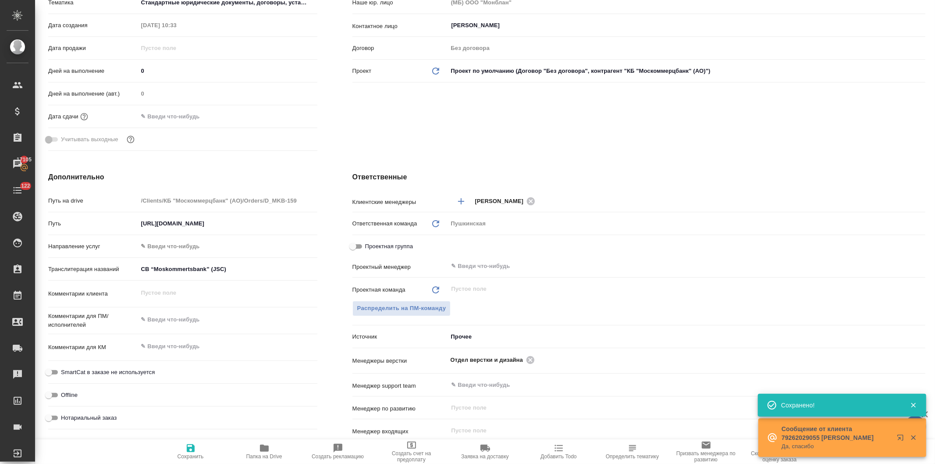
type textarea "x"
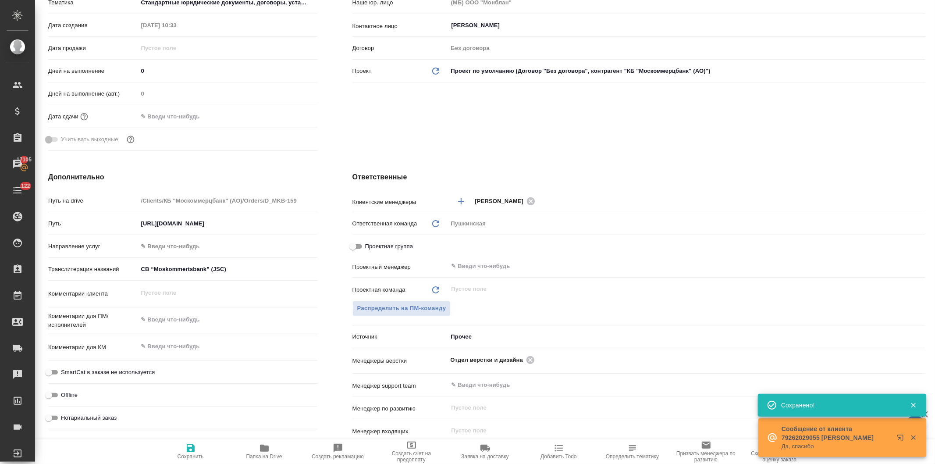
type textarea "x"
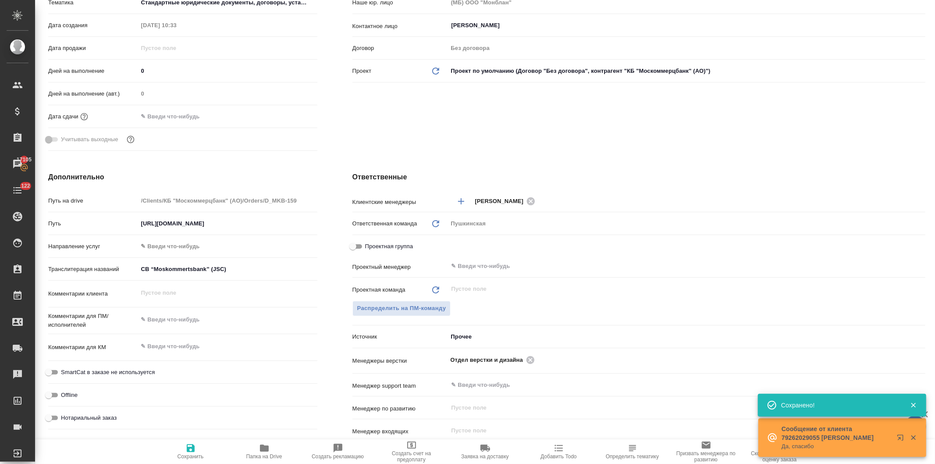
type textarea "x"
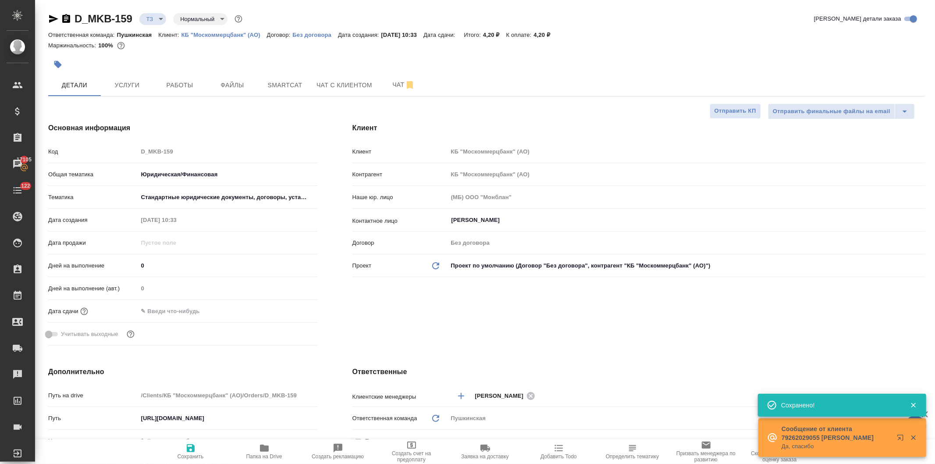
click at [117, 150] on div "Код D_MKB-159" at bounding box center [182, 151] width 269 height 15
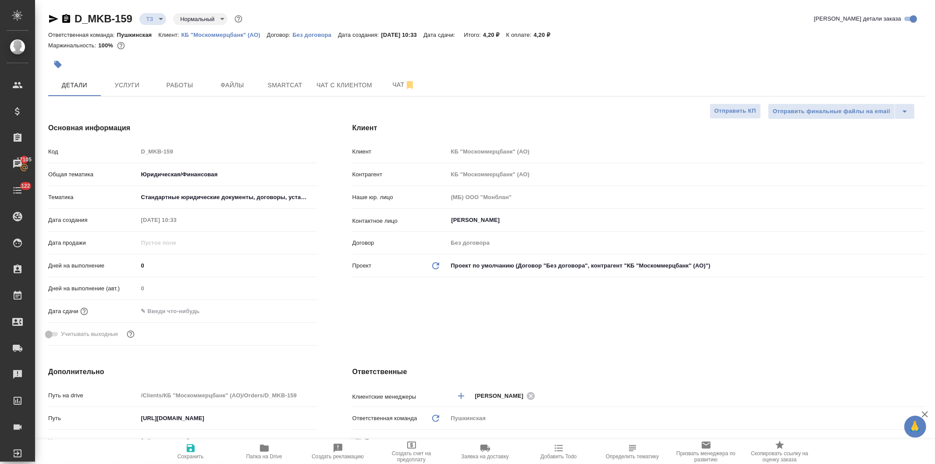
type textarea "x"
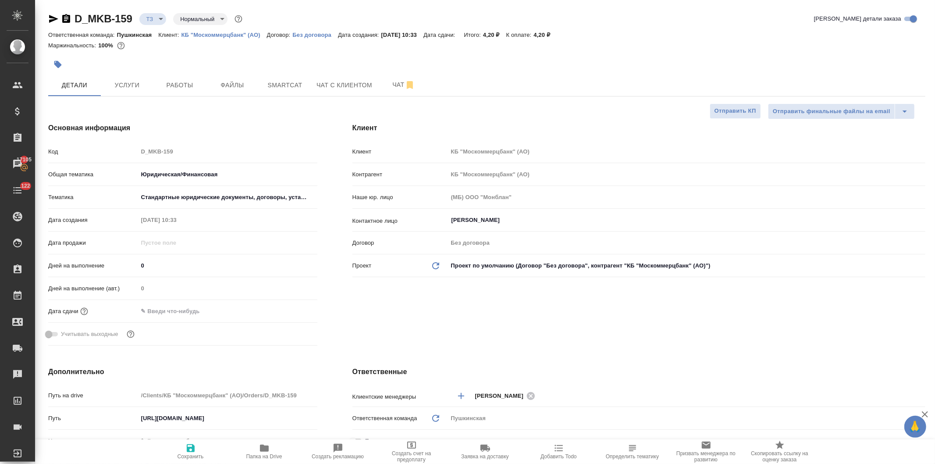
type textarea "x"
click at [282, 85] on span "Smartcat" at bounding box center [285, 85] width 42 height 11
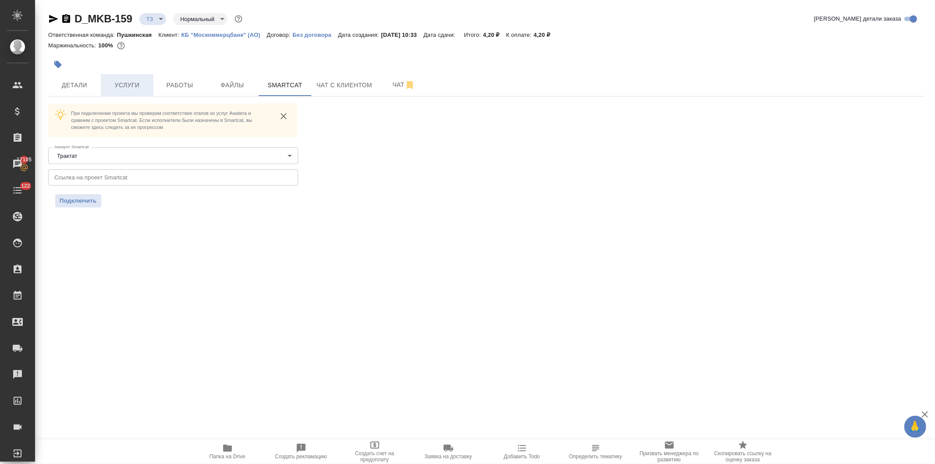
click at [124, 86] on span "Услуги" at bounding box center [127, 85] width 42 height 11
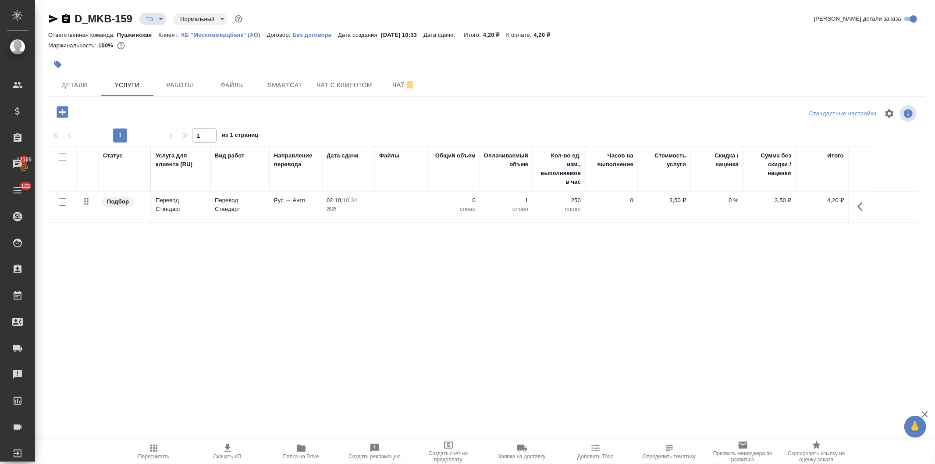
click at [305, 204] on p "Рус → Англ" at bounding box center [296, 200] width 44 height 9
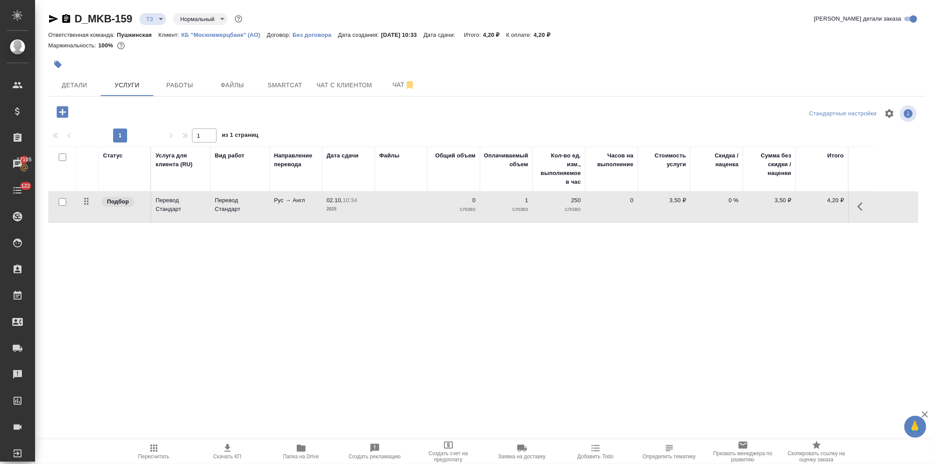
click at [305, 204] on p "Рус → Англ" at bounding box center [296, 200] width 44 height 9
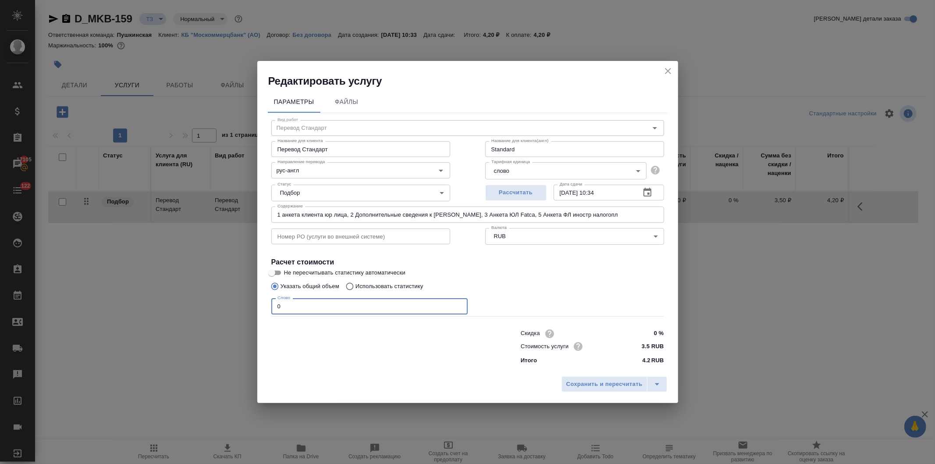
drag, startPoint x: 297, startPoint y: 312, endPoint x: 240, endPoint y: 314, distance: 57.0
click at [240, 314] on div "Редактировать услугу Параметры Файлы Вид работ Перевод Стандарт Вид работ Назва…" at bounding box center [467, 232] width 935 height 464
type input "8890"
click at [605, 382] on span "Сохранить и пересчитать" at bounding box center [604, 384] width 76 height 10
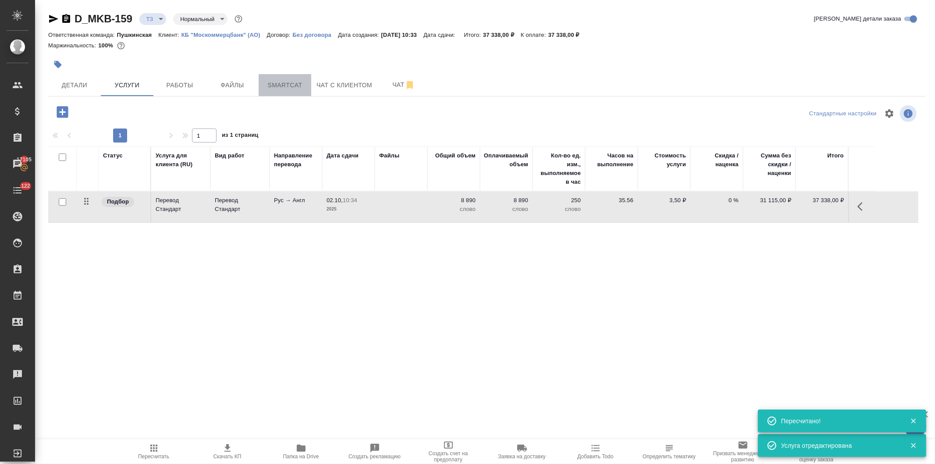
click at [276, 85] on span "Smartcat" at bounding box center [285, 85] width 42 height 11
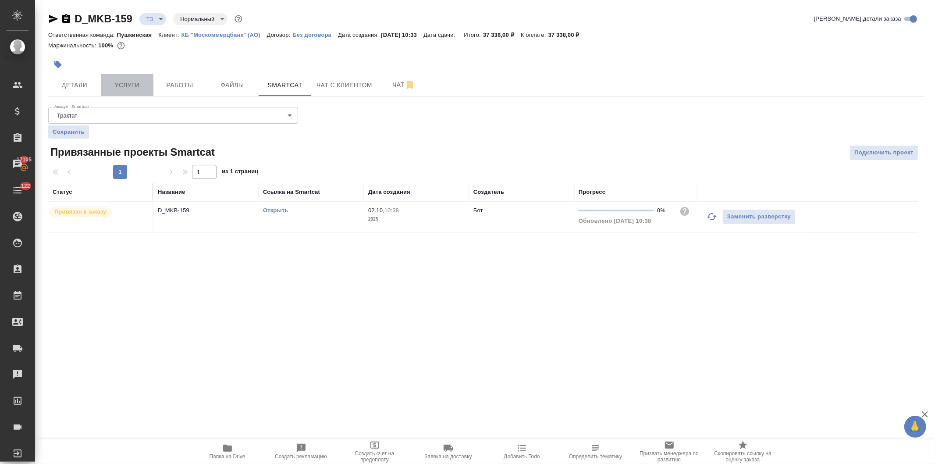
click at [128, 87] on span "Услуги" at bounding box center [127, 85] width 42 height 11
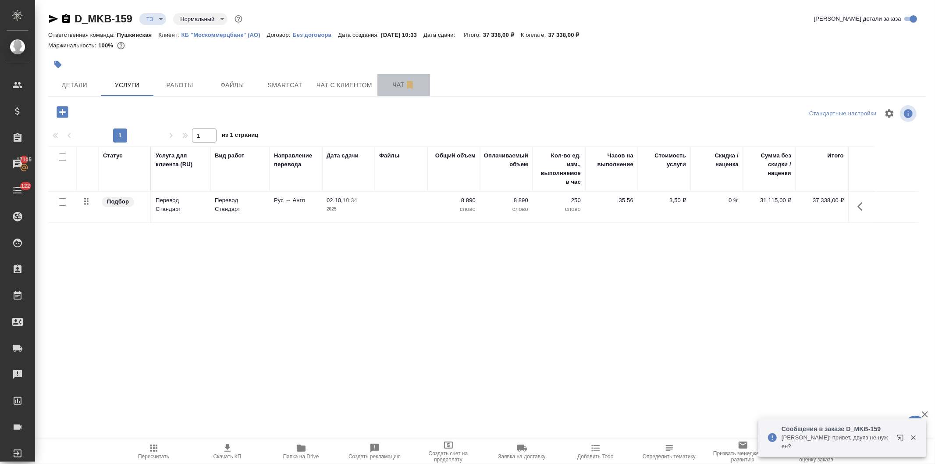
click at [396, 84] on span "Чат" at bounding box center [403, 84] width 42 height 11
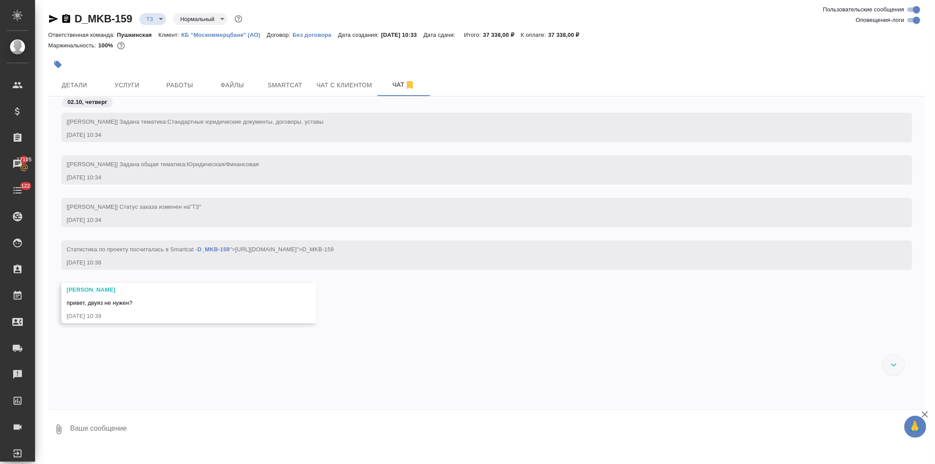
click at [122, 417] on textarea at bounding box center [497, 429] width 856 height 30
type textarea "Лера, привет! Про двуяз клиент ничего не говорил, спасибо!"
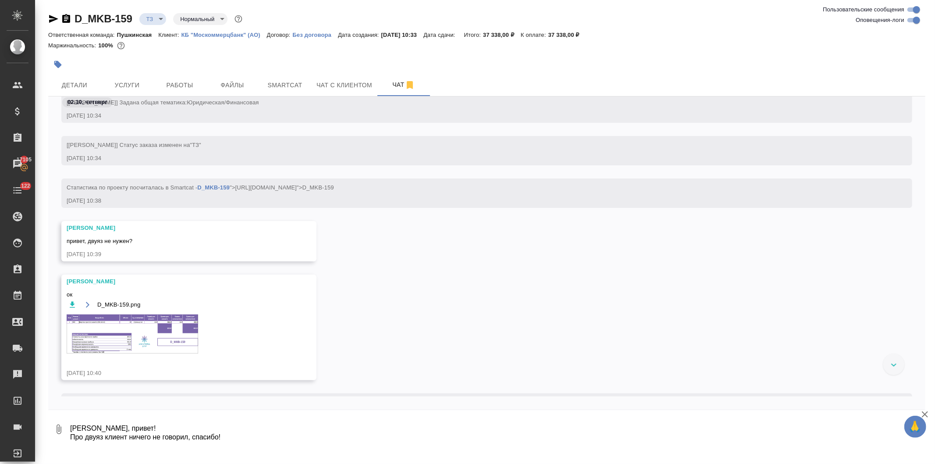
scroll to position [101, 0]
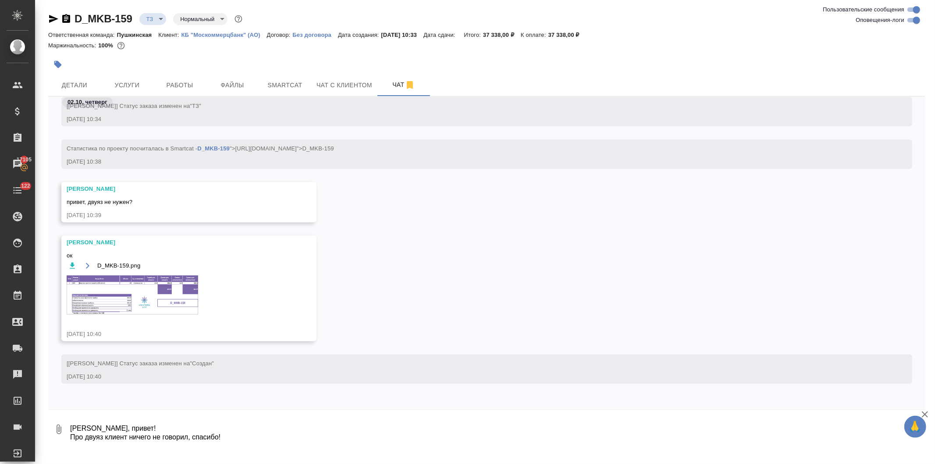
click at [123, 428] on textarea "Лера, привет! Про двуяз клиент ничего не говорил, спасибо!" at bounding box center [497, 429] width 856 height 30
type textarea "спасибо!"
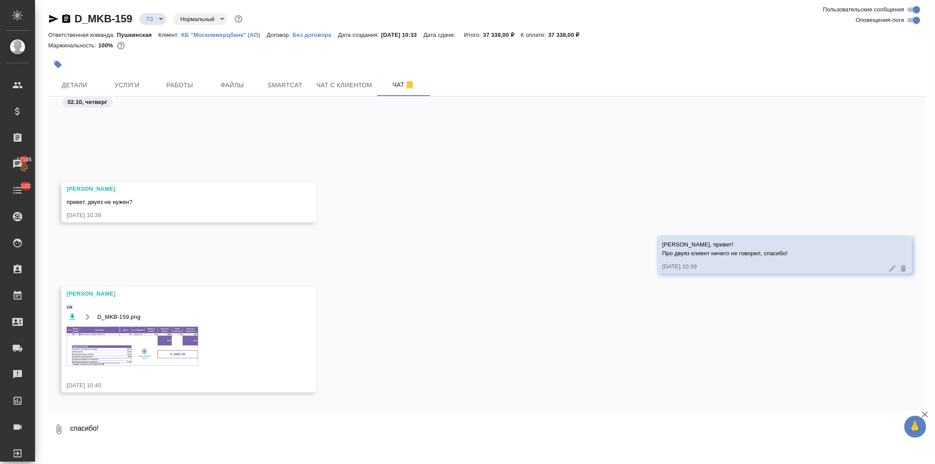
scroll to position [195, 0]
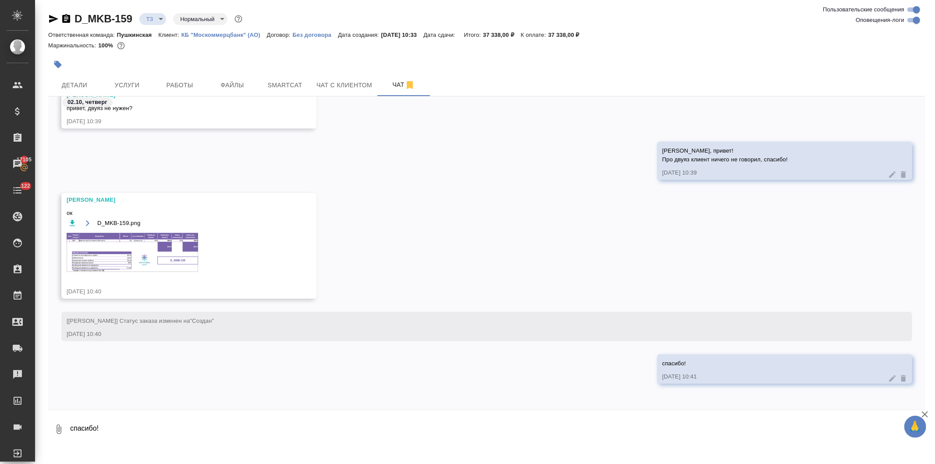
click at [126, 251] on img at bounding box center [132, 252] width 131 height 39
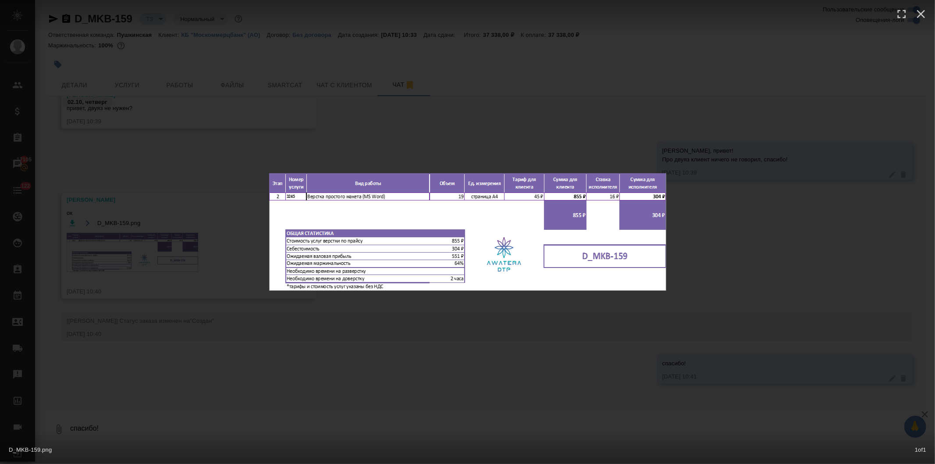
click at [522, 112] on div "D_MKB-159.png 1 of 1" at bounding box center [467, 232] width 935 height 464
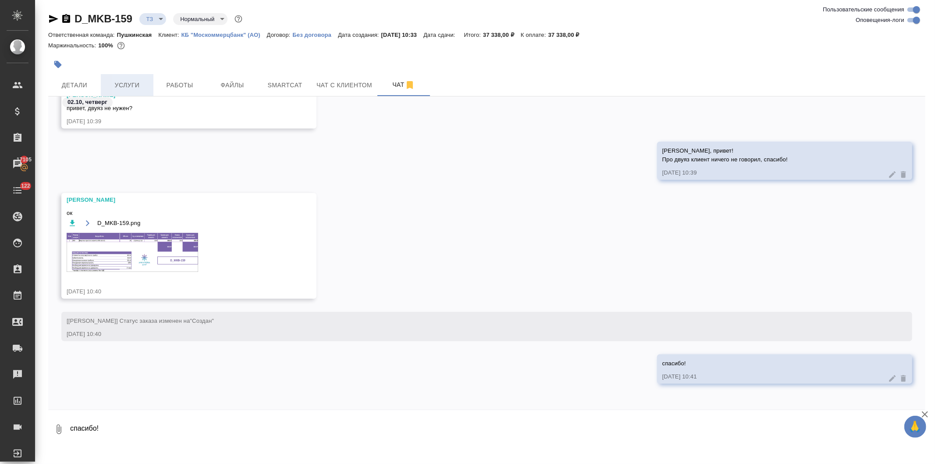
click at [122, 82] on span "Услуги" at bounding box center [127, 85] width 42 height 11
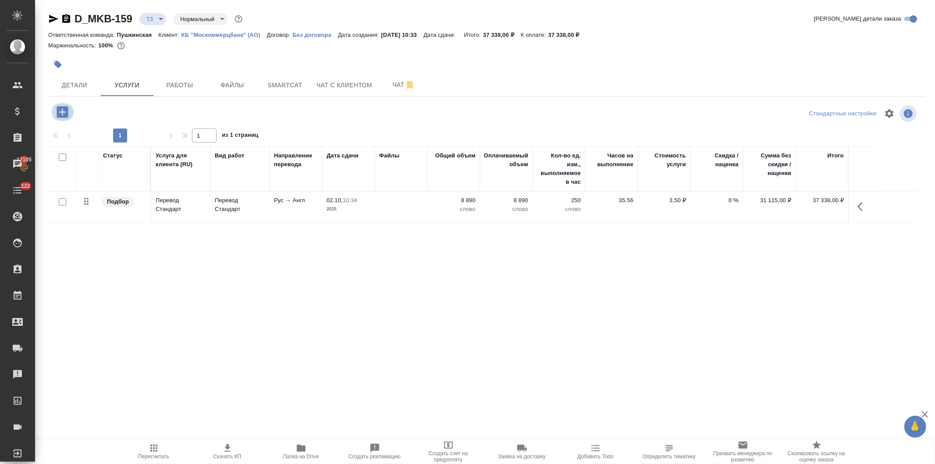
click at [59, 110] on icon "button" at bounding box center [62, 111] width 11 height 11
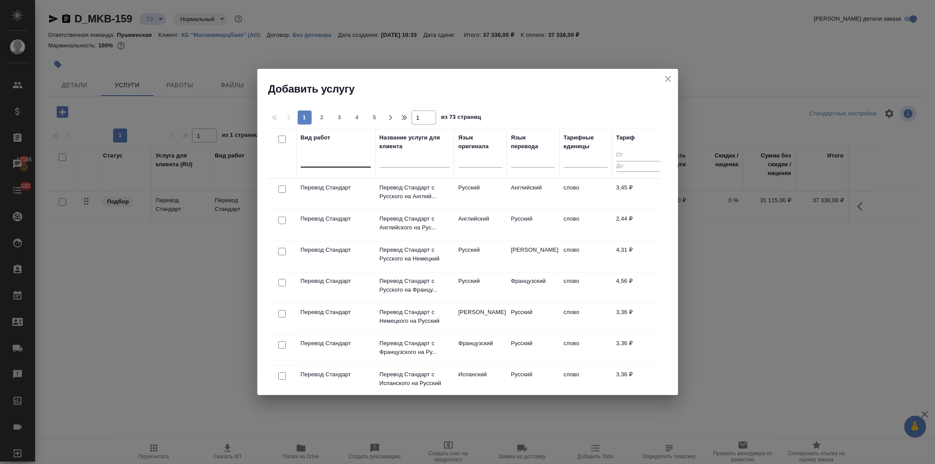
click at [323, 159] on div at bounding box center [336, 158] width 70 height 13
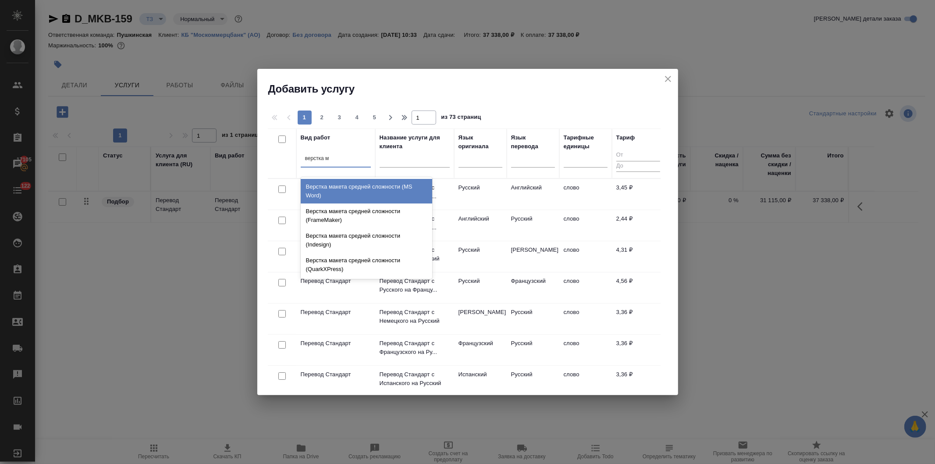
type input "верстка ма"
click at [325, 190] on div "Верстка макета средней сложности (MS Word)" at bounding box center [366, 191] width 131 height 25
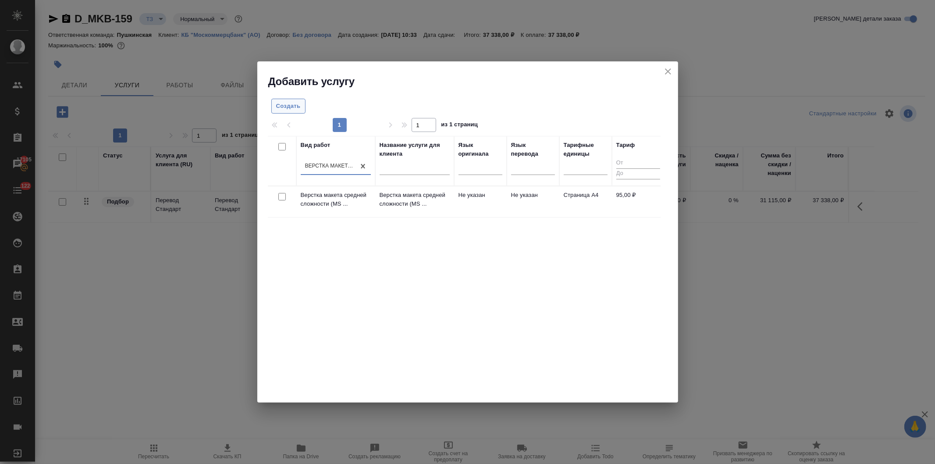
click at [290, 106] on span "Создать" at bounding box center [288, 106] width 25 height 10
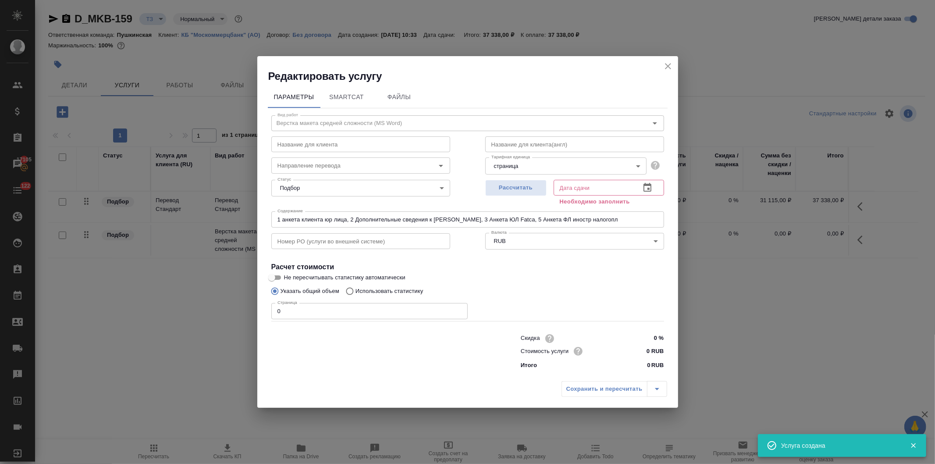
click at [521, 165] on body "🙏 .cls-1 fill:#fff; AWATERA Давыдова Елена Клиенты Спецификации Заказы 17105 Ча…" at bounding box center [467, 232] width 935 height 464
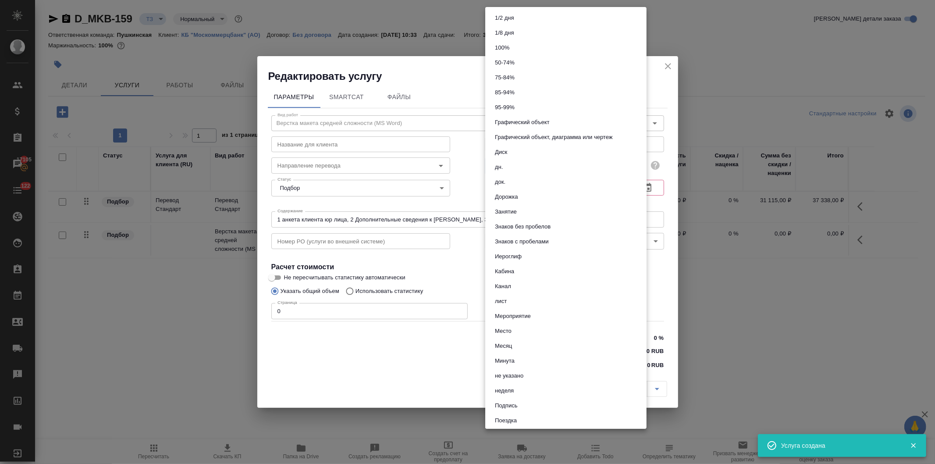
scroll to position [329, 0]
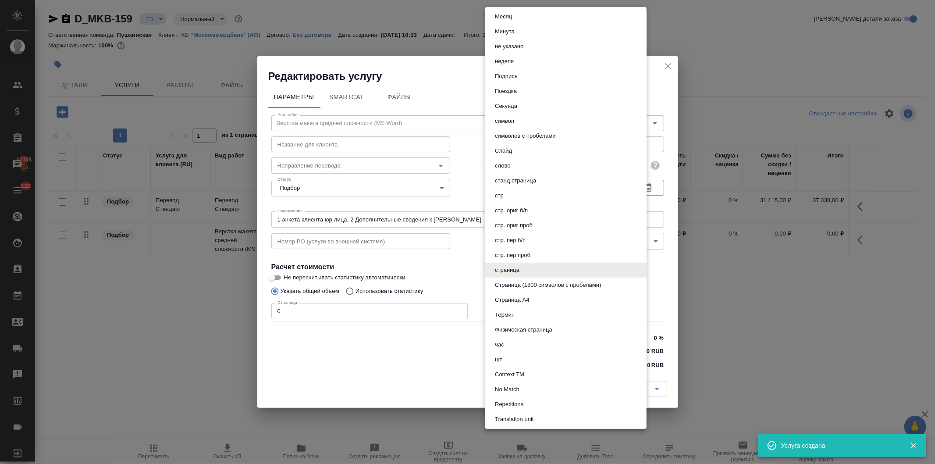
click at [520, 299] on button "Страница А4" at bounding box center [511, 300] width 39 height 10
type input "5f036ec4e16dec2d6b59c8ff"
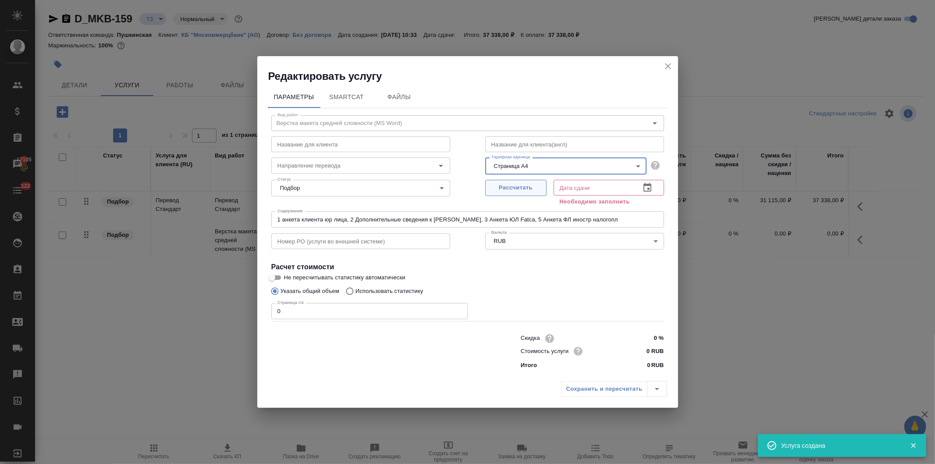
click at [509, 185] on span "Рассчитать" at bounding box center [516, 188] width 52 height 10
type input "02.10.2025 10:42"
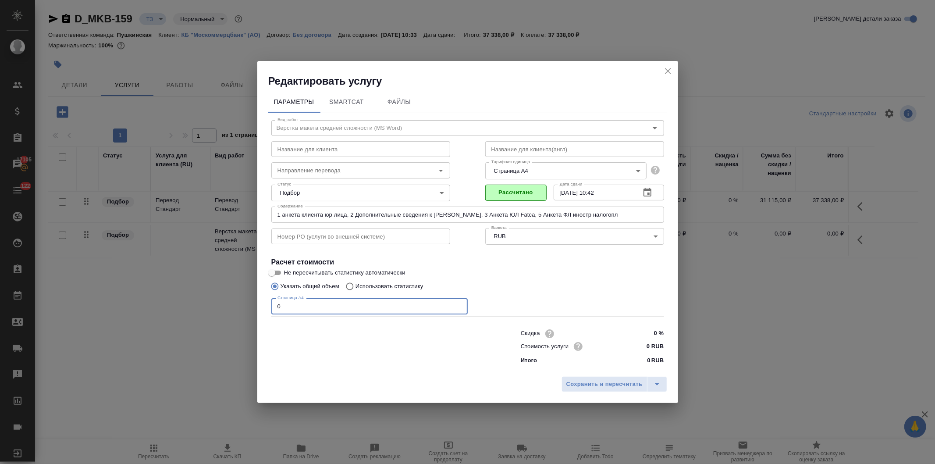
drag, startPoint x: 277, startPoint y: 309, endPoint x: 237, endPoint y: 304, distance: 40.6
click at [237, 304] on div "Редактировать услугу Параметры SmartCat Файлы Вид работ Верстка макета средней …" at bounding box center [467, 232] width 935 height 464
type input "19"
click at [646, 351] on input "0 RUB" at bounding box center [646, 346] width 33 height 13
type input "1000 RUB"
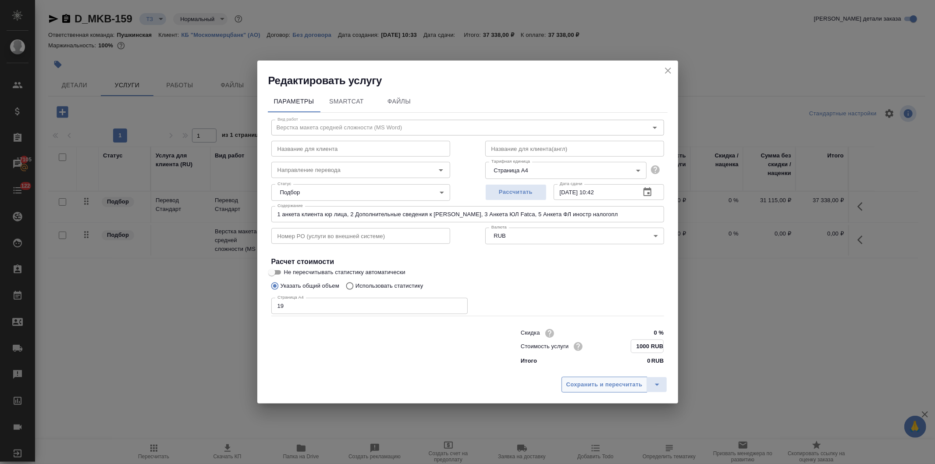
click at [619, 386] on span "Сохранить и пересчитать" at bounding box center [604, 384] width 76 height 10
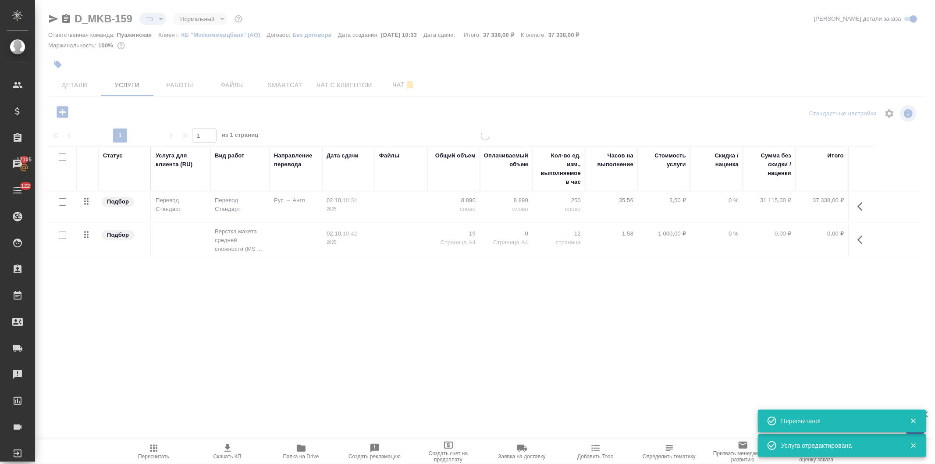
type input "new"
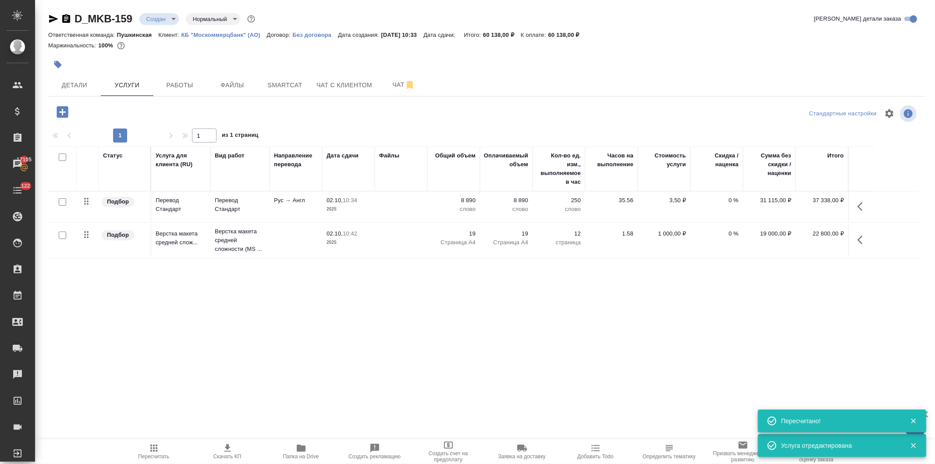
click at [856, 236] on button "button" at bounding box center [862, 239] width 21 height 21
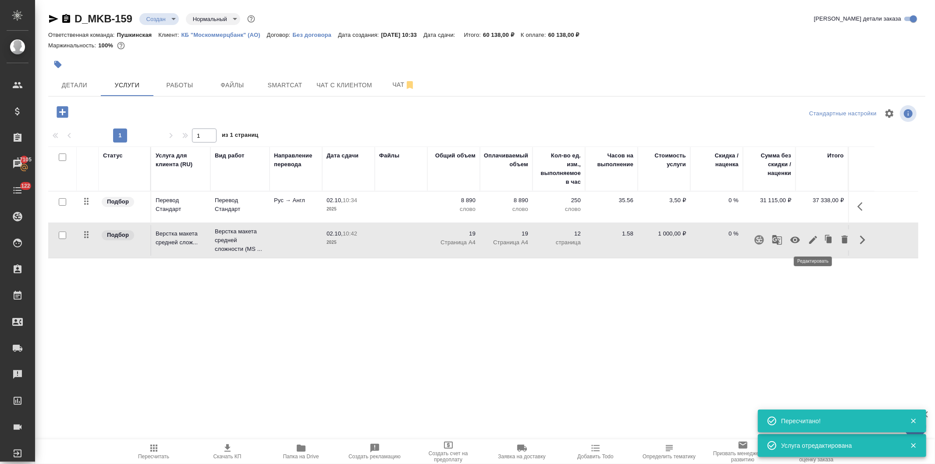
click at [807, 238] on button "button" at bounding box center [812, 239] width 15 height 21
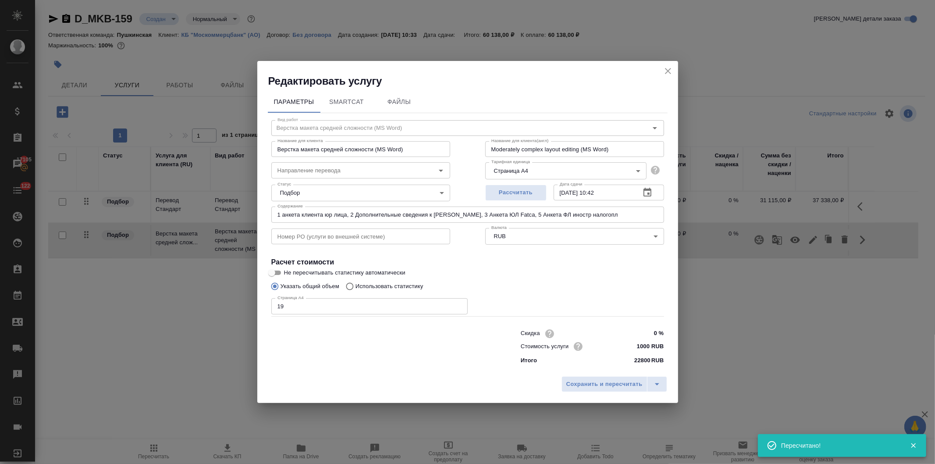
click at [651, 344] on input "1000 RUB" at bounding box center [646, 346] width 33 height 13
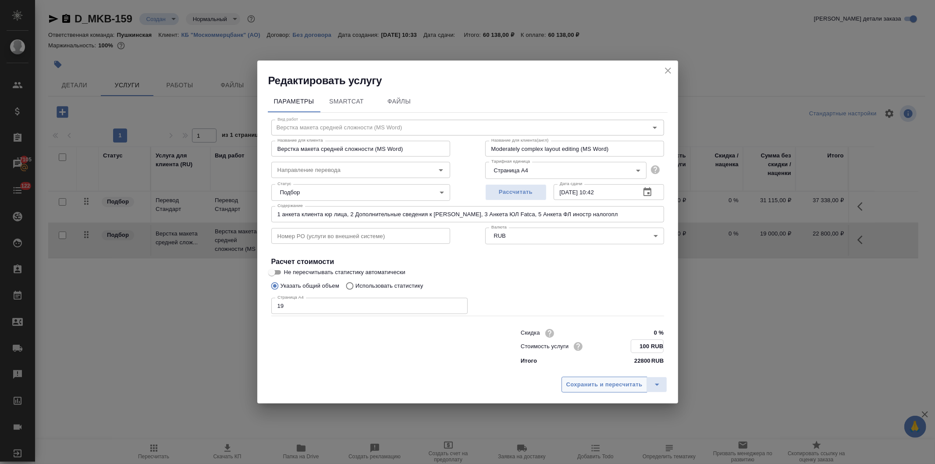
type input "100 RUB"
click at [623, 383] on span "Сохранить и пересчитать" at bounding box center [604, 384] width 76 height 10
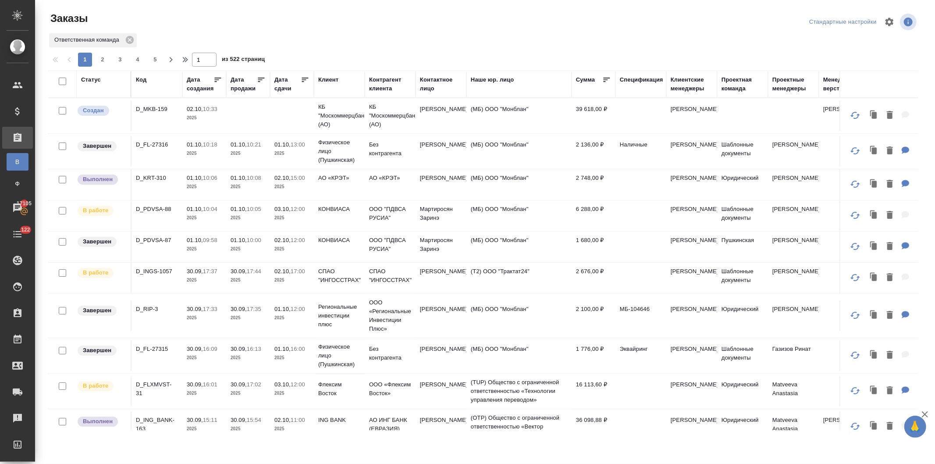
click at [138, 78] on div "Код" at bounding box center [141, 79] width 11 height 9
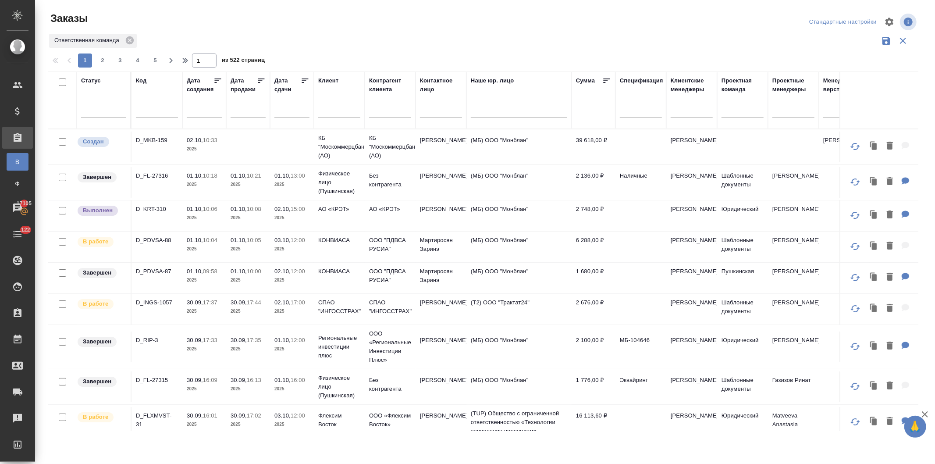
click at [144, 110] on input "text" at bounding box center [157, 111] width 42 height 11
paste input "D_AMG-13"
type input "D_AMG-13"
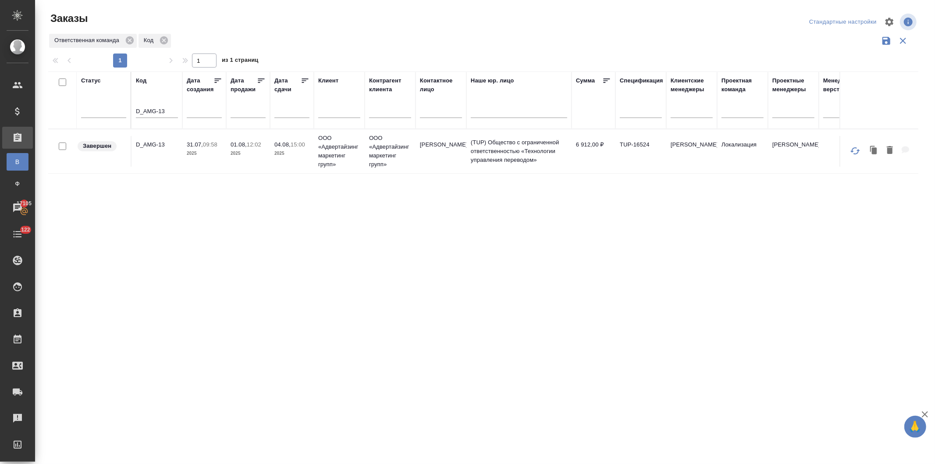
click at [243, 147] on p "01.08," at bounding box center [238, 144] width 16 height 7
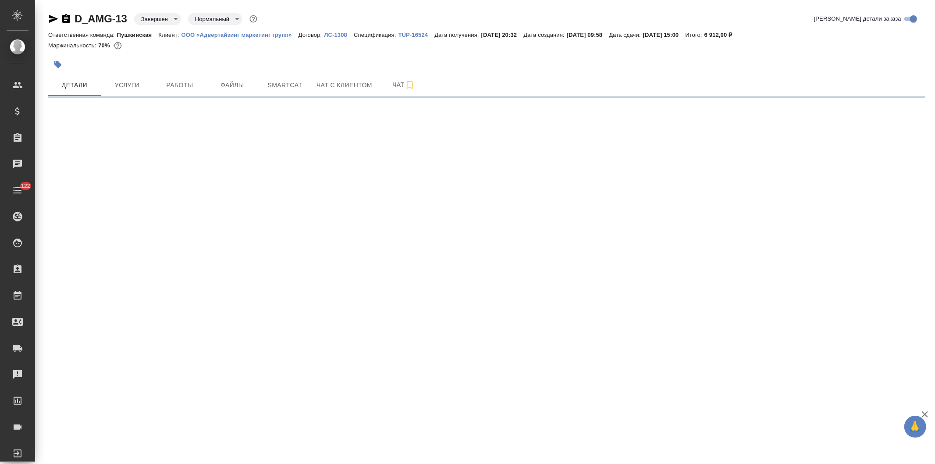
select select "RU"
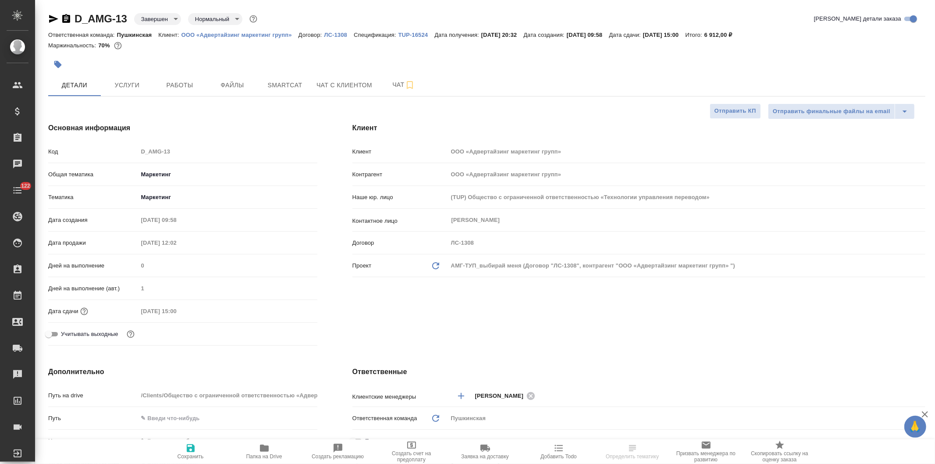
type textarea "x"
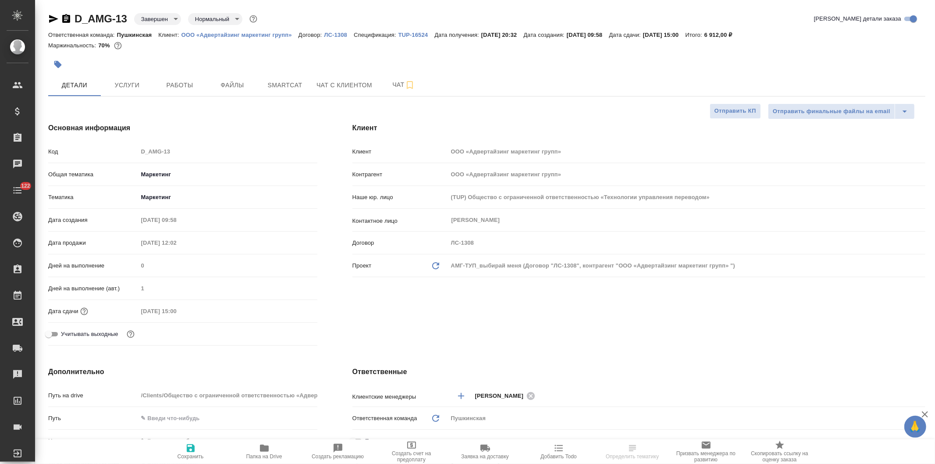
type textarea "x"
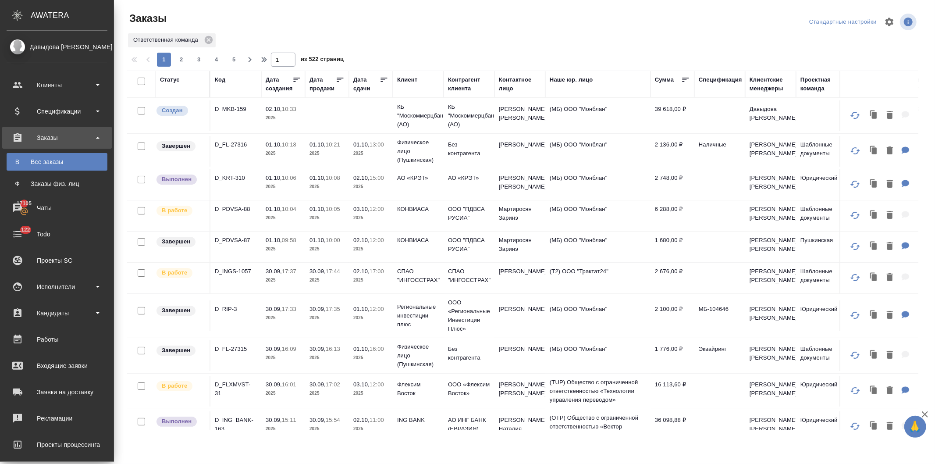
click at [63, 112] on div "Спецификации" at bounding box center [57, 111] width 101 height 13
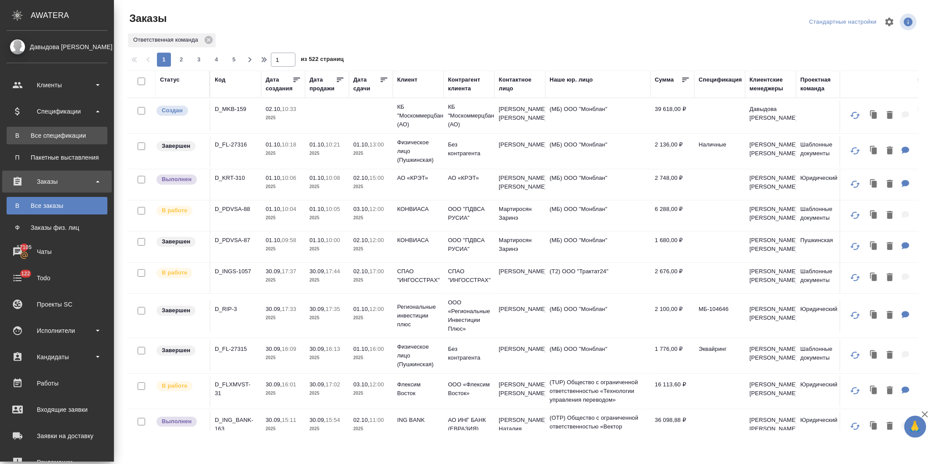
click at [51, 135] on div "Все спецификации" at bounding box center [57, 135] width 92 height 9
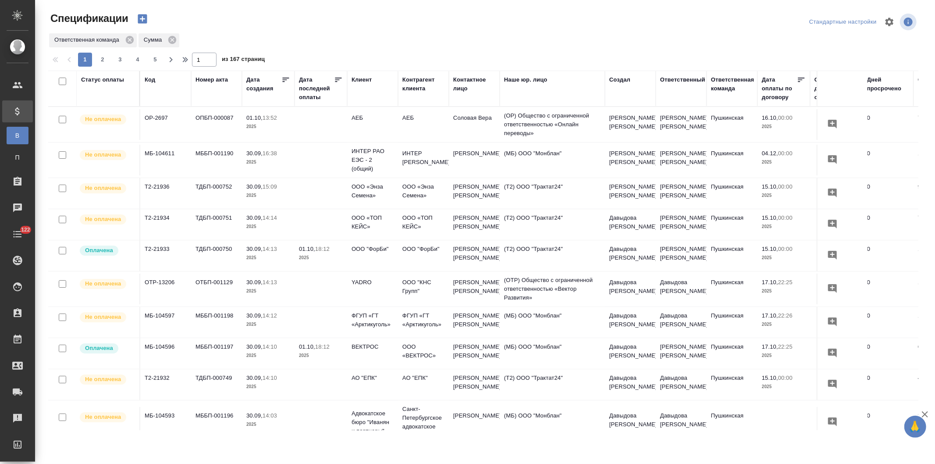
click at [356, 79] on div "Клиент" at bounding box center [361, 79] width 20 height 9
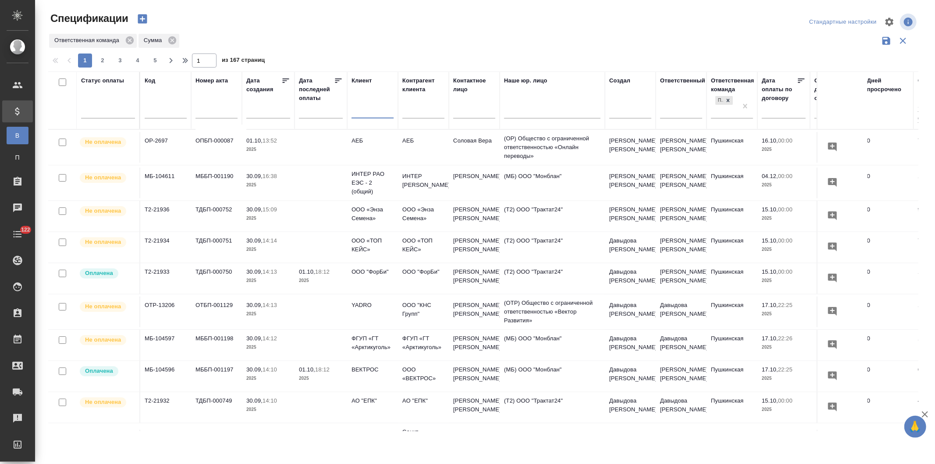
click at [358, 112] on input "text" at bounding box center [372, 112] width 42 height 11
type input "геопром"
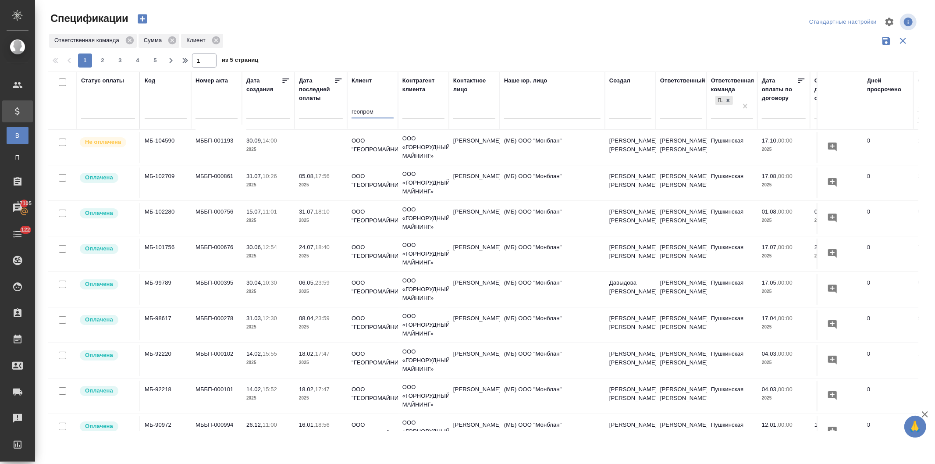
click at [296, 142] on td at bounding box center [320, 147] width 53 height 31
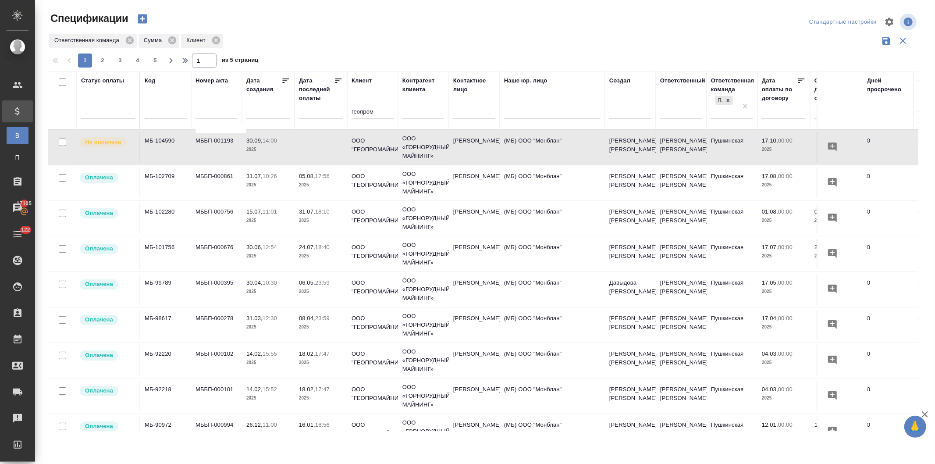
click at [313, 147] on td at bounding box center [320, 147] width 53 height 31
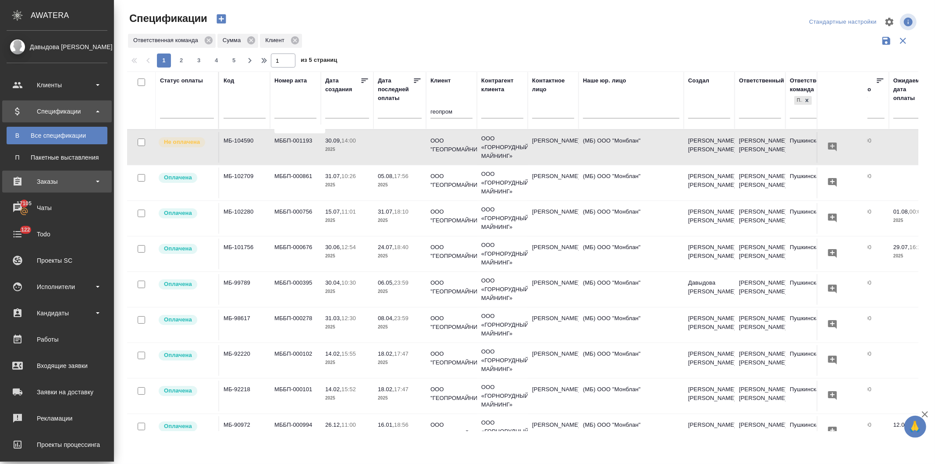
click at [34, 177] on div "Заказы" at bounding box center [57, 181] width 101 height 13
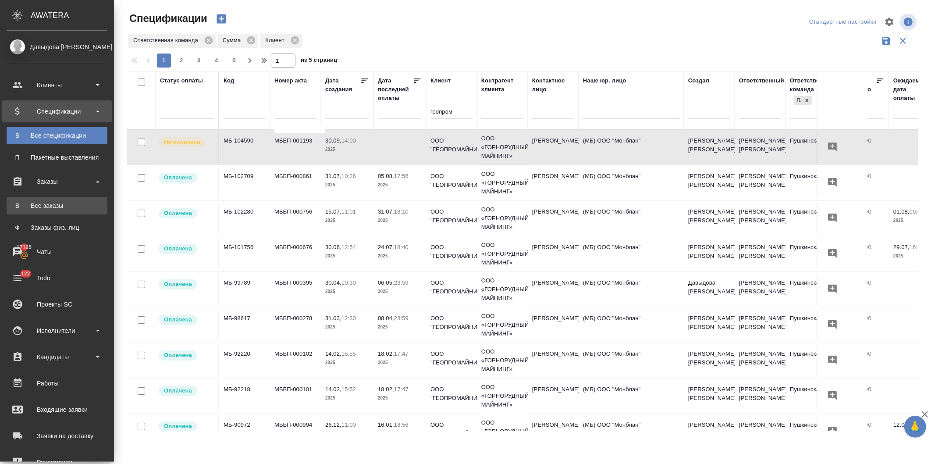
click at [41, 207] on div "Все заказы" at bounding box center [57, 205] width 92 height 9
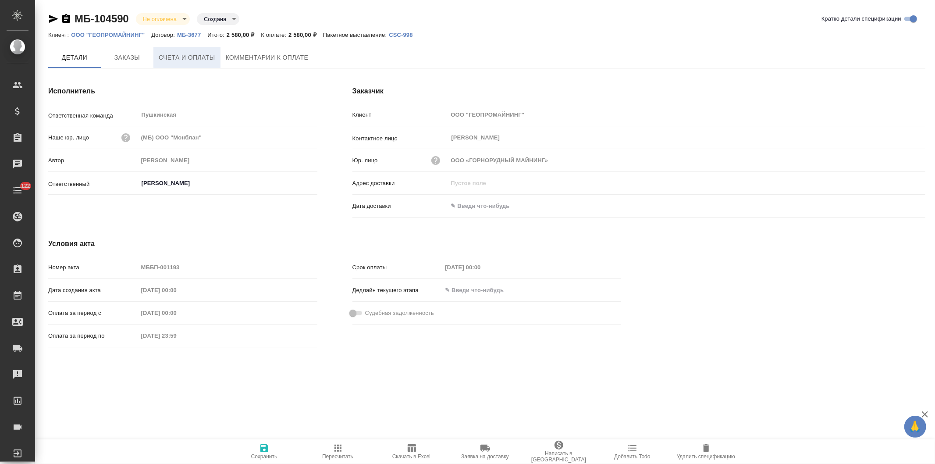
click at [198, 58] on span "Счета и оплаты" at bounding box center [187, 57] width 57 height 11
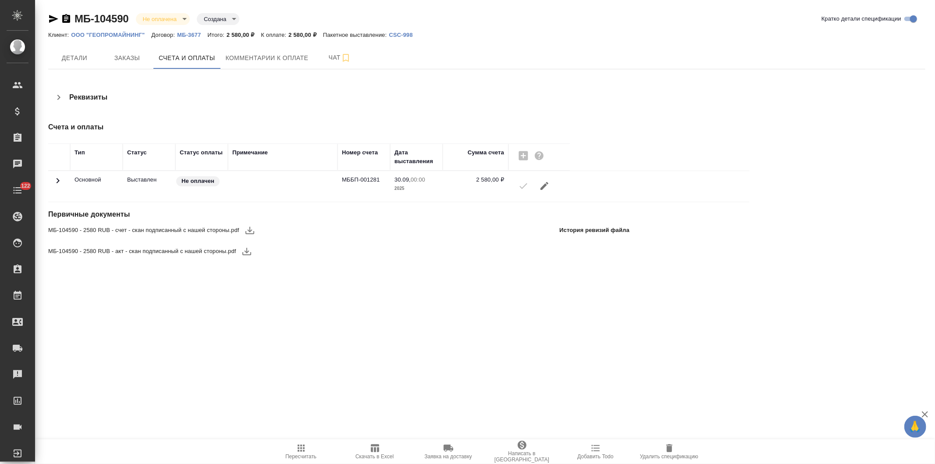
click at [246, 230] on icon "button" at bounding box center [249, 230] width 11 height 11
click at [241, 251] on icon "button" at bounding box center [246, 251] width 11 height 11
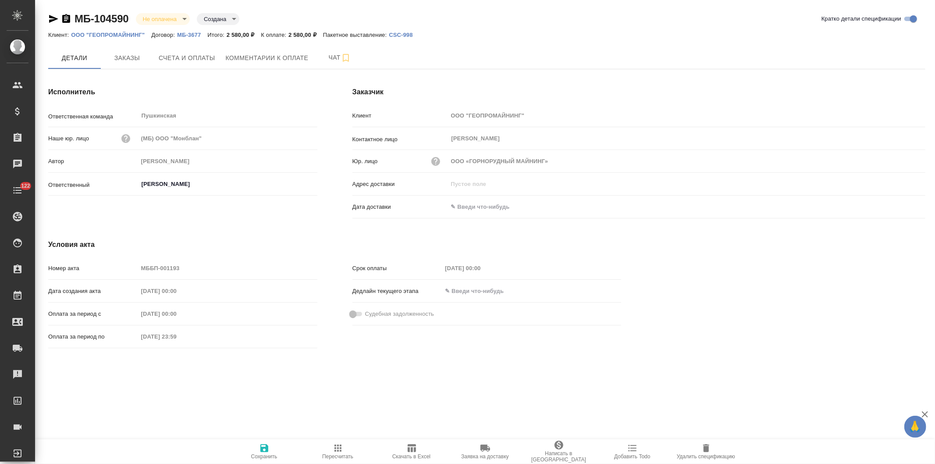
click at [108, 31] on link "ООО "ГЕОПРОМАЙНИНГ"" at bounding box center [111, 34] width 80 height 7
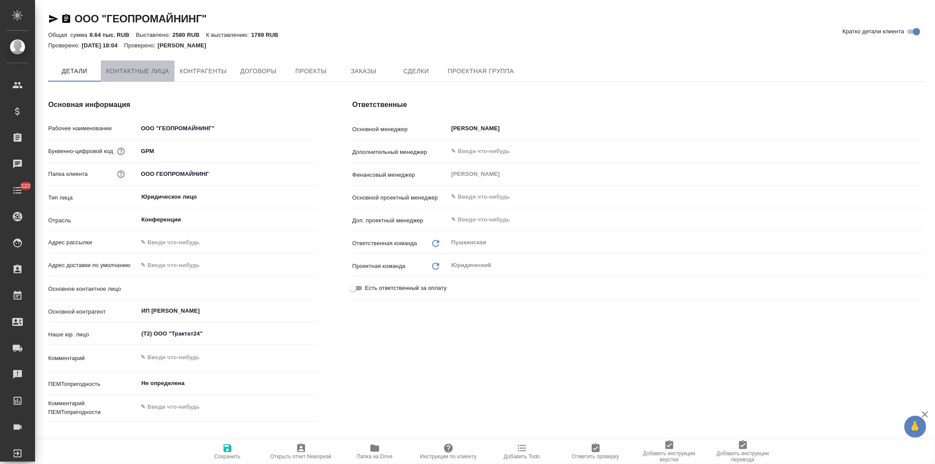
click at [137, 71] on span "Контактные лица" at bounding box center [137, 71] width 63 height 11
select select "RU"
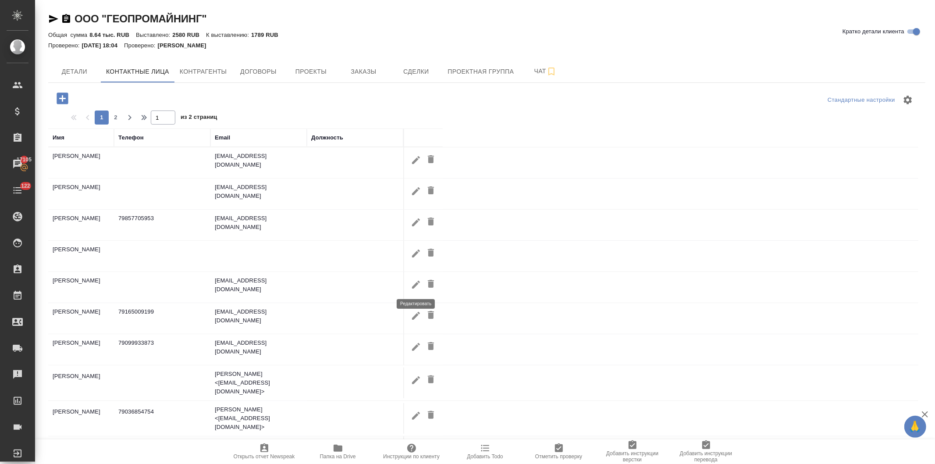
click at [412, 283] on icon "button" at bounding box center [416, 284] width 11 height 11
type input "Юлия"
type input "[PERSON_NAME]"
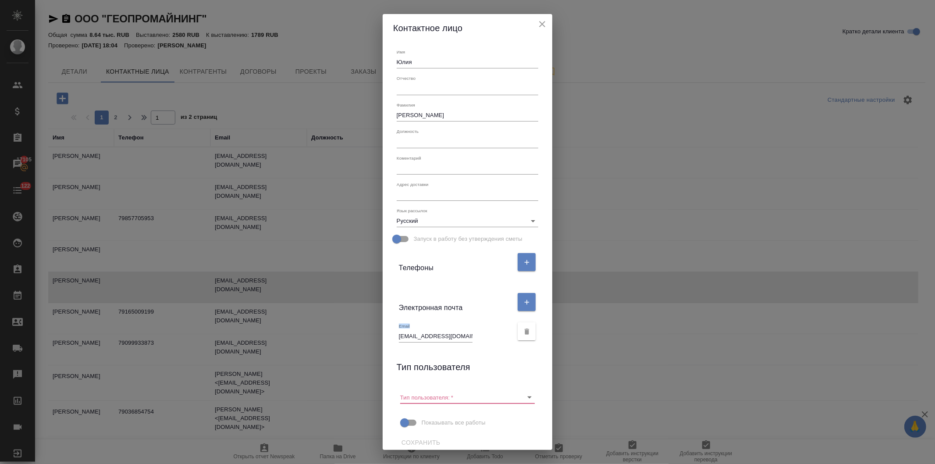
drag, startPoint x: 395, startPoint y: 336, endPoint x: 436, endPoint y: 334, distance: 41.2
click at [436, 334] on div "Email [EMAIL_ADDRESS][DOMAIN_NAME]" at bounding box center [467, 330] width 149 height 29
click at [412, 333] on input "[EMAIL_ADDRESS][DOMAIN_NAME]" at bounding box center [436, 336] width 74 height 12
drag, startPoint x: 396, startPoint y: 337, endPoint x: 429, endPoint y: 336, distance: 33.8
click at [429, 336] on div "Email [EMAIL_ADDRESS][DOMAIN_NAME]" at bounding box center [467, 330] width 149 height 29
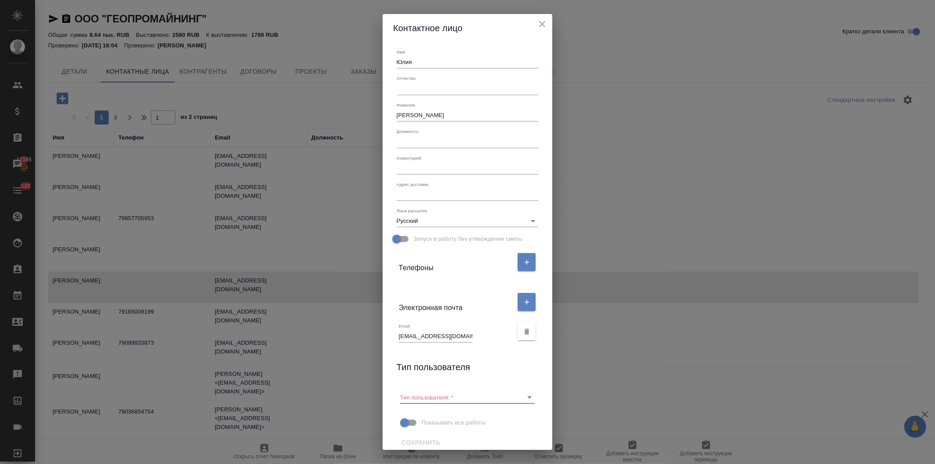
click at [459, 333] on input "jsolovyeva@geopromining.com" at bounding box center [436, 336] width 74 height 12
click at [471, 335] on div "Email jsolovyeva@geopromining.com" at bounding box center [456, 332] width 114 height 19
click at [445, 334] on input "jsolovyeva@geopromining.com" at bounding box center [436, 336] width 74 height 12
type input "m"
paste input "usoloveva@grmining.ru"
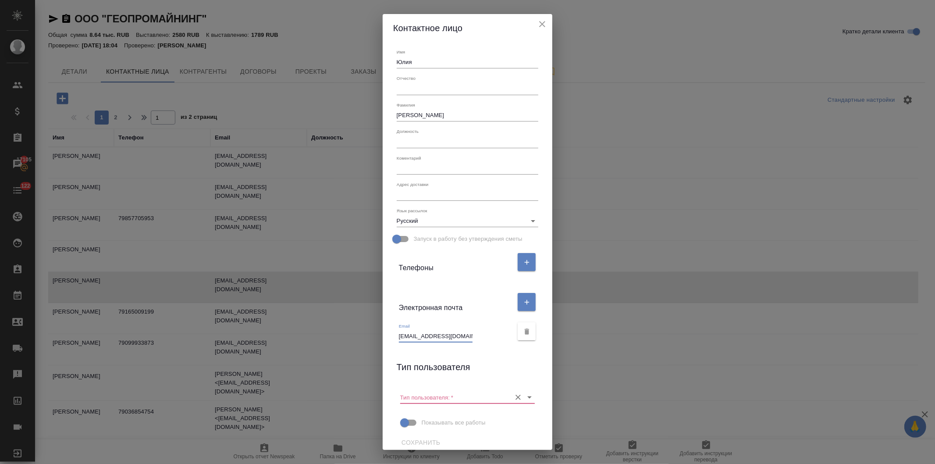
type input "usoloveva@grmining.ru"
click at [436, 394] on input "Тип пользователя:   *" at bounding box center [453, 397] width 106 height 12
click at [428, 413] on p "Пользователь" at bounding box center [426, 415] width 38 height 9
type input "Пользователь"
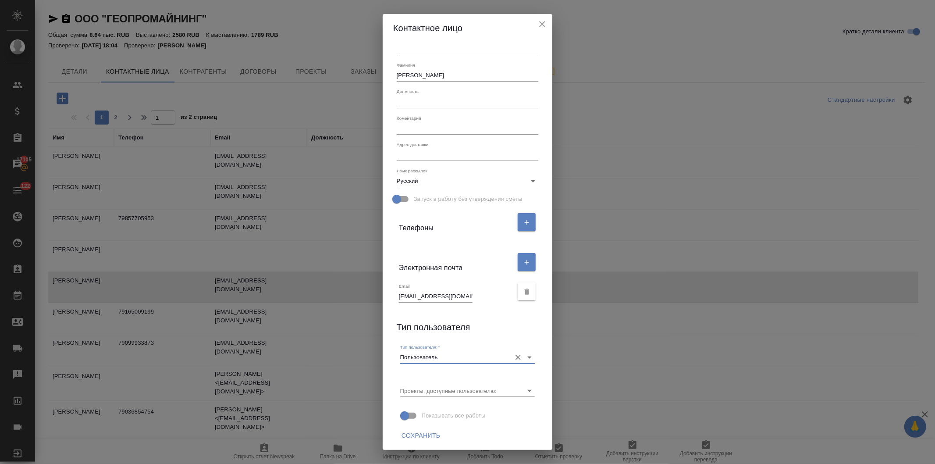
click at [425, 431] on span "Сохранить" at bounding box center [420, 435] width 39 height 11
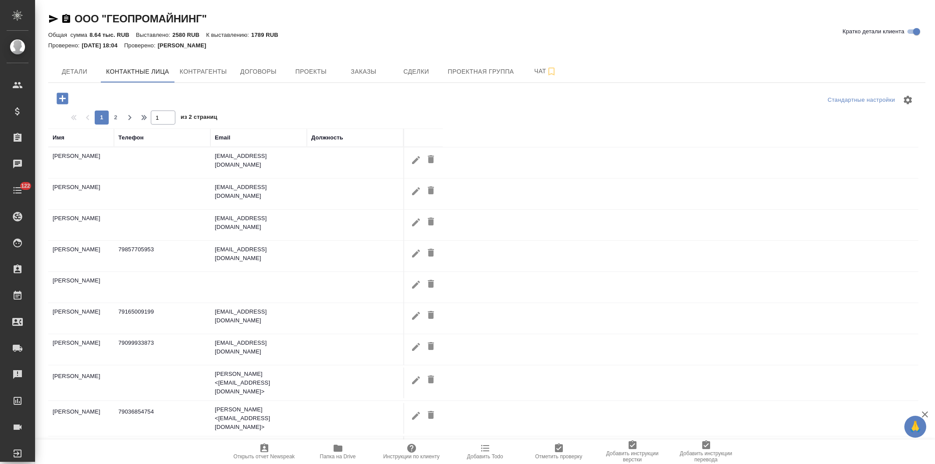
select select "RU"
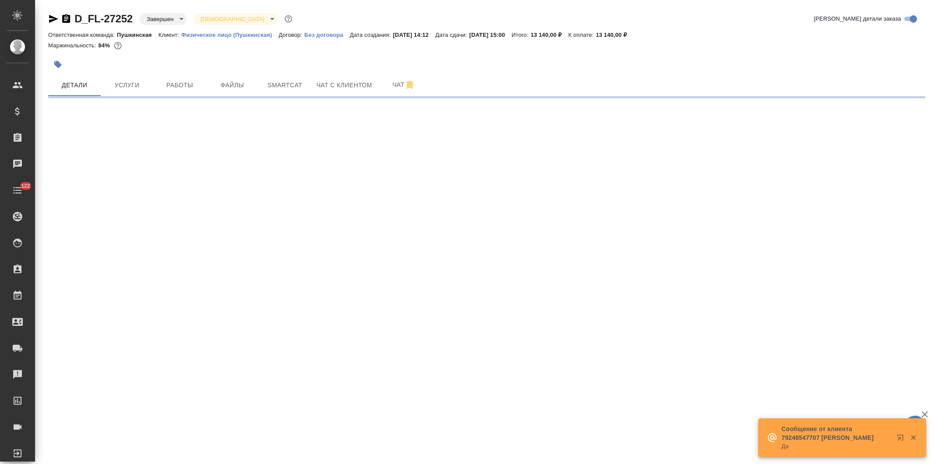
select select "RU"
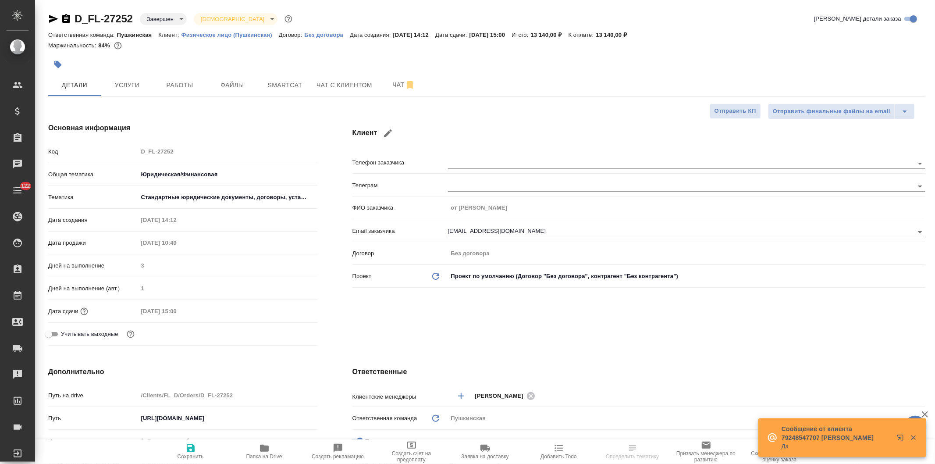
type textarea "x"
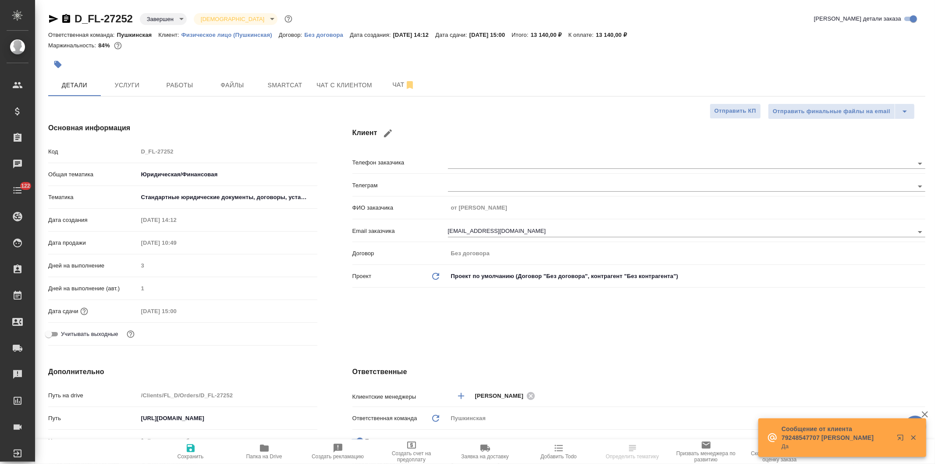
type textarea "x"
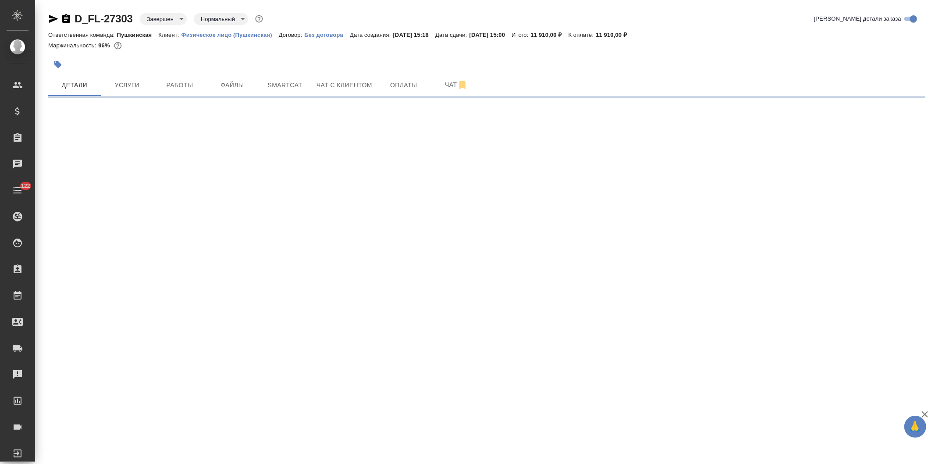
select select "RU"
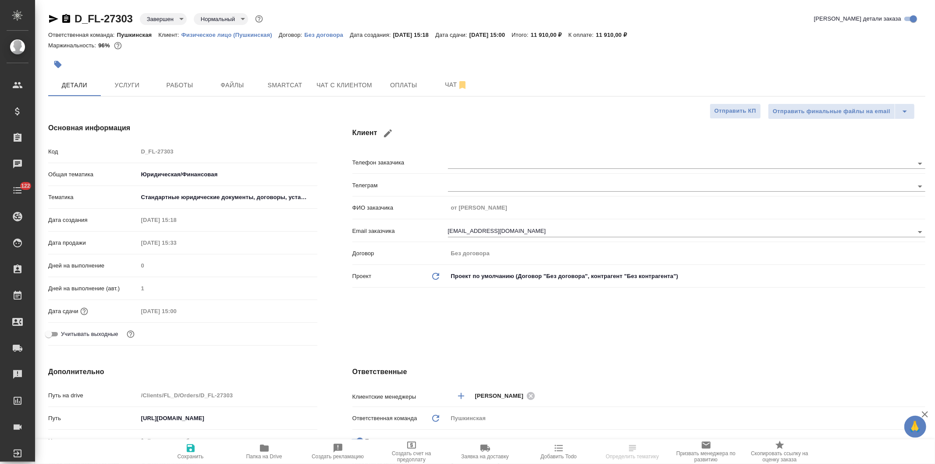
type textarea "x"
